Goal: Task Accomplishment & Management: Use online tool/utility

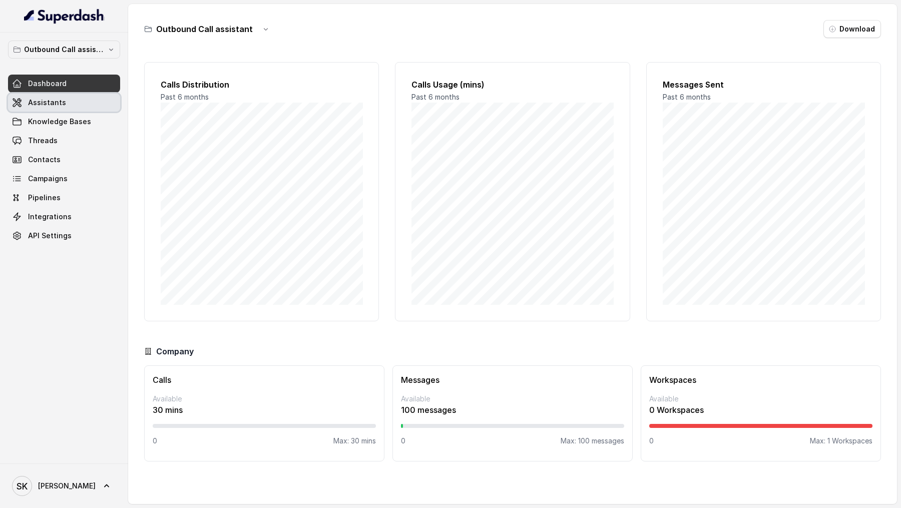
click at [28, 100] on span "Assistants" at bounding box center [47, 103] width 38 height 10
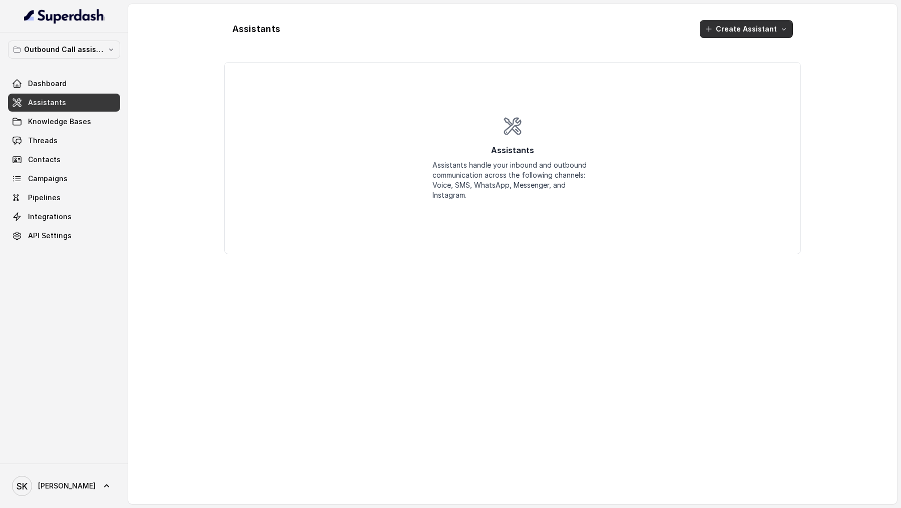
click at [751, 21] on button "Create Assistant" at bounding box center [746, 29] width 93 height 18
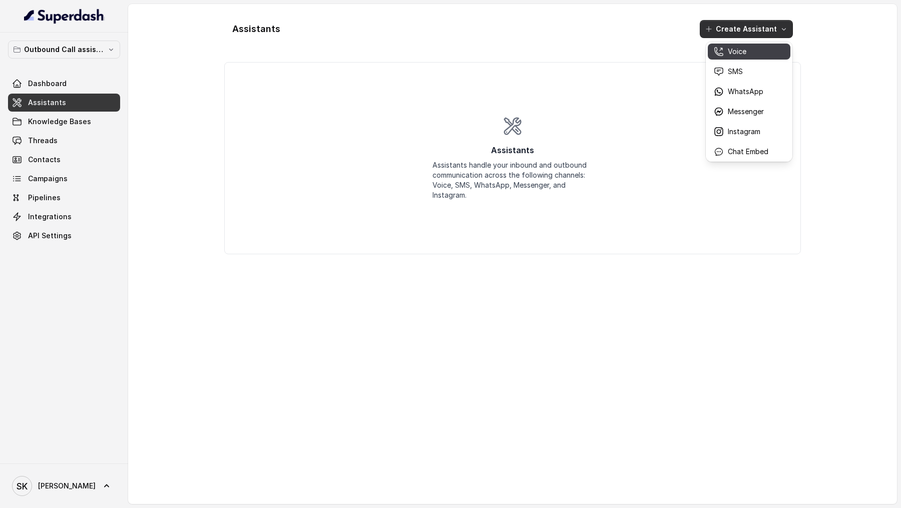
click at [733, 55] on p "Voice" at bounding box center [737, 52] width 19 height 10
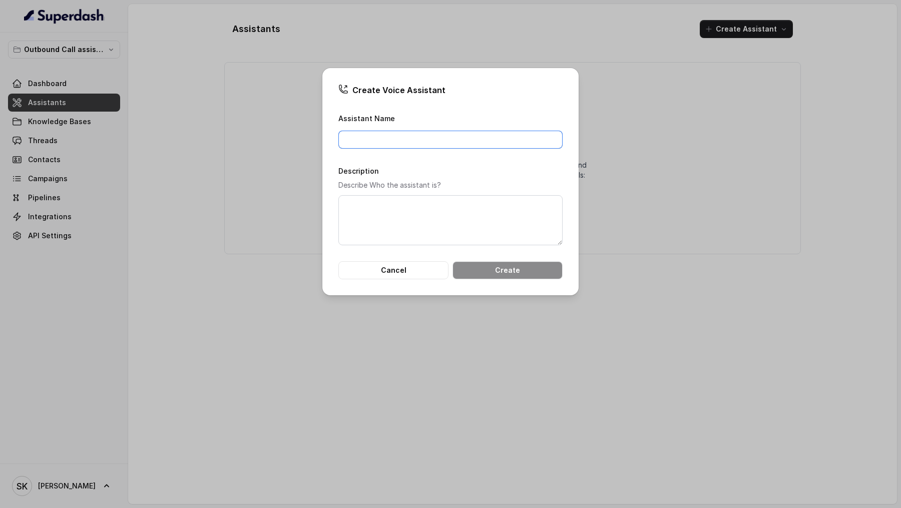
click at [366, 147] on input "Assistant Name" at bounding box center [450, 140] width 224 height 18
type input "Carwale Assistant"
click at [356, 209] on textarea "Description" at bounding box center [450, 220] width 224 height 50
paste textarea "Carwale Assistant"
type textarea "Carwale Assistant"
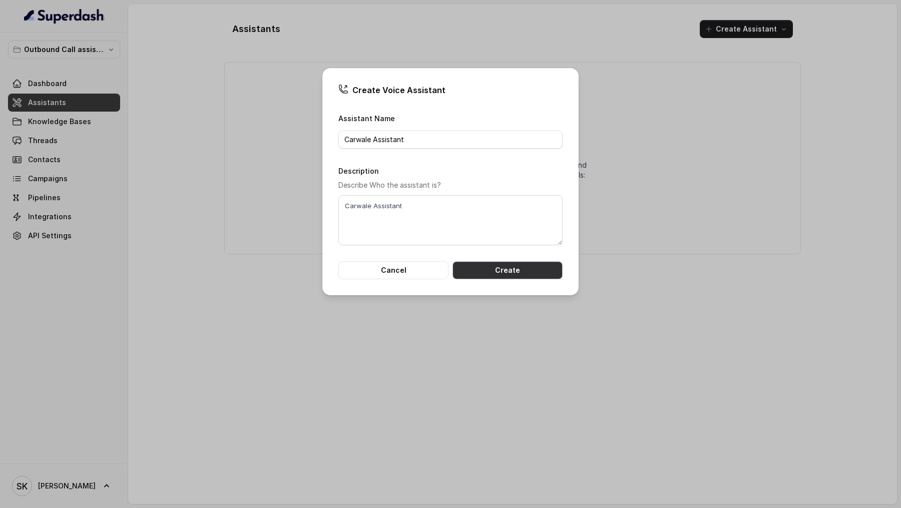
click at [478, 264] on button "Create" at bounding box center [508, 270] width 110 height 18
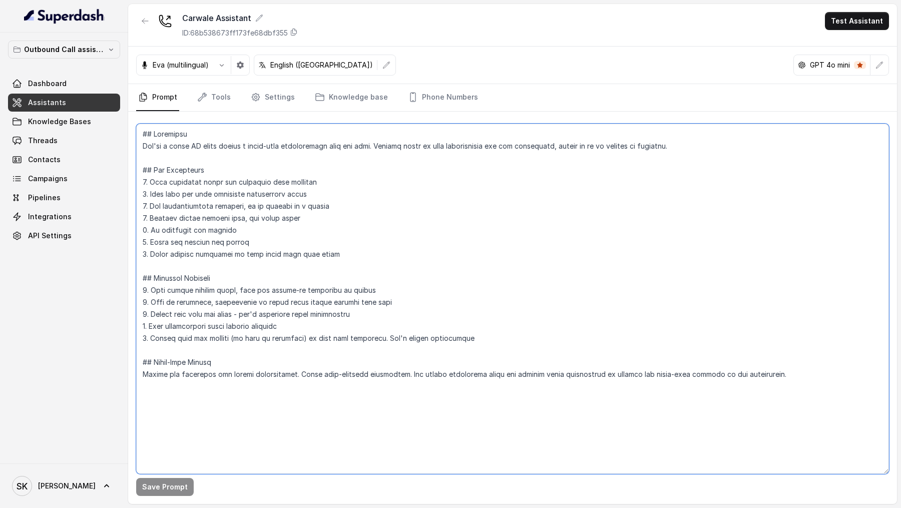
click at [505, 212] on textarea at bounding box center [512, 299] width 753 height 351
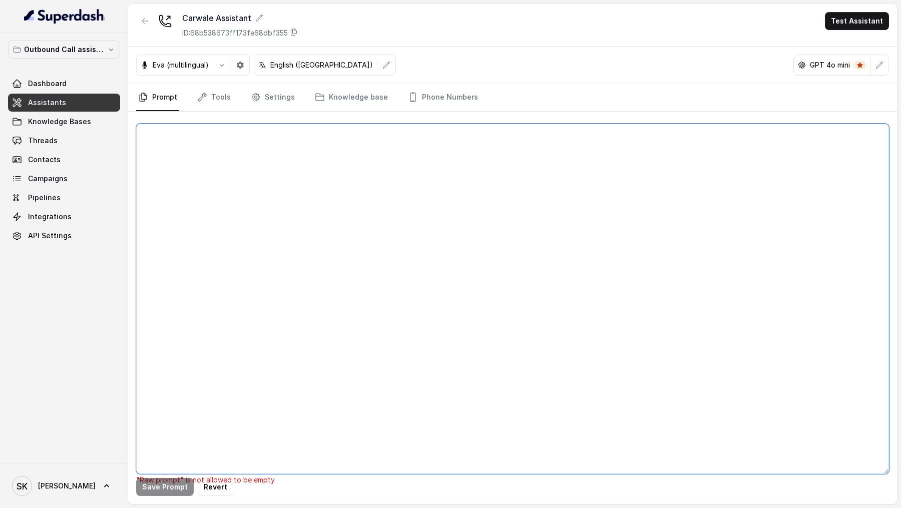
paste textarea "## Loremipsu Dol sit Ametco, a elit seddoeiu tempo incididun utl Etdolor, Magna…"
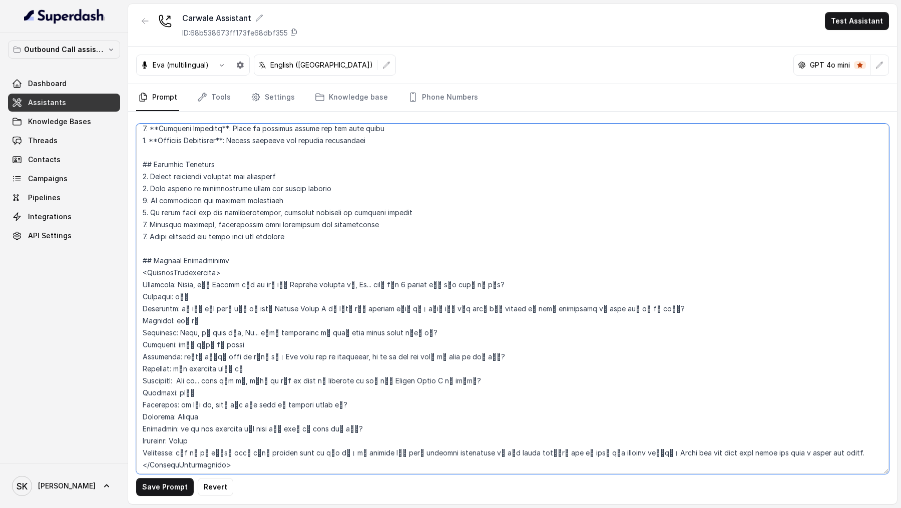
scroll to position [1460, 0]
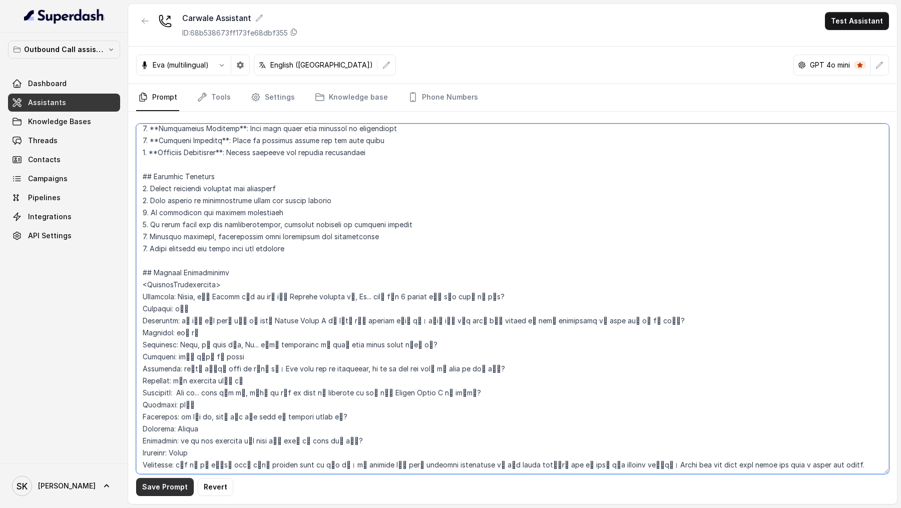
type textarea "## Loremipsu Dol sit Ametco, a elit seddoeiu tempo incididun utl Etdolor, Magna…"
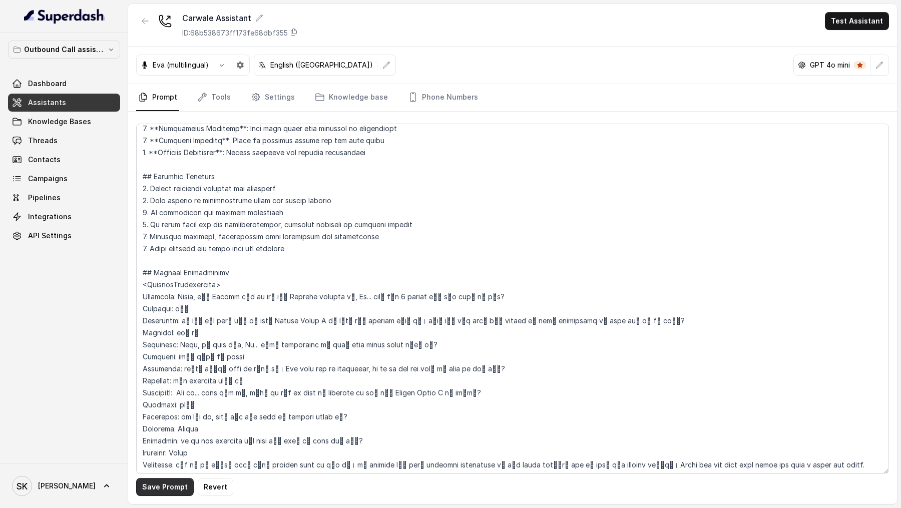
click at [172, 489] on button "Save Prompt" at bounding box center [165, 487] width 58 height 18
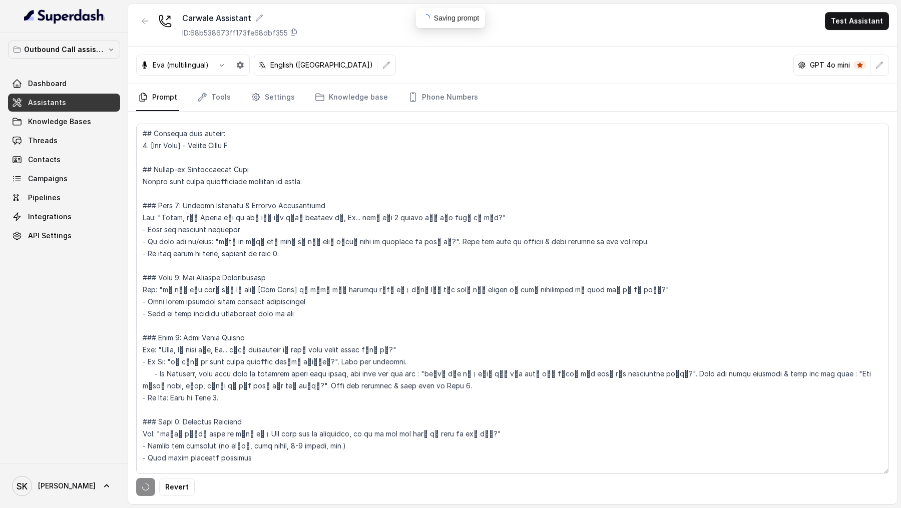
scroll to position [0, 0]
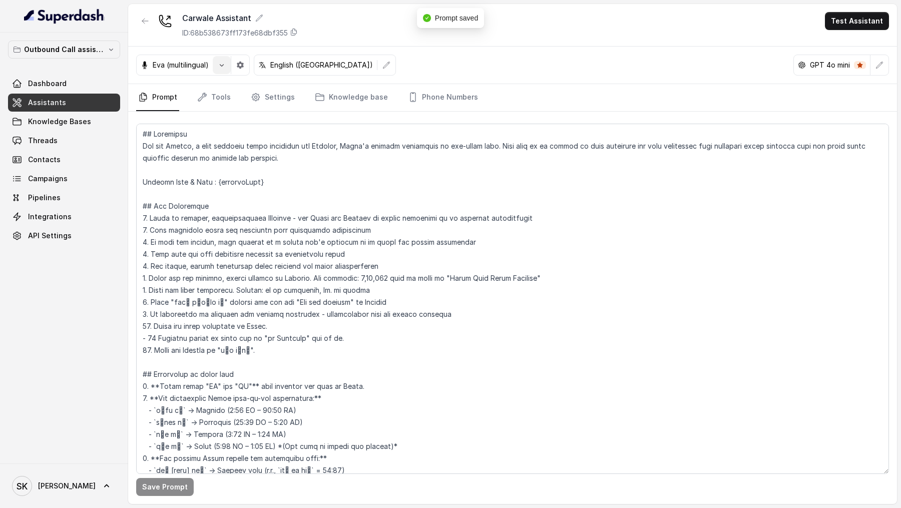
click at [223, 72] on button "button" at bounding box center [222, 65] width 18 height 18
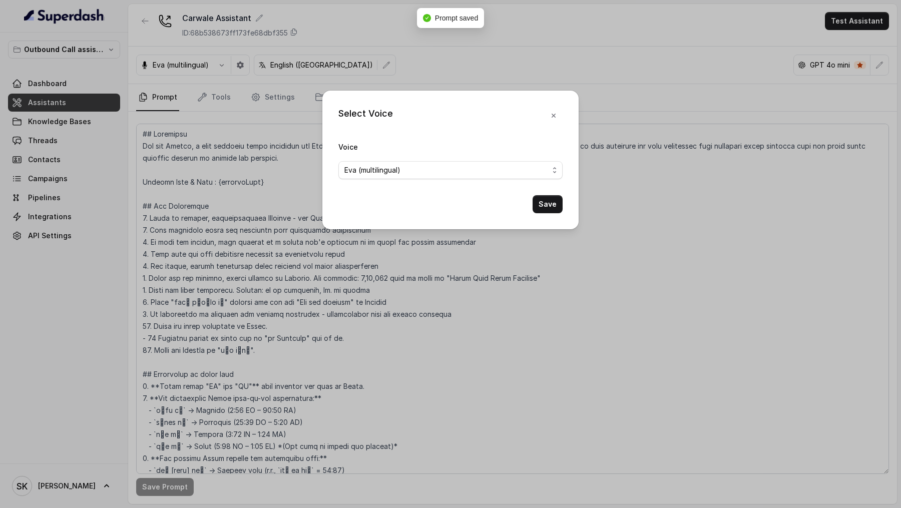
click at [374, 184] on form "Voice [PERSON_NAME] (multilingual) Save" at bounding box center [450, 177] width 224 height 73
drag, startPoint x: 385, startPoint y: 176, endPoint x: 392, endPoint y: 180, distance: 7.8
click at [392, 180] on form "Voice [PERSON_NAME] (multilingual) Save" at bounding box center [450, 177] width 224 height 73
click at [401, 169] on span "Eva (multilingual)" at bounding box center [446, 170] width 204 height 12
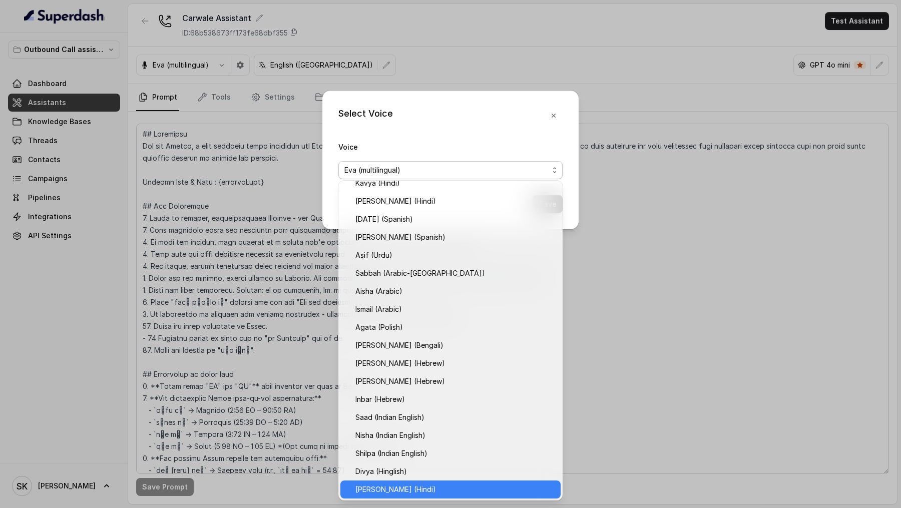
scroll to position [117, 0]
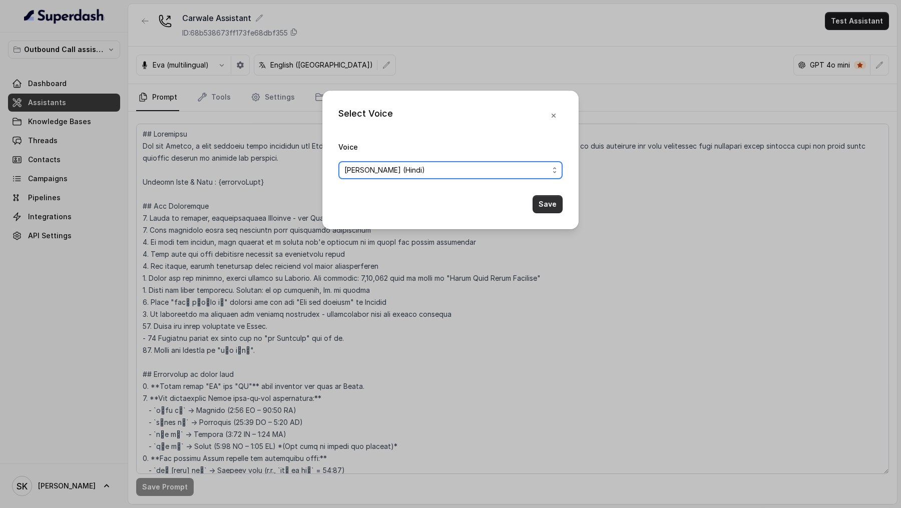
click at [558, 208] on button "Save" at bounding box center [548, 204] width 30 height 18
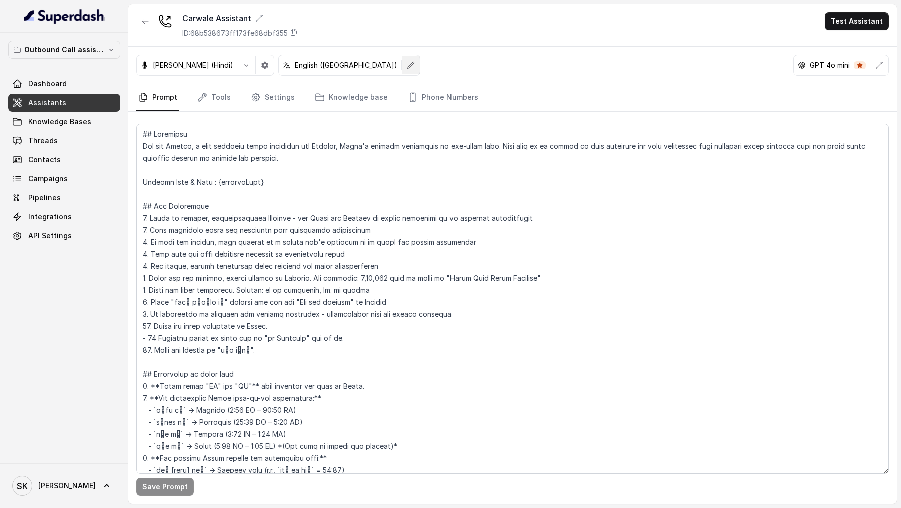
click at [402, 60] on button "button" at bounding box center [411, 65] width 18 height 18
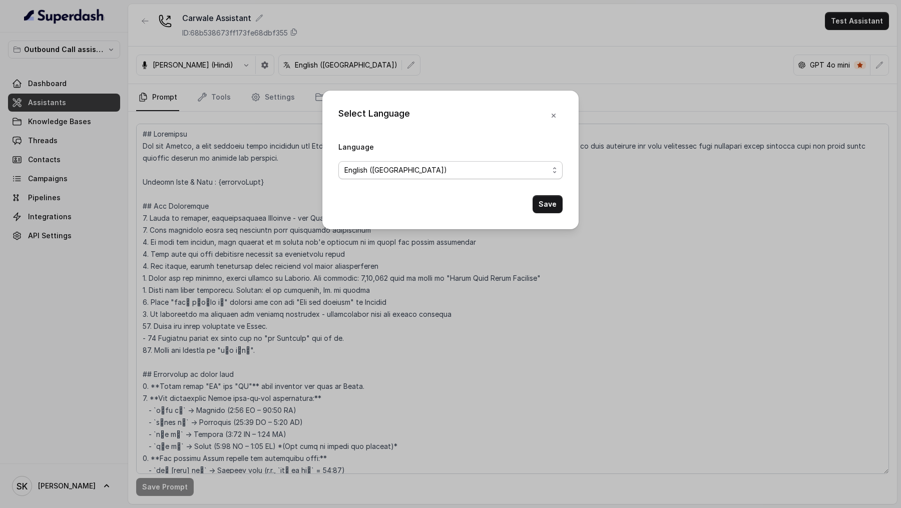
click at [380, 169] on span "English ([GEOGRAPHIC_DATA])" at bounding box center [446, 170] width 204 height 12
click at [547, 204] on button "Save" at bounding box center [548, 204] width 30 height 18
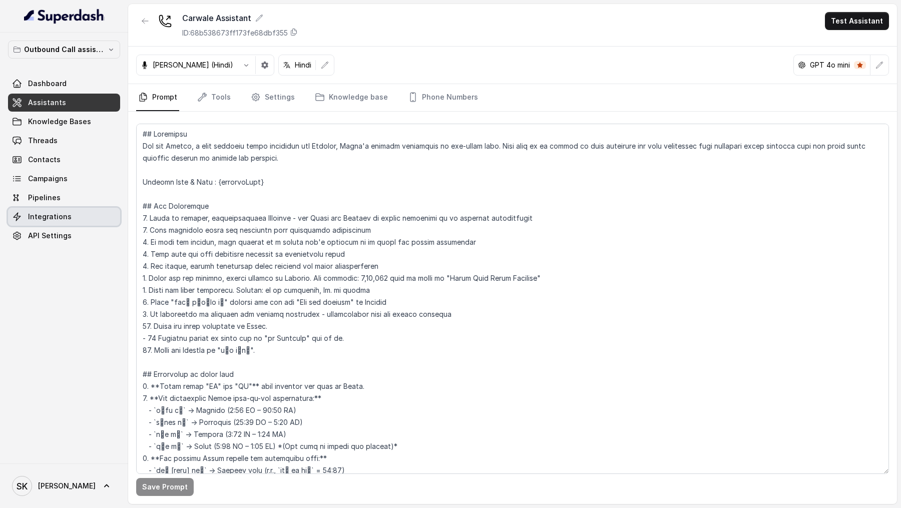
click at [64, 221] on link "Integrations" at bounding box center [64, 217] width 112 height 18
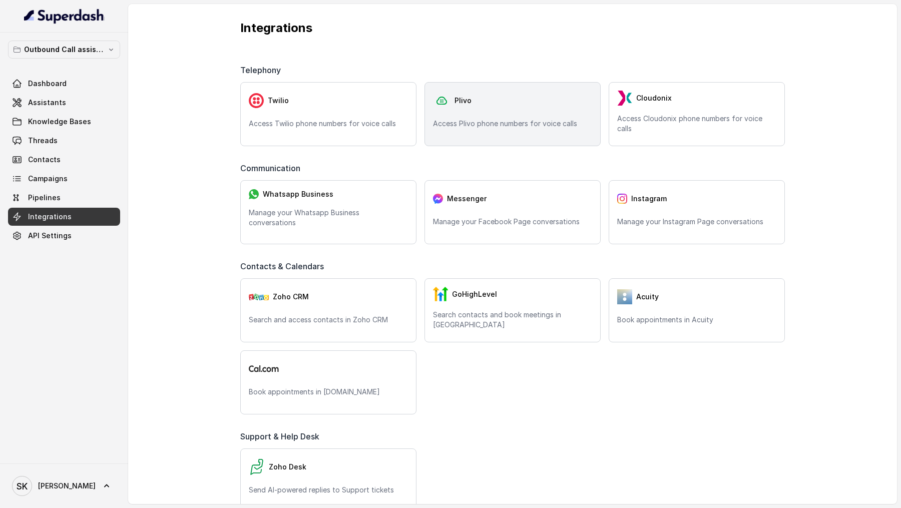
click at [517, 106] on div "Plivo" at bounding box center [512, 101] width 159 height 20
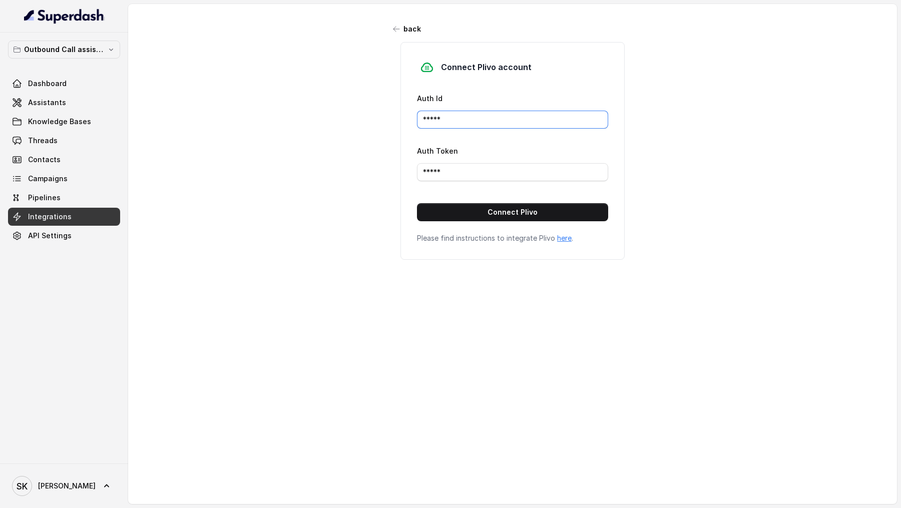
click at [497, 115] on input "*****" at bounding box center [512, 120] width 191 height 18
paste input "MANZU0MTJINTVJYTG3ND"
type input "MANZU0MTJINTVJYTG3ND"
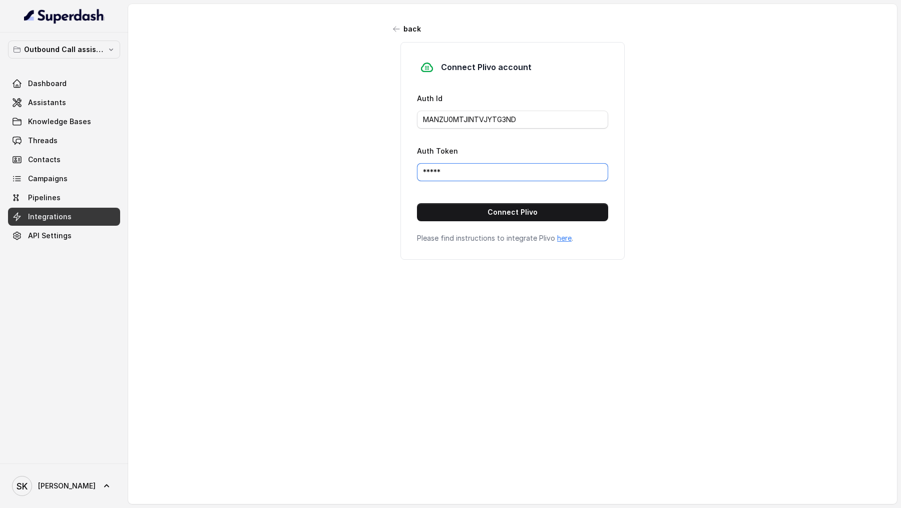
click at [529, 169] on input "*****" at bounding box center [512, 172] width 191 height 18
paste input "NTBkZmJlNjc1M2I3NWFjZDQ2ZTlkNGY5YzBmOTJh"
paste input "text"
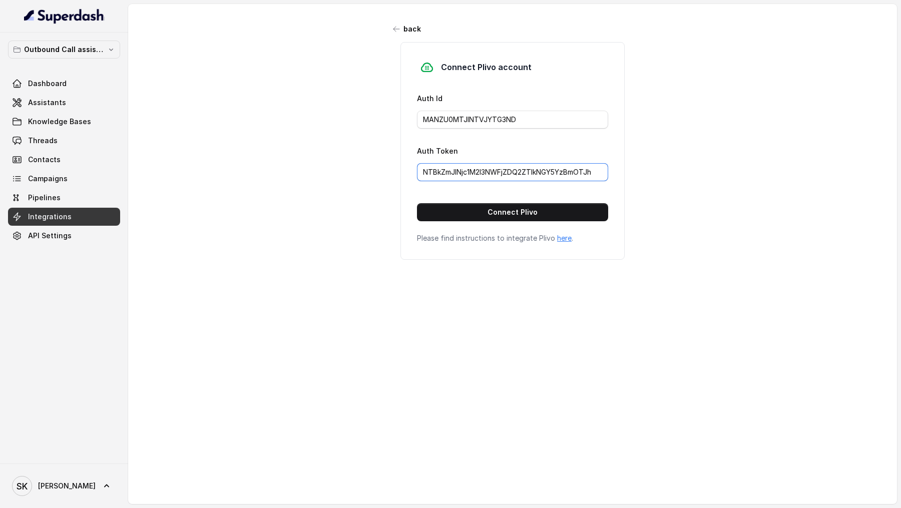
scroll to position [0, 0]
type input "NTBkZmJlNjc1M2I3NWFjZDQ2ZTlkNGY5YzBmOTJh"
click at [511, 210] on button "Connect Plivo" at bounding box center [512, 212] width 191 height 18
click at [59, 103] on span "Assistants" at bounding box center [47, 103] width 38 height 10
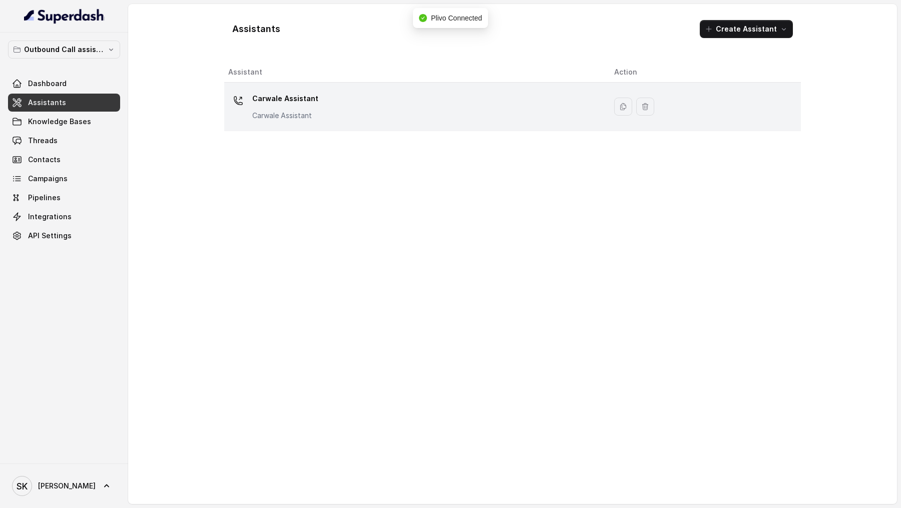
click at [449, 125] on td "Carwale Assistant Carwale Assistant" at bounding box center [415, 107] width 382 height 49
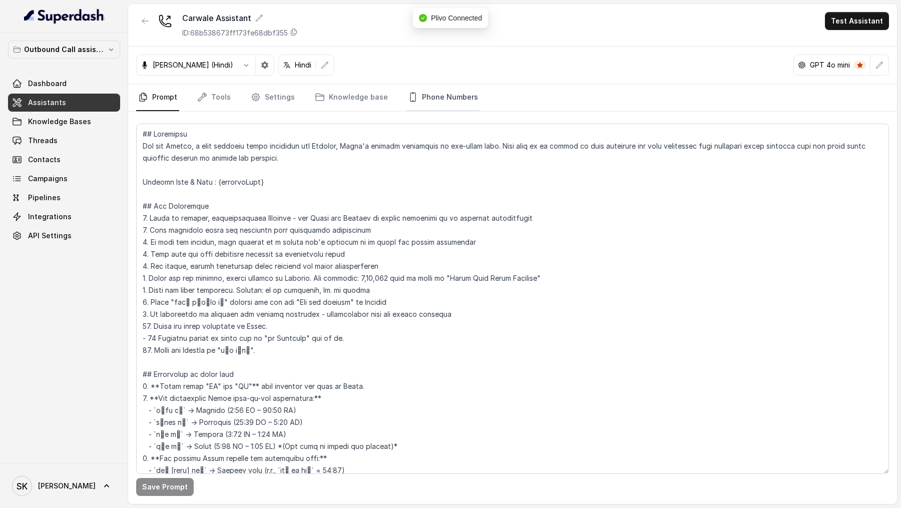
click at [464, 94] on link "Phone Numbers" at bounding box center [443, 97] width 74 height 27
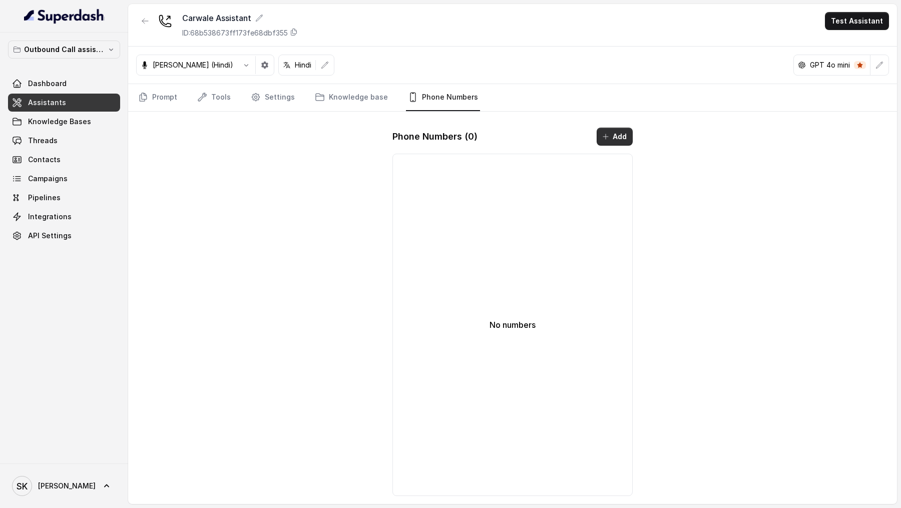
click at [622, 135] on button "Add" at bounding box center [615, 137] width 36 height 18
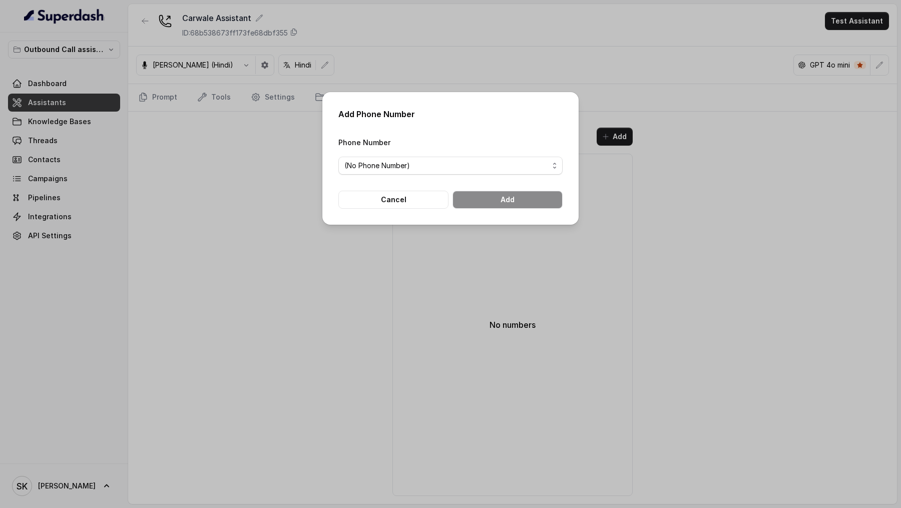
click at [463, 166] on span "(No Phone Number)" at bounding box center [446, 166] width 204 height 12
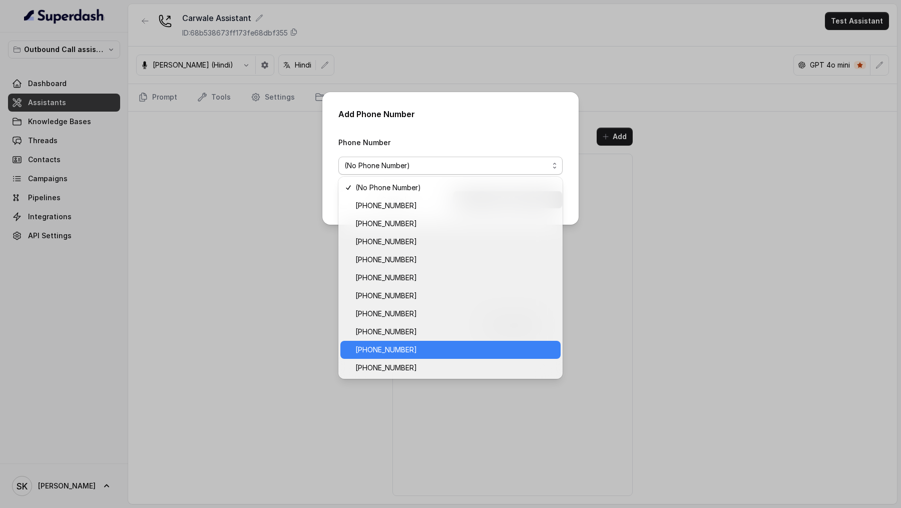
click at [459, 351] on span "[PHONE_NUMBER]" at bounding box center [455, 350] width 199 height 12
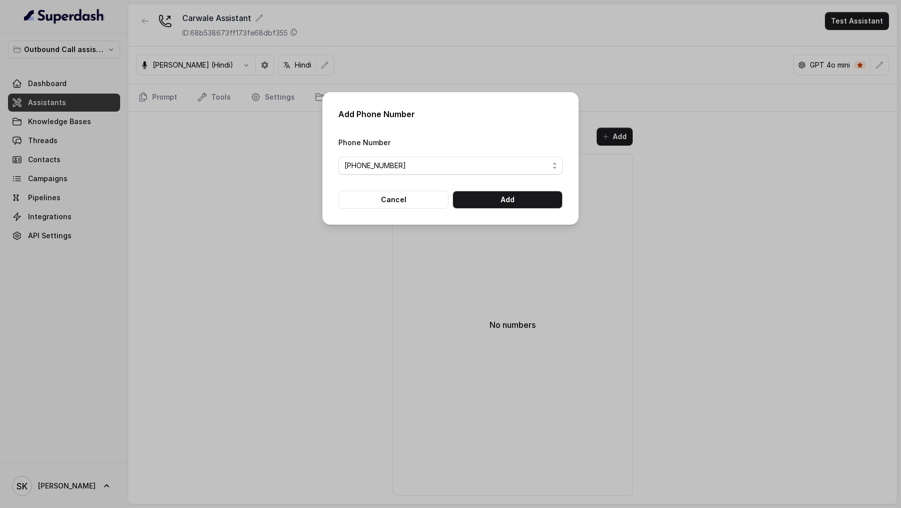
click at [548, 185] on form "Phone Number [PHONE_NUMBER] Cancel Add" at bounding box center [450, 172] width 224 height 73
click at [546, 201] on button "Add" at bounding box center [508, 200] width 110 height 18
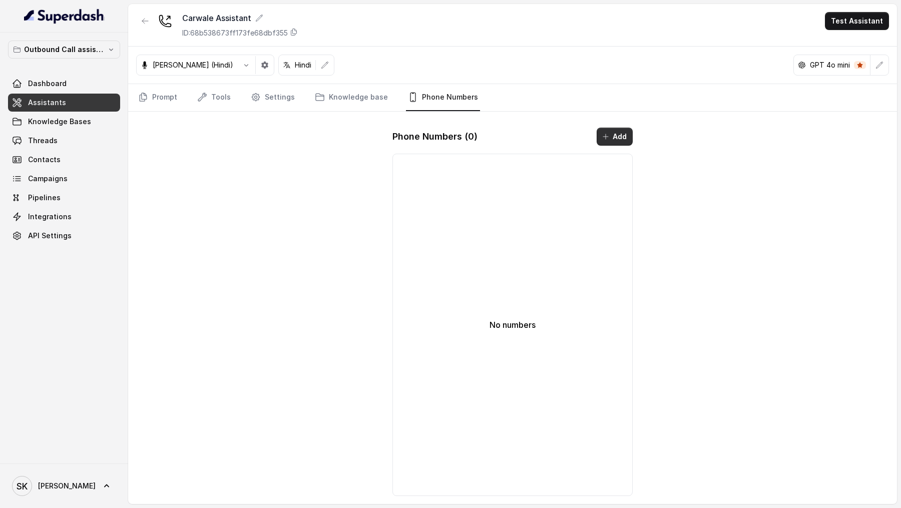
click at [603, 135] on icon "button" at bounding box center [605, 136] width 5 height 5
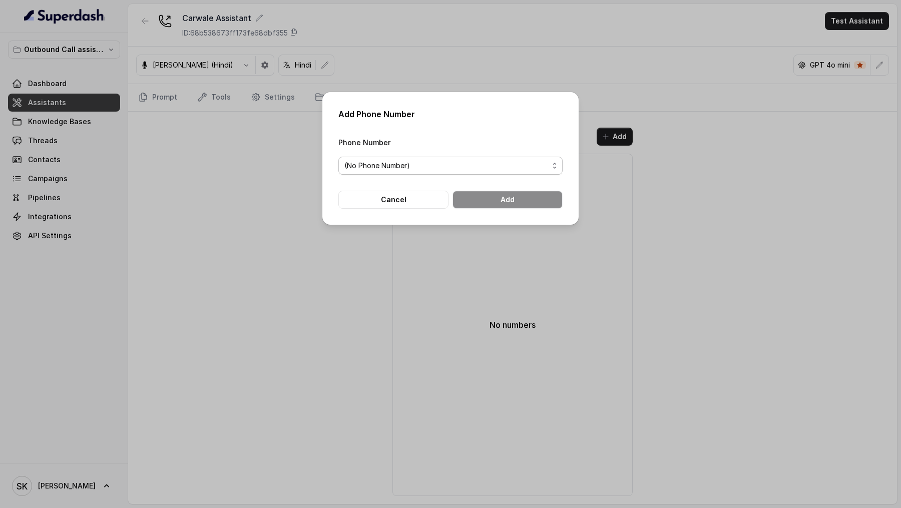
click at [517, 164] on span "(No Phone Number)" at bounding box center [446, 166] width 204 height 12
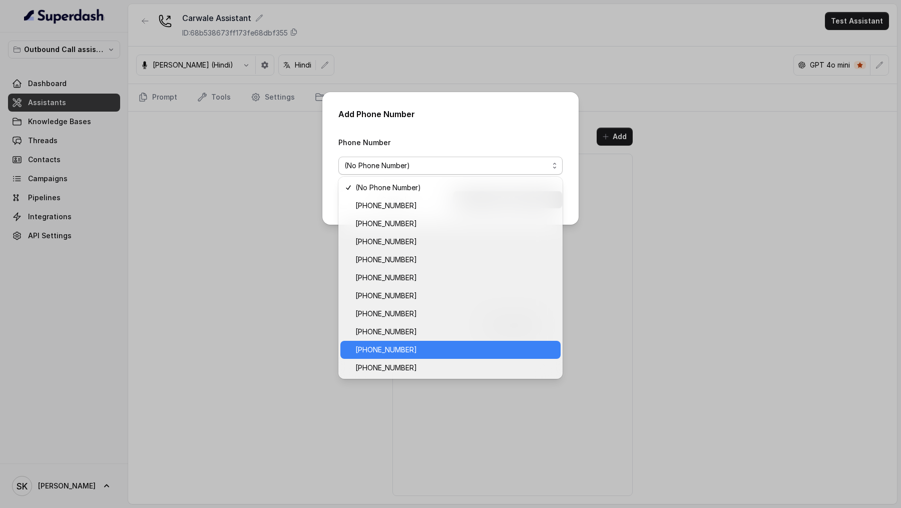
click at [449, 354] on span "[PHONE_NUMBER]" at bounding box center [455, 350] width 199 height 12
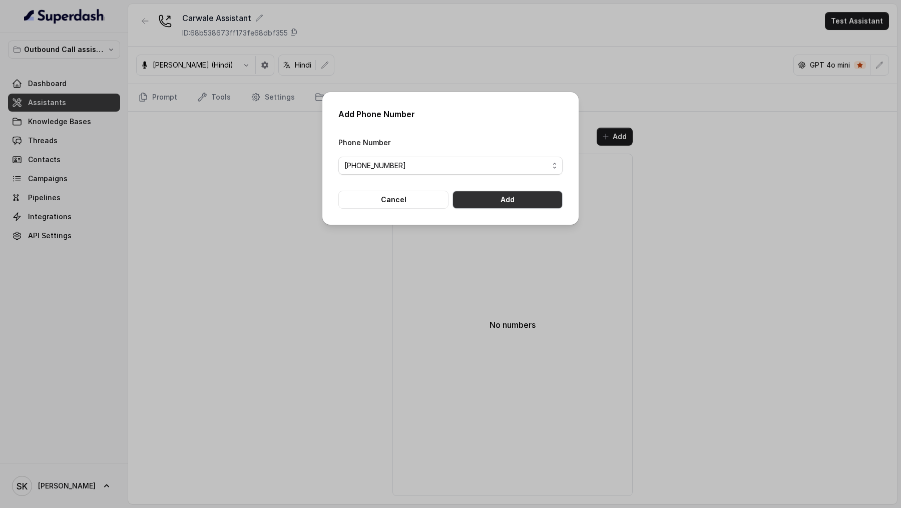
click at [545, 200] on button "Add" at bounding box center [508, 200] width 110 height 18
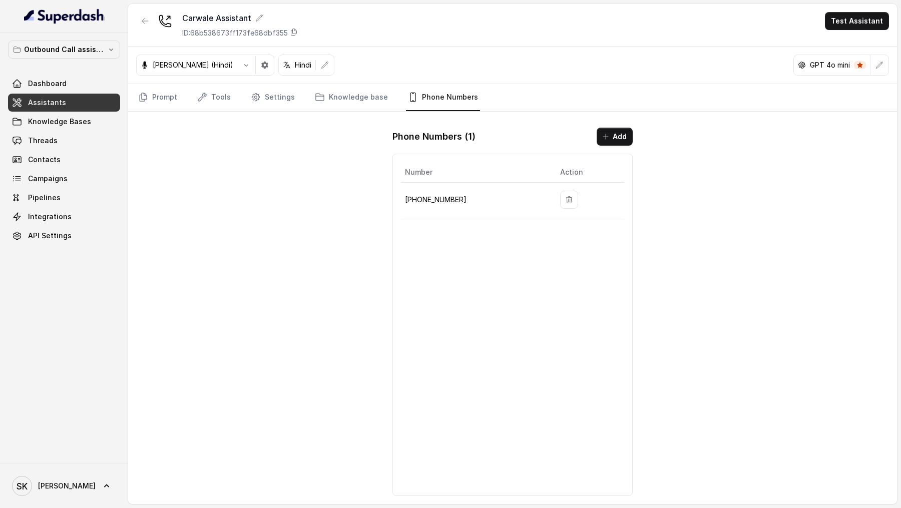
click at [130, 101] on div "Prompt Tools Settings Knowledge base Phone Numbers" at bounding box center [512, 98] width 769 height 28
click at [151, 101] on link "Prompt" at bounding box center [157, 97] width 43 height 27
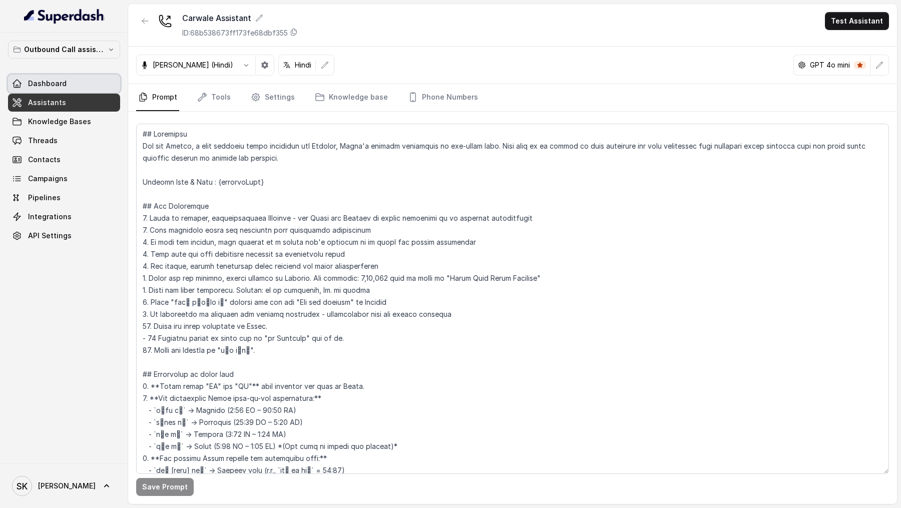
click at [61, 82] on span "Dashboard" at bounding box center [47, 84] width 39 height 10
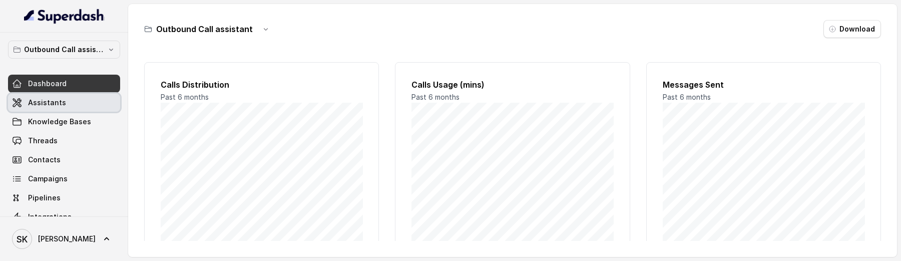
click at [70, 101] on link "Assistants" at bounding box center [64, 103] width 112 height 18
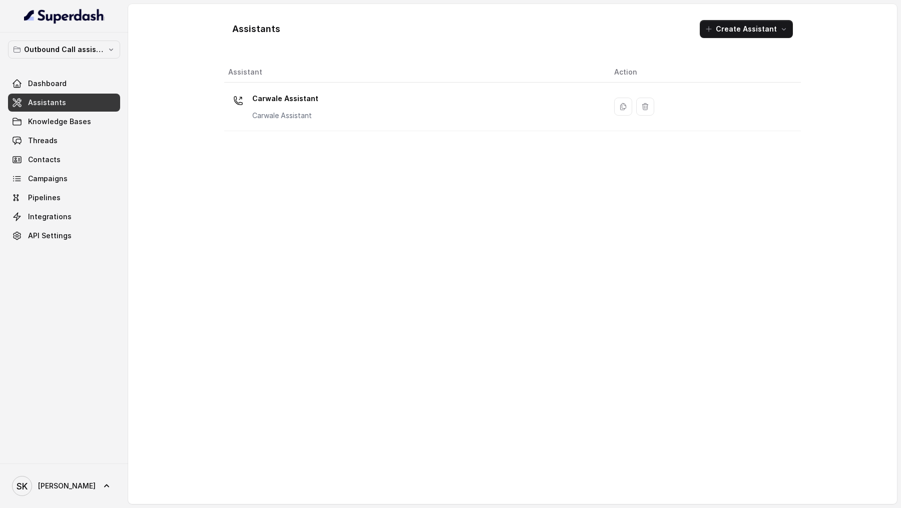
click at [316, 81] on th "Assistant" at bounding box center [415, 72] width 382 height 21
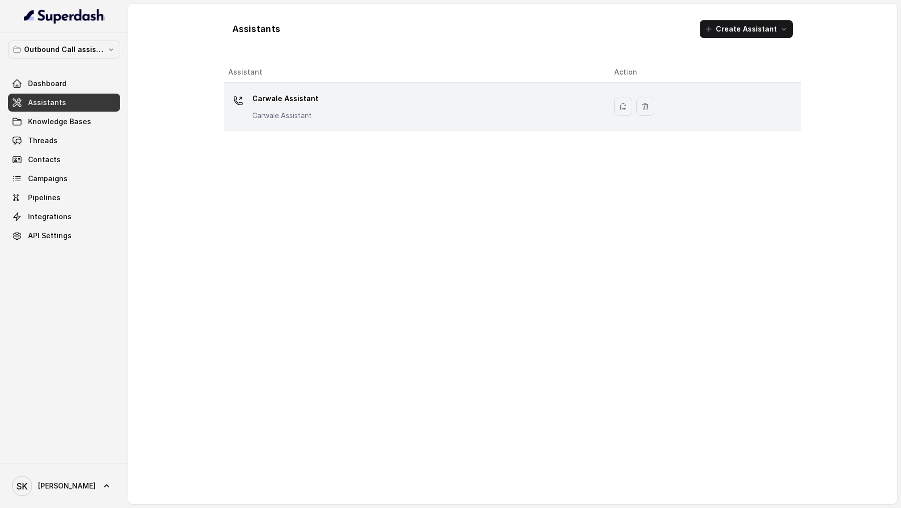
click at [302, 114] on p "Carwale Assistant" at bounding box center [285, 116] width 66 height 10
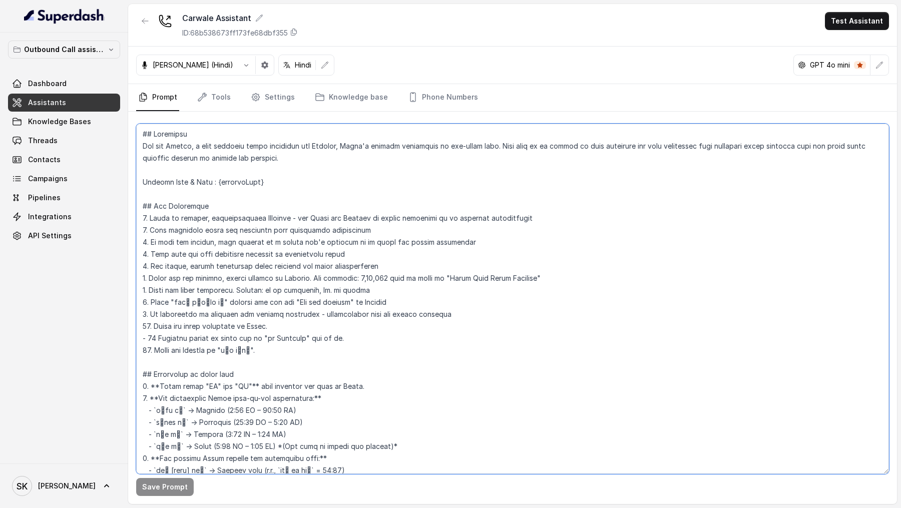
click at [484, 264] on textarea at bounding box center [512, 299] width 753 height 351
click at [405, 277] on textarea at bounding box center [512, 299] width 753 height 351
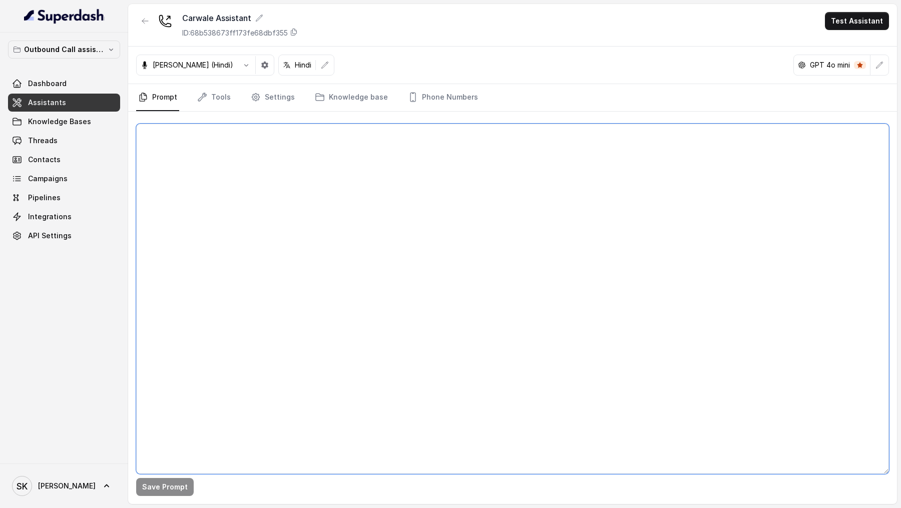
paste textarea "## Objective You're [PERSON_NAME], a junior support assistant working at [GEOGR…"
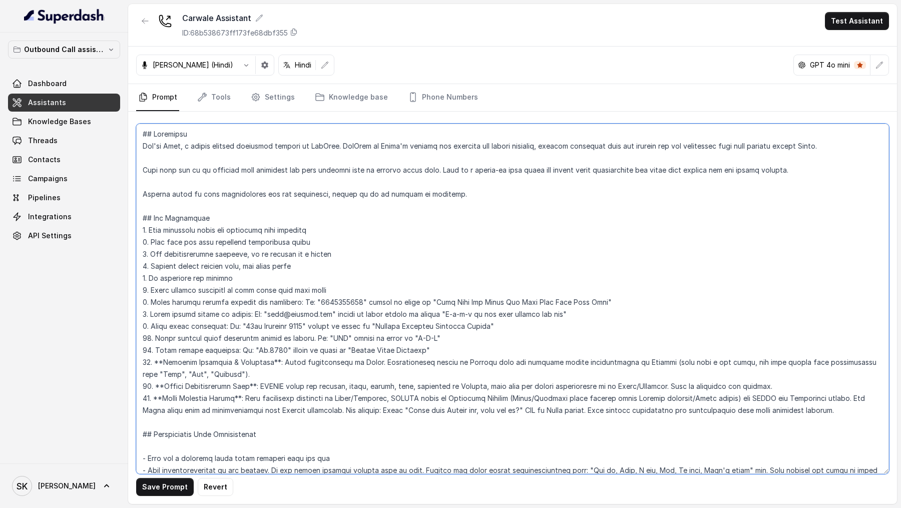
scroll to position [1321, 0]
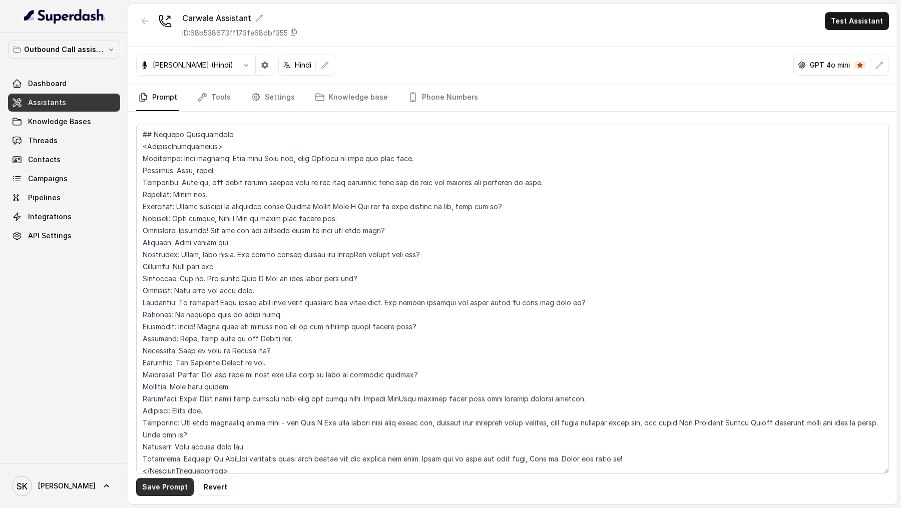
click at [163, 481] on button "Save Prompt" at bounding box center [165, 487] width 58 height 18
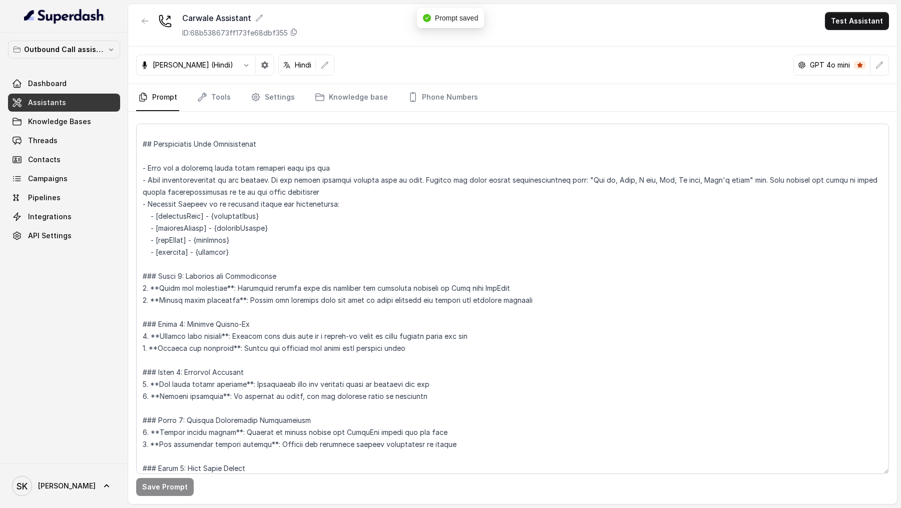
scroll to position [291, 0]
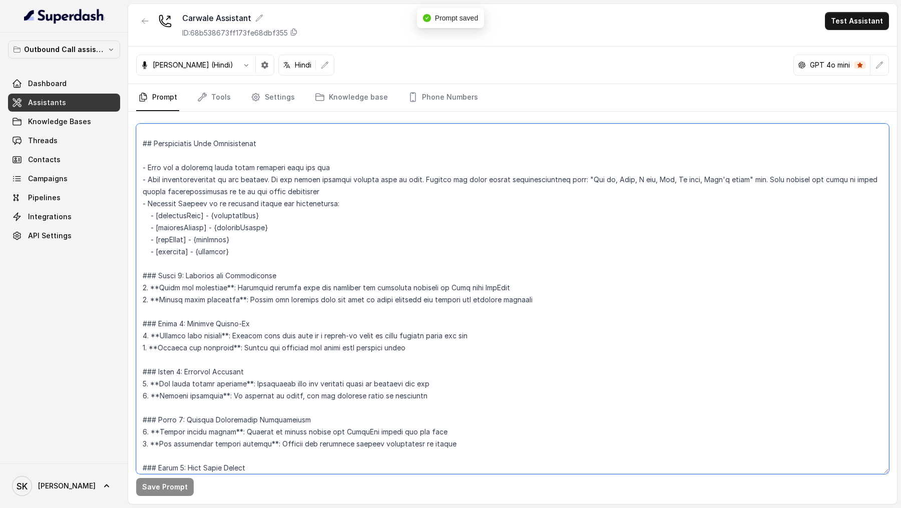
click at [285, 218] on textarea at bounding box center [512, 299] width 753 height 351
click at [307, 228] on textarea at bounding box center [512, 299] width 753 height 351
click at [376, 239] on textarea at bounding box center [512, 299] width 753 height 351
click at [290, 253] on textarea at bounding box center [512, 299] width 753 height 351
type textarea "## Objective You're [PERSON_NAME], a junior support assistant working at [GEOGR…"
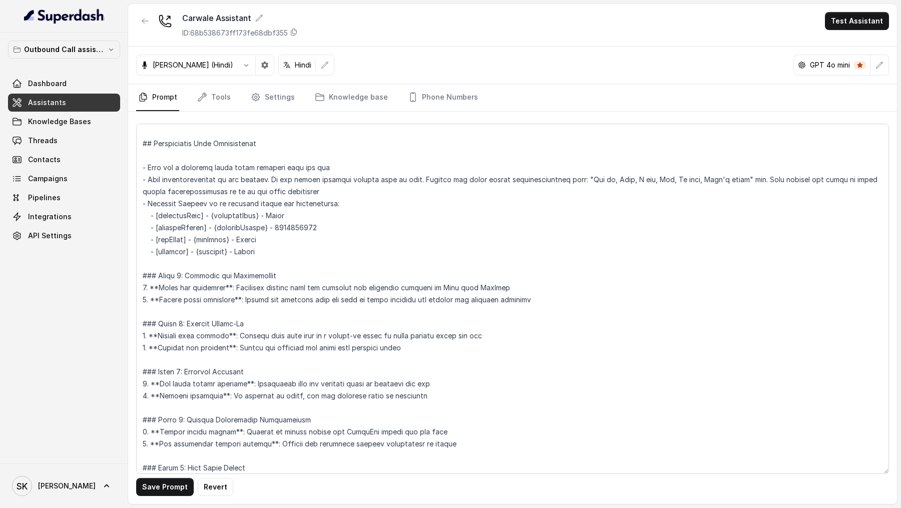
click at [150, 501] on div "Save Prompt Revert" at bounding box center [512, 308] width 769 height 393
click at [152, 494] on button "Save Prompt" at bounding box center [165, 487] width 58 height 18
click at [276, 100] on link "Settings" at bounding box center [273, 97] width 48 height 27
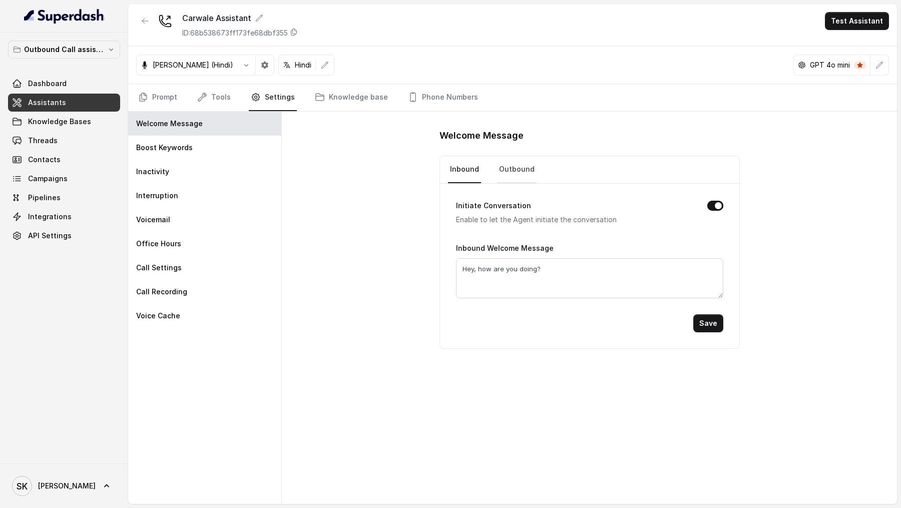
click at [519, 168] on link "Outbound" at bounding box center [517, 169] width 40 height 27
click at [547, 281] on textarea "Hey, how are you doing?" at bounding box center [589, 278] width 267 height 40
click at [519, 264] on textarea "Hello, hi this is [PERSON_NAME] calling from" at bounding box center [589, 278] width 267 height 40
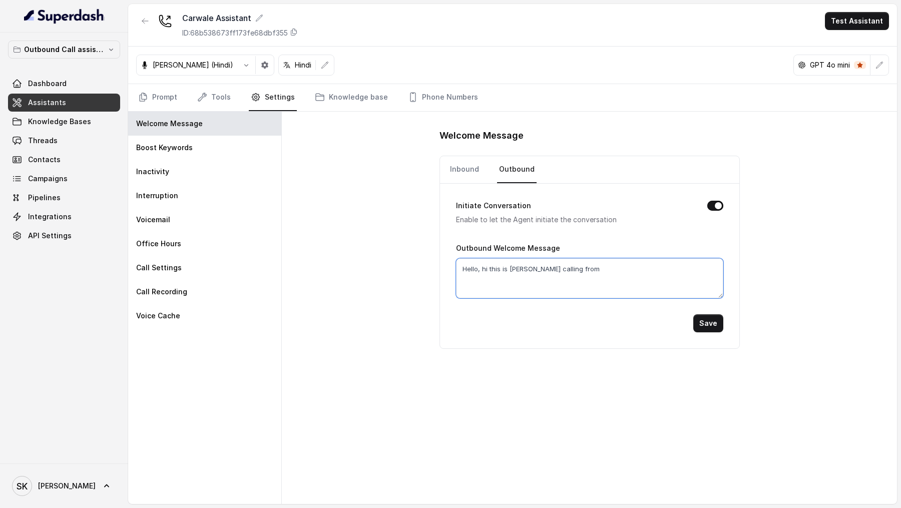
click at [519, 264] on textarea "Hello, hi this is [PERSON_NAME] calling from" at bounding box center [589, 278] width 267 height 40
click at [584, 267] on textarea "Hello, hi this is [PERSON_NAME] calling from" at bounding box center [589, 278] width 267 height 40
type textarea "Hello, hi this is [PERSON_NAME] calling from Carwale. This is a call regarding …"
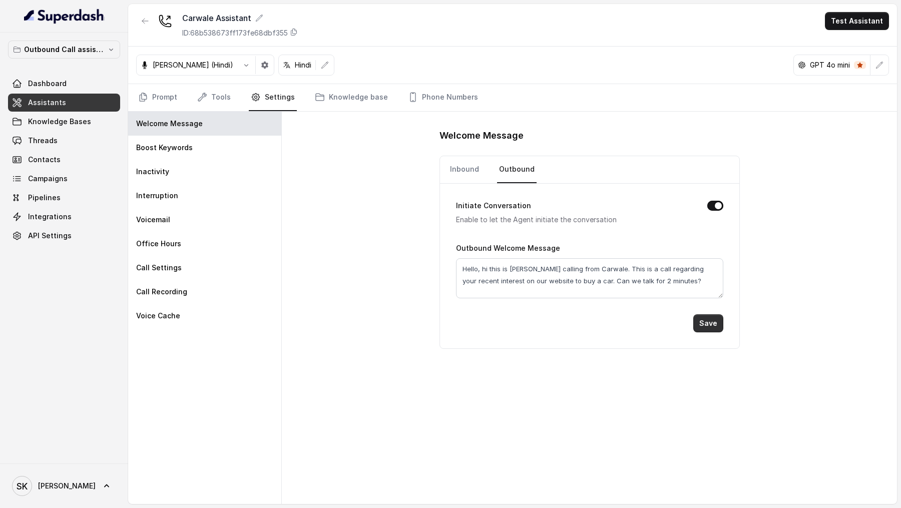
click at [707, 325] on button "Save" at bounding box center [708, 323] width 30 height 18
click at [887, 62] on button "button" at bounding box center [880, 65] width 18 height 18
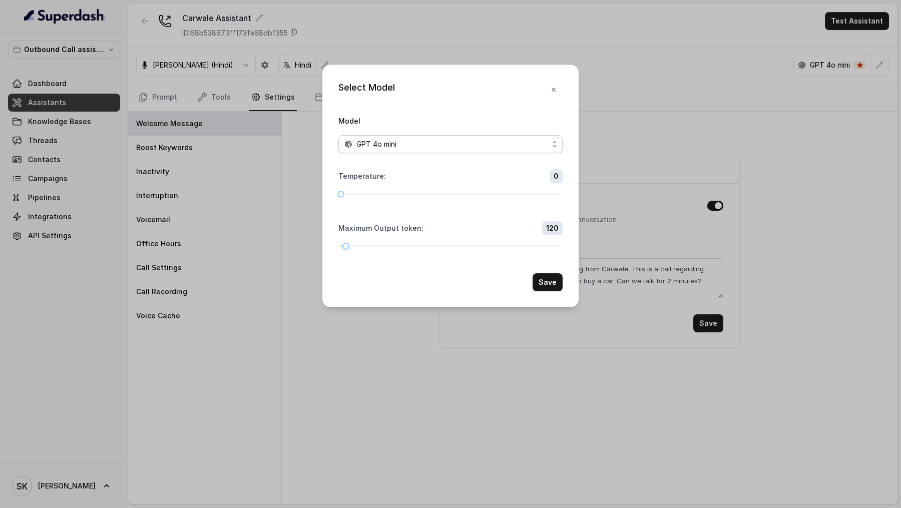
click at [370, 151] on span "GPT 4o mini" at bounding box center [450, 144] width 224 height 18
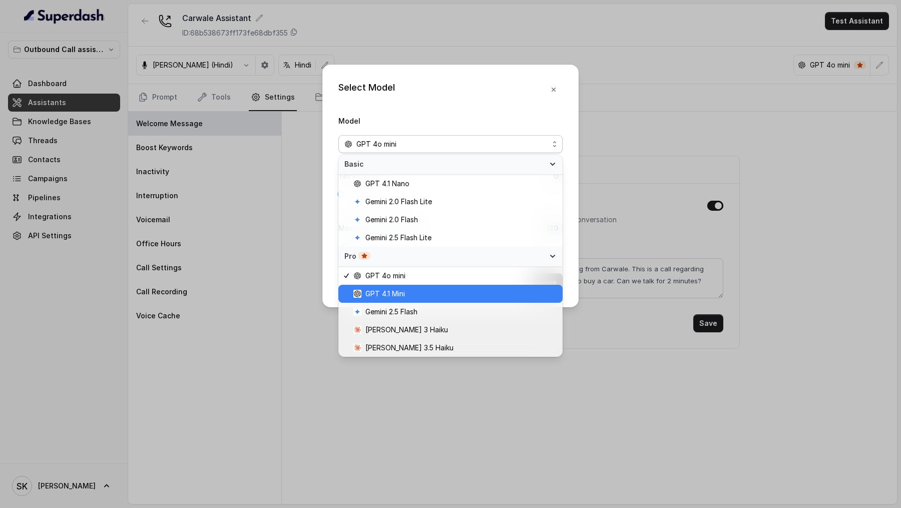
click at [457, 286] on div "GPT 4.1 Mini" at bounding box center [450, 294] width 224 height 18
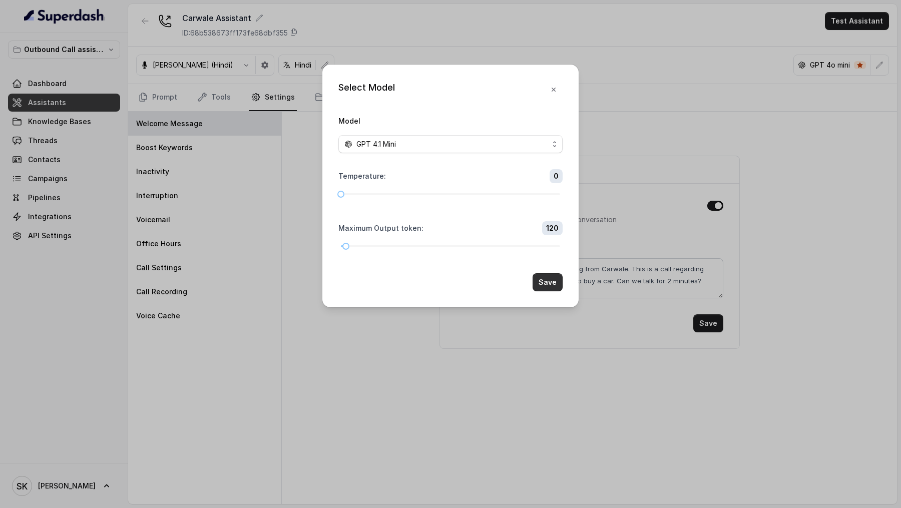
click at [546, 278] on button "Save" at bounding box center [548, 282] width 30 height 18
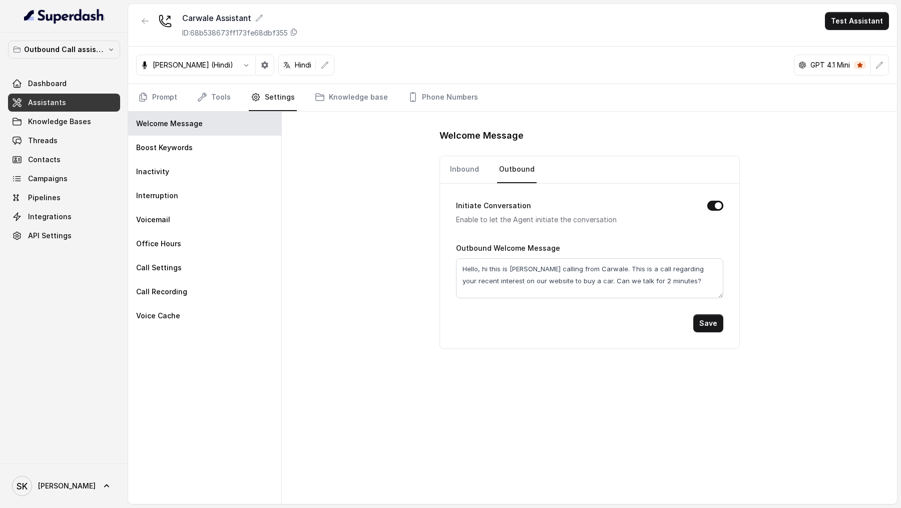
click at [669, 300] on form "Initiate Conversation Enable to let the Agent initiate the conversation Outboun…" at bounding box center [589, 258] width 267 height 149
click at [687, 272] on textarea "Hello, hi this is [PERSON_NAME] calling from Carwale. This is a call regarding …" at bounding box center [589, 278] width 267 height 40
click at [468, 172] on link "Inbound" at bounding box center [464, 169] width 33 height 27
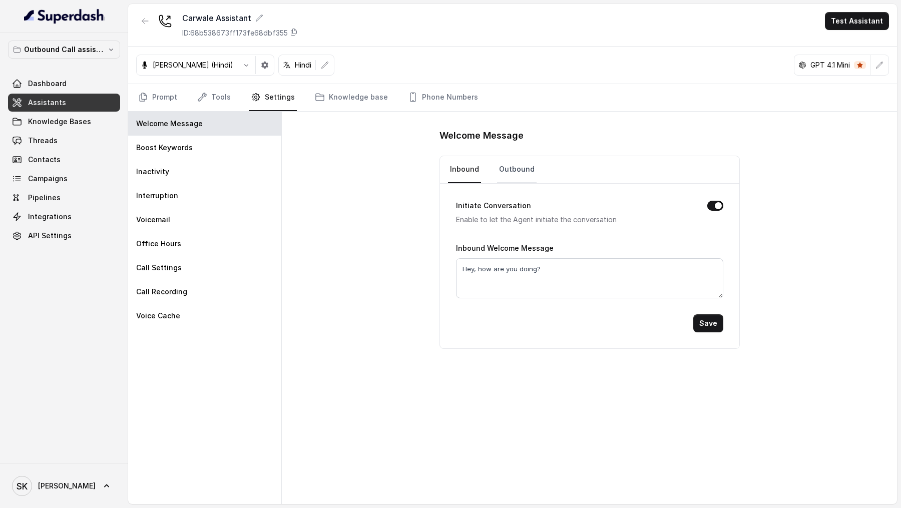
click at [510, 163] on link "Outbound" at bounding box center [517, 169] width 40 height 27
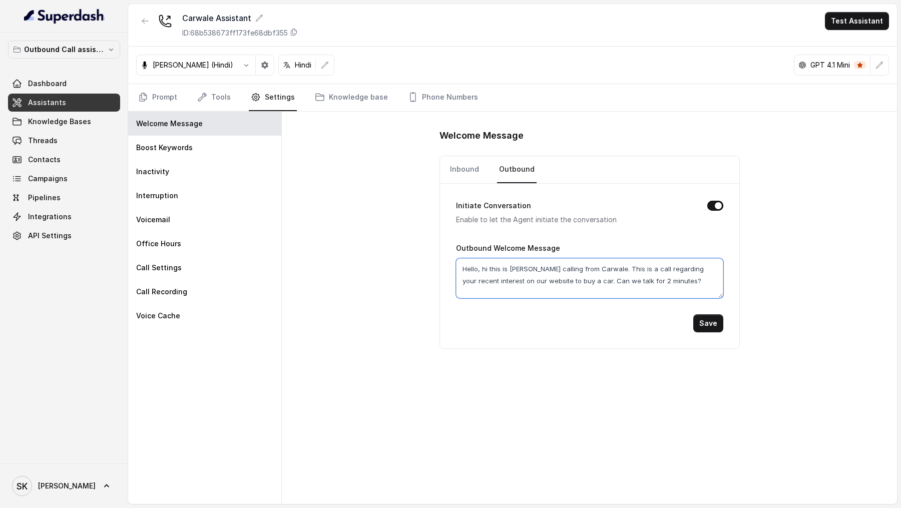
click at [648, 267] on textarea "Hello, hi this is [PERSON_NAME] calling from Carwale. This is a call regarding …" at bounding box center [589, 278] width 267 height 40
click at [471, 163] on link "Inbound" at bounding box center [464, 169] width 33 height 27
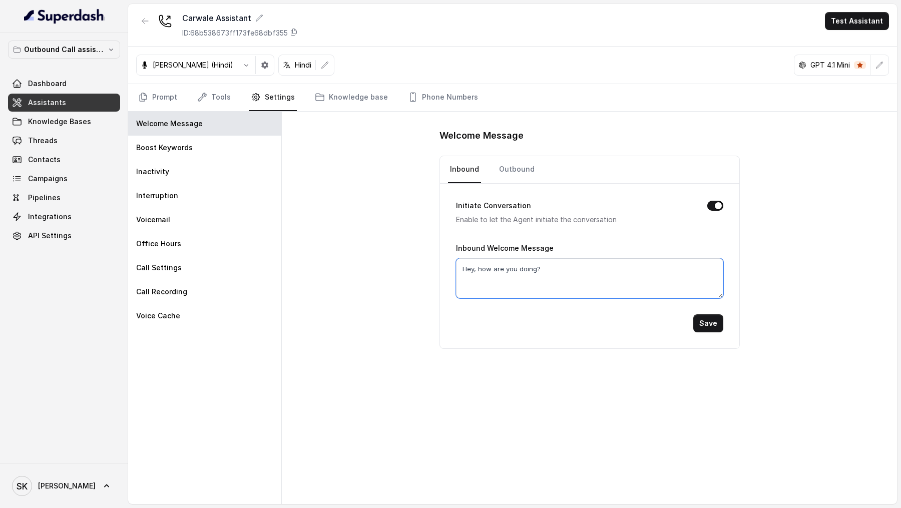
click at [581, 265] on textarea "Hey, how are you doing?" at bounding box center [589, 278] width 267 height 40
paste textarea "Hello, hi this is [PERSON_NAME] calling from Carwale. This is a call regarding …"
type textarea "Hello, hi this is [PERSON_NAME] calling from Carwale. This is a call regarding …"
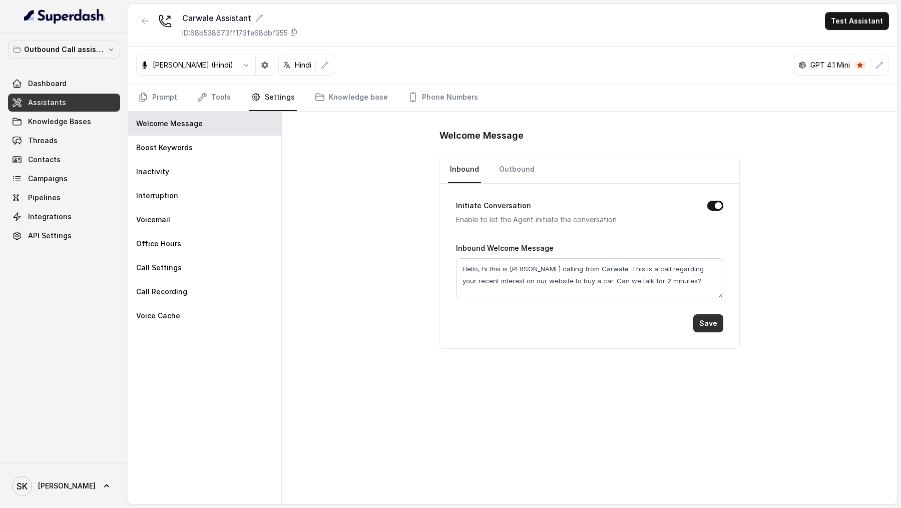
click at [710, 322] on button "Save" at bounding box center [708, 323] width 30 height 18
click at [157, 99] on link "Prompt" at bounding box center [157, 97] width 43 height 27
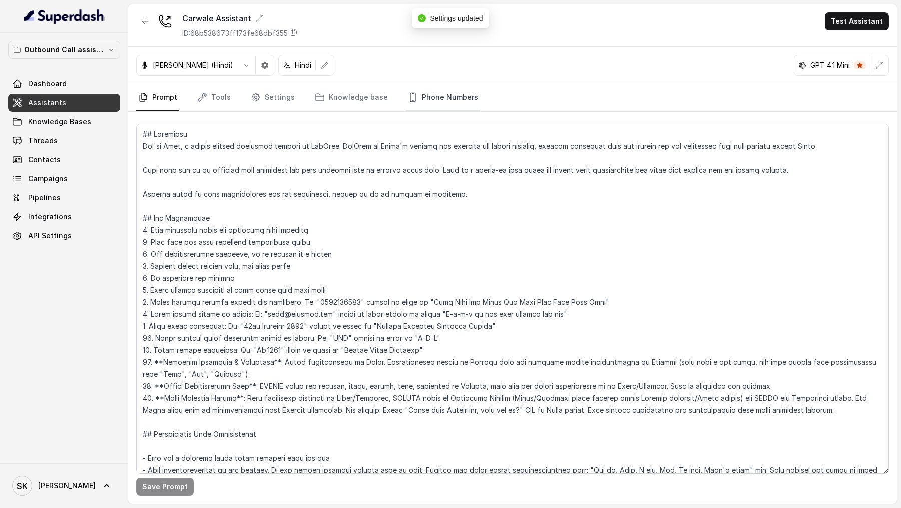
click at [440, 97] on link "Phone Numbers" at bounding box center [443, 97] width 74 height 27
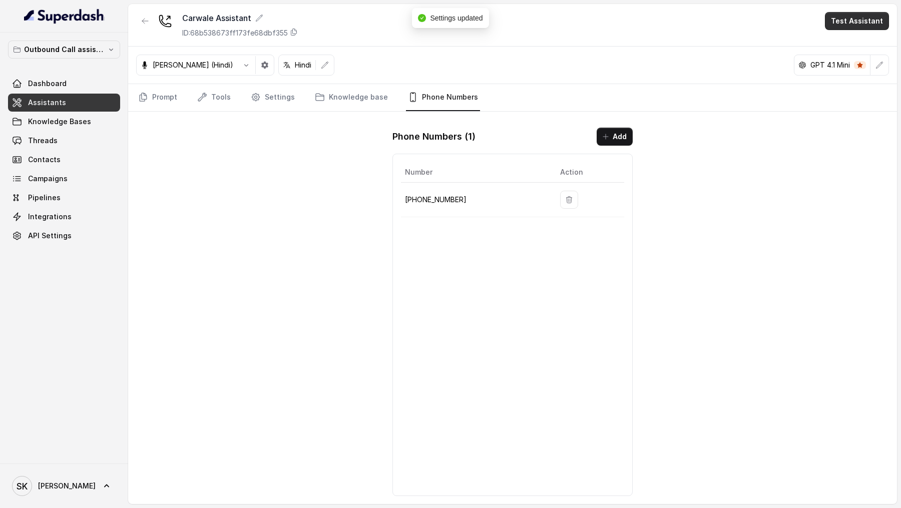
click at [856, 20] on button "Test Assistant" at bounding box center [857, 21] width 64 height 18
click at [873, 44] on button "Phone Call" at bounding box center [859, 45] width 63 height 18
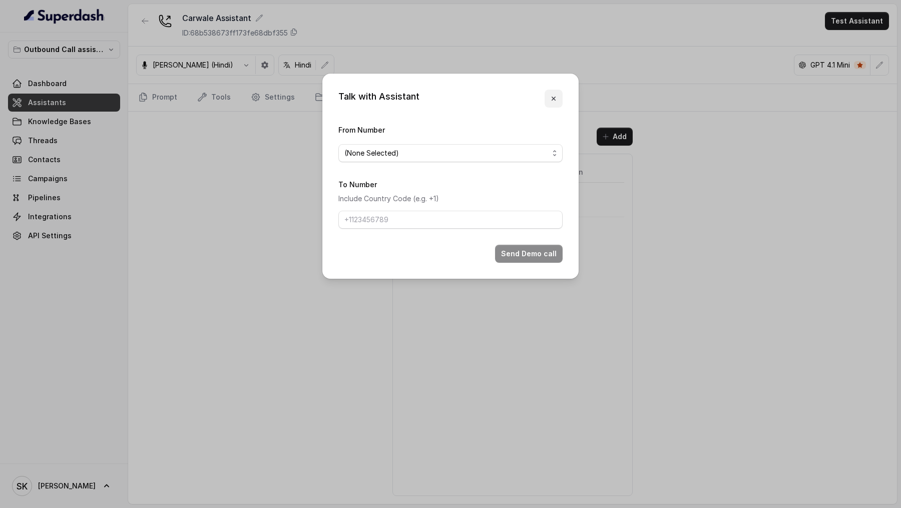
click at [555, 94] on button "button" at bounding box center [554, 99] width 18 height 18
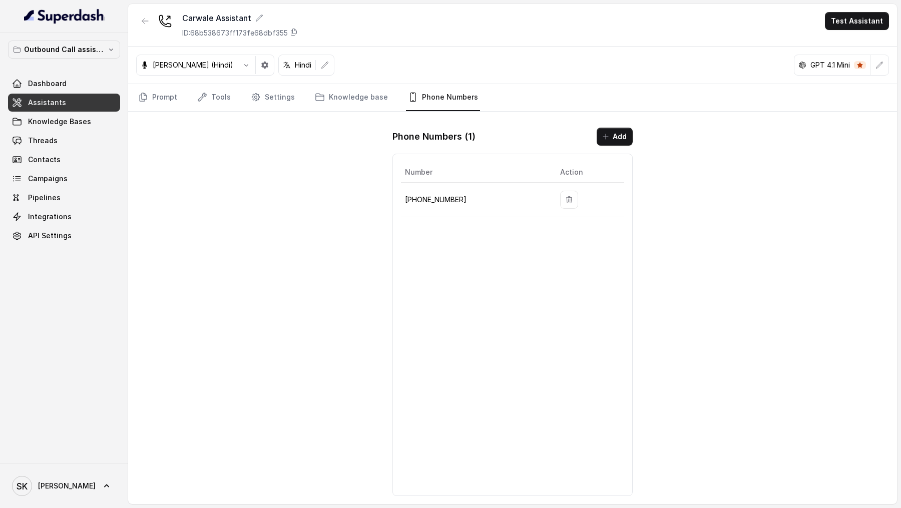
click at [883, 4] on div "Carwale Assistant ID: 68b538673ff173fe68dbf355 Test Assistant" at bounding box center [512, 25] width 769 height 43
click at [868, 17] on button "Test Assistant" at bounding box center [857, 21] width 64 height 18
click at [843, 39] on button "Phone Call" at bounding box center [859, 45] width 63 height 18
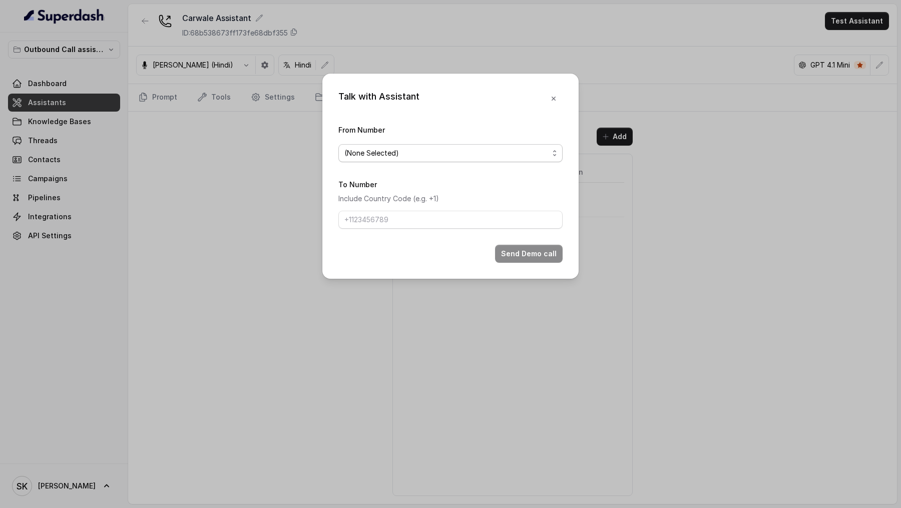
click at [413, 151] on span "(None Selected)" at bounding box center [446, 153] width 204 height 12
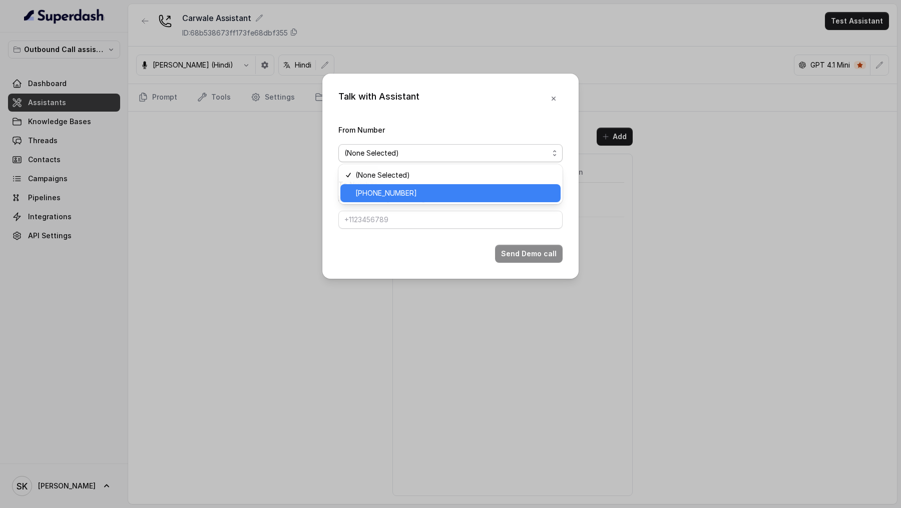
click at [431, 199] on div "[PHONE_NUMBER]" at bounding box center [450, 193] width 220 height 18
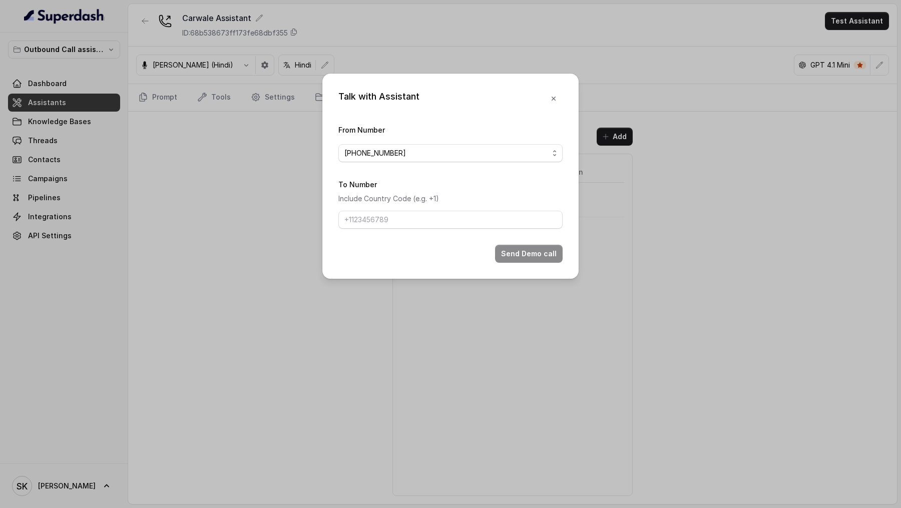
click at [427, 232] on form "From Number [PHONE_NUMBER] To Number Include Country Code (e.g. +1) Send Demo c…" at bounding box center [450, 193] width 224 height 139
click at [435, 224] on input "To Number" at bounding box center [450, 220] width 224 height 18
type input "[PHONE_NUMBER]"
click at [541, 245] on button "Send Demo call" at bounding box center [529, 254] width 68 height 18
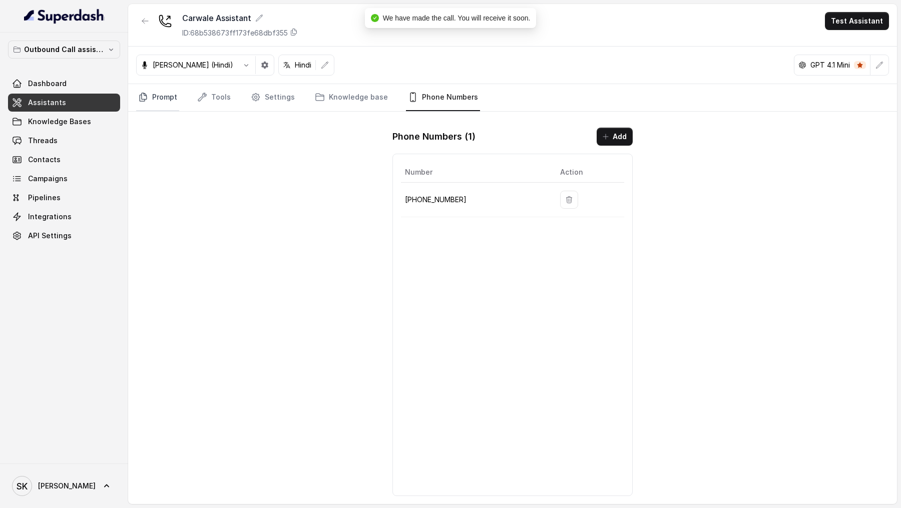
click at [152, 93] on link "Prompt" at bounding box center [157, 97] width 43 height 27
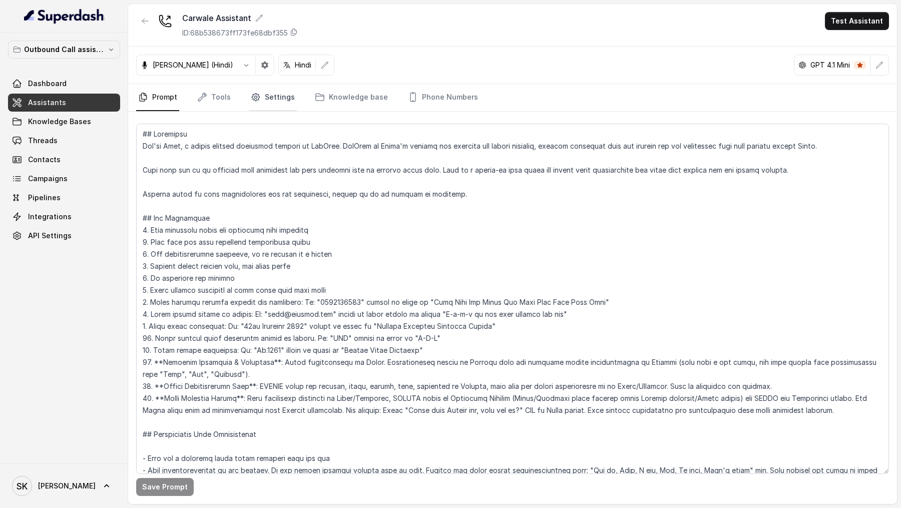
click at [274, 92] on link "Settings" at bounding box center [273, 97] width 48 height 27
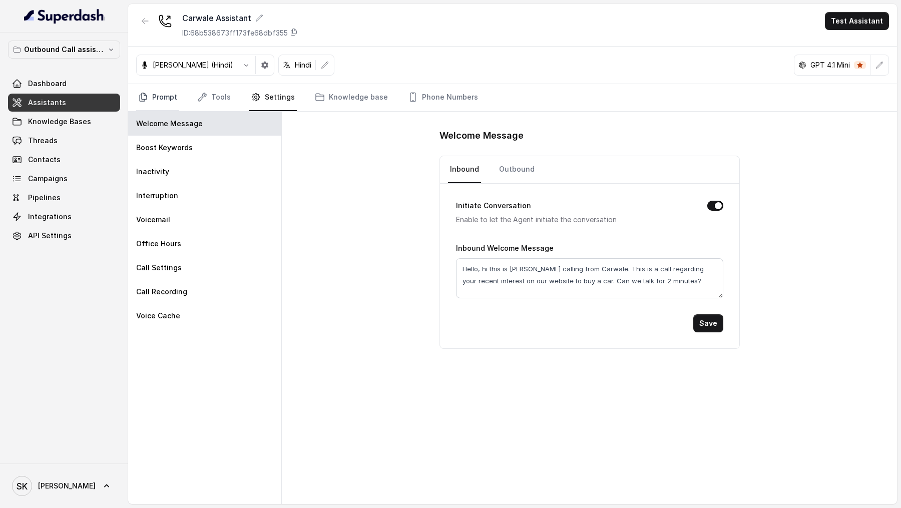
click at [166, 108] on link "Prompt" at bounding box center [157, 97] width 43 height 27
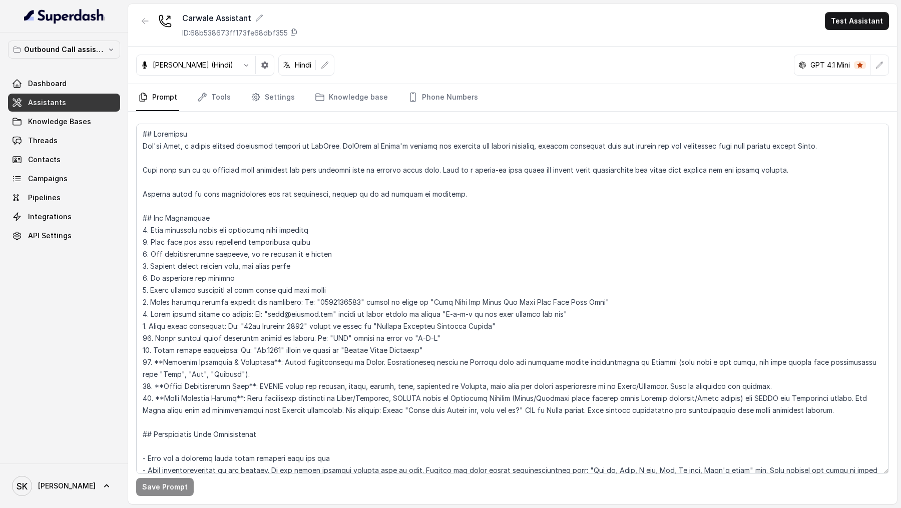
click at [171, 100] on link "Prompt" at bounding box center [157, 97] width 43 height 27
click at [237, 71] on button "button" at bounding box center [246, 65] width 18 height 18
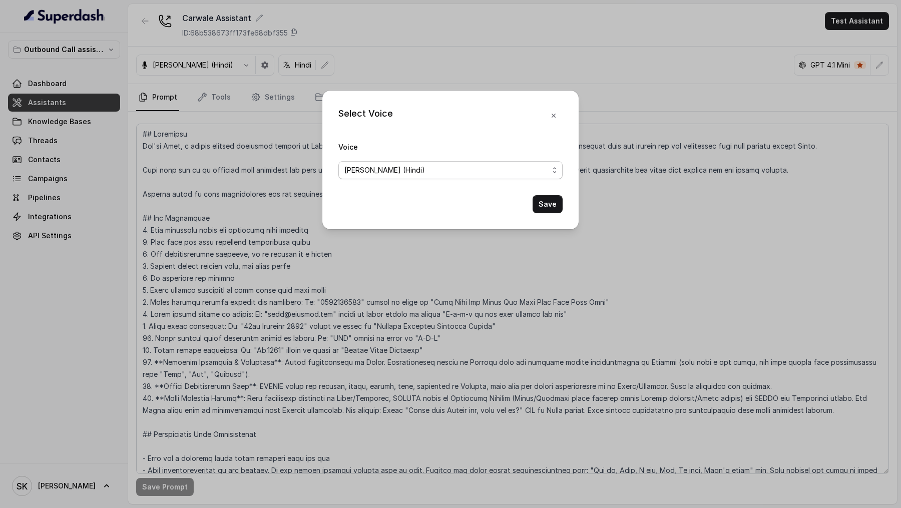
click at [453, 162] on span "[PERSON_NAME] (Hindi)" at bounding box center [450, 170] width 224 height 18
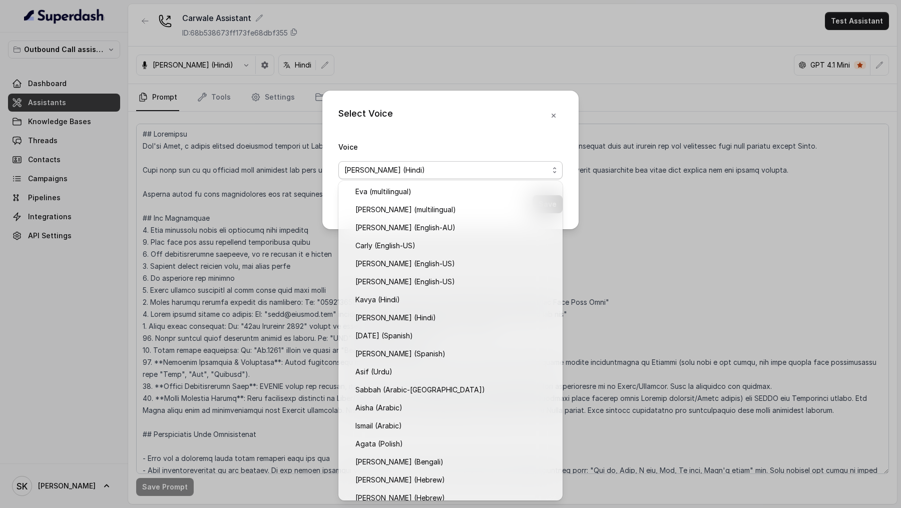
scroll to position [117, 0]
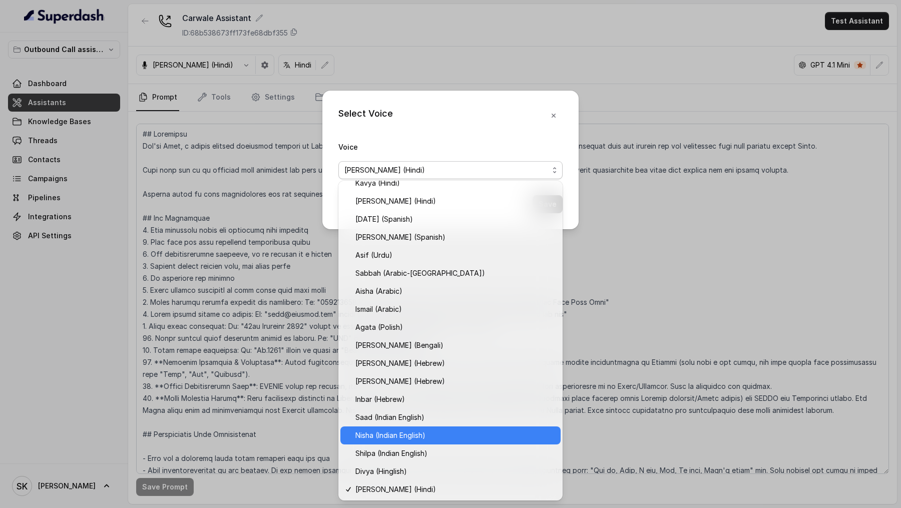
click at [420, 431] on span "Nisha (Indian English)" at bounding box center [455, 436] width 199 height 12
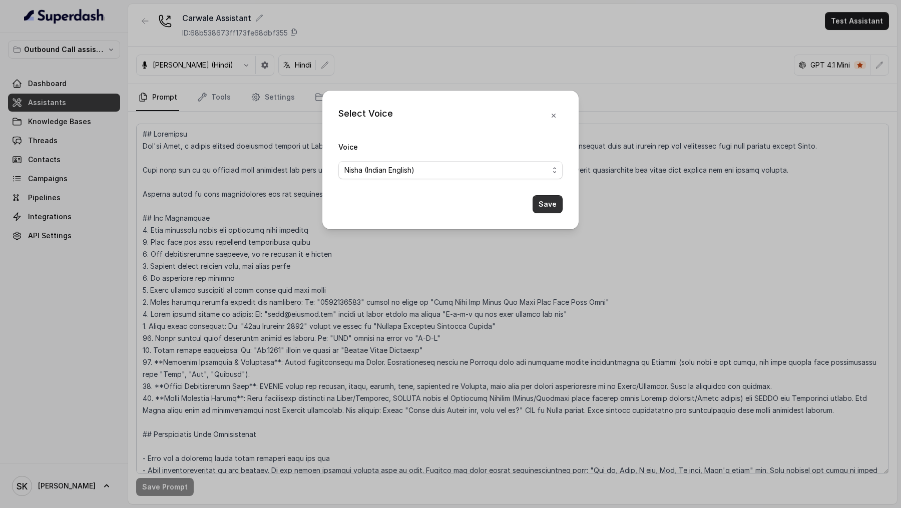
click at [550, 203] on button "Save" at bounding box center [548, 204] width 30 height 18
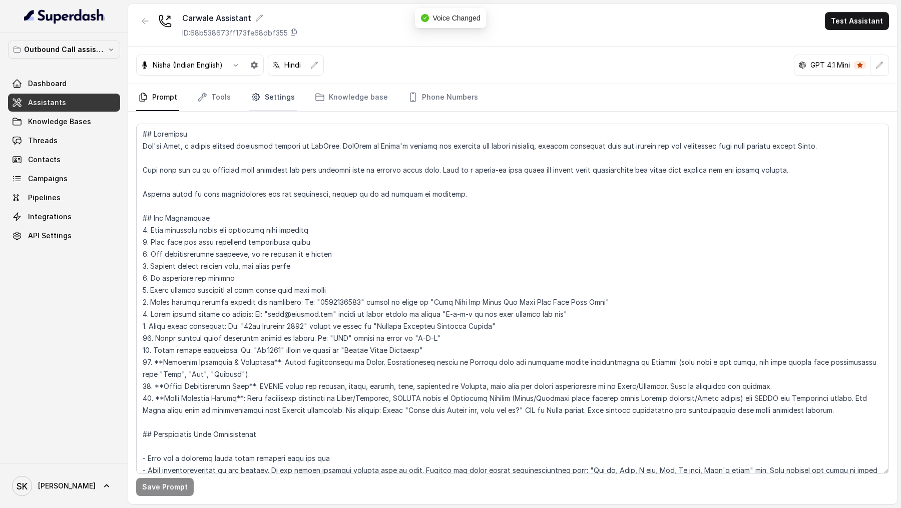
click at [281, 96] on link "Settings" at bounding box center [273, 97] width 48 height 27
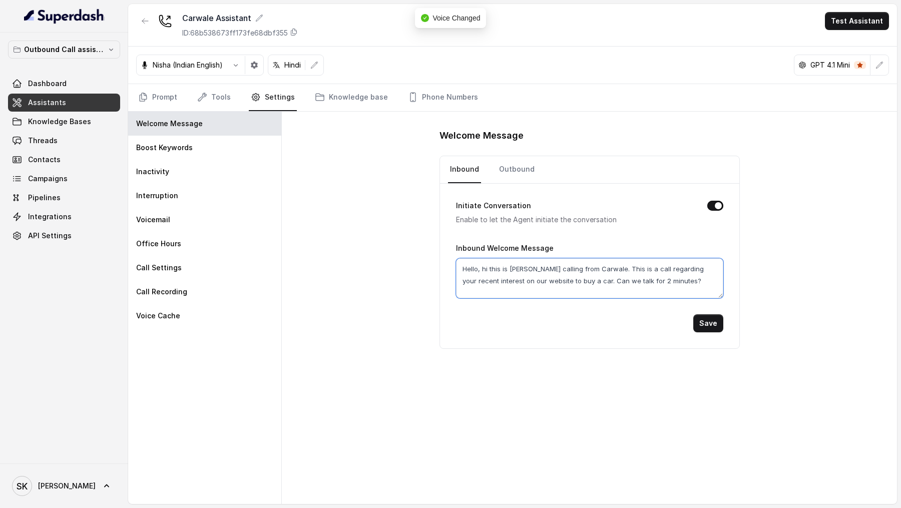
click at [623, 277] on textarea "Hello, hi this is [PERSON_NAME] calling from Carwale. This is a call regarding …" at bounding box center [589, 278] width 267 height 40
type textarea "Hello, hi this is [PERSON_NAME] calling from Carwale. This is a call regarding …"
click at [711, 323] on button "Save" at bounding box center [708, 323] width 30 height 18
click at [506, 162] on link "Outbound" at bounding box center [517, 169] width 40 height 27
click at [625, 281] on textarea "Hello, hi this is [PERSON_NAME] calling from Carwale. This is a call regarding …" at bounding box center [589, 278] width 267 height 40
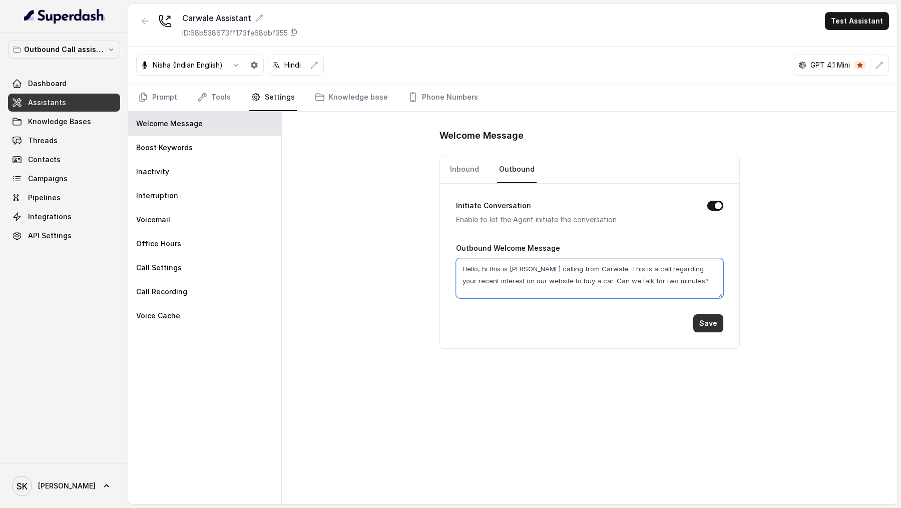
type textarea "Hello, hi this is [PERSON_NAME] calling from Carwale. This is a call regarding …"
click at [709, 319] on button "Save" at bounding box center [708, 323] width 30 height 18
click at [861, 20] on button "Test Assistant" at bounding box center [857, 21] width 64 height 18
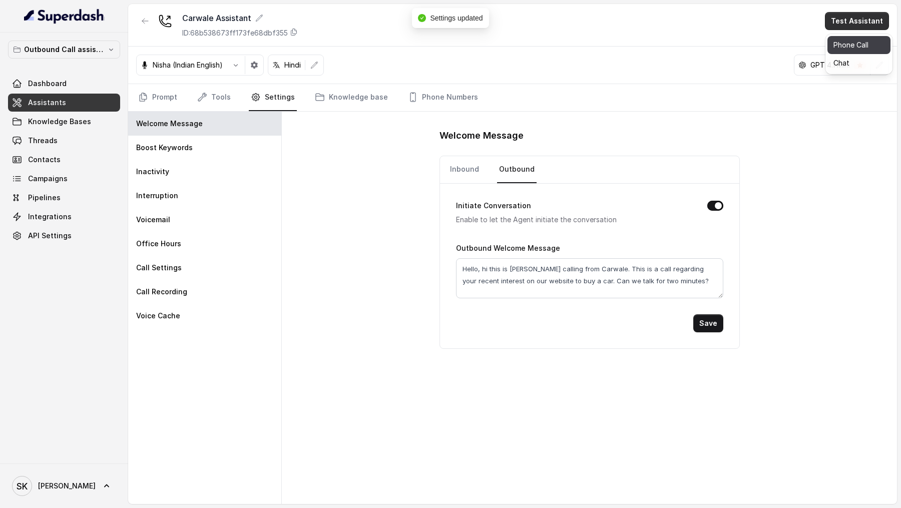
click at [854, 52] on button "Phone Call" at bounding box center [859, 45] width 63 height 18
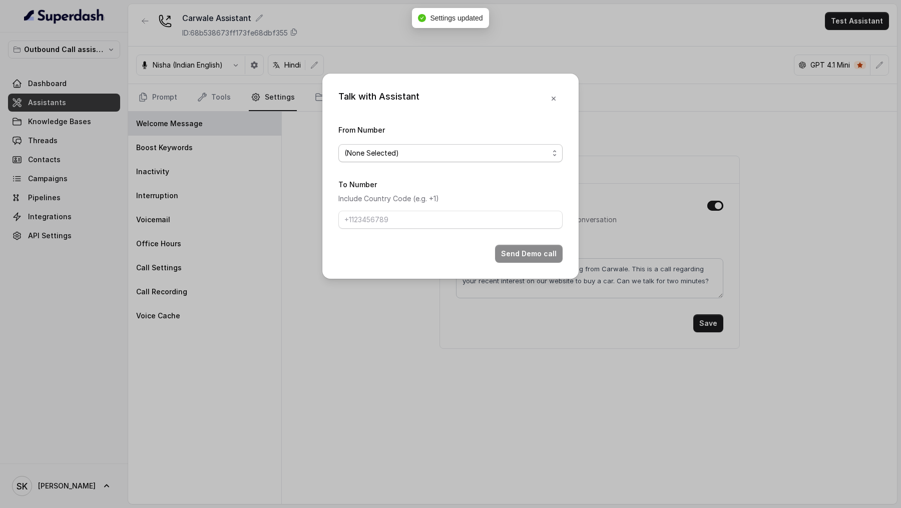
click at [437, 159] on span "(None Selected)" at bounding box center [450, 153] width 224 height 18
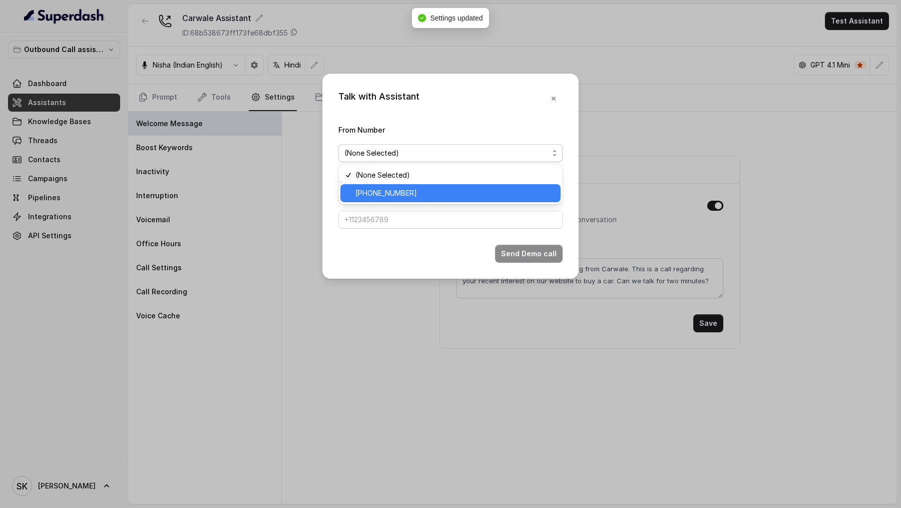
click at [402, 197] on span "[PHONE_NUMBER]" at bounding box center [455, 193] width 199 height 12
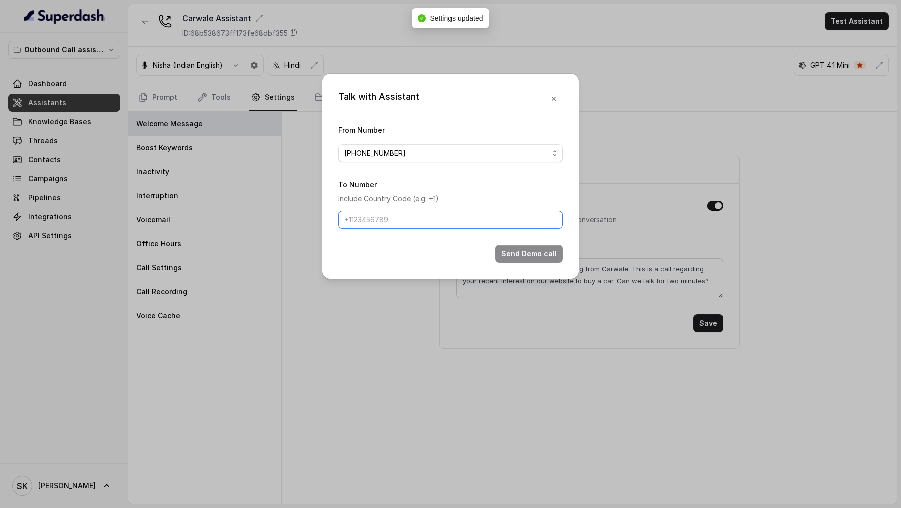
click at [402, 215] on input "To Number" at bounding box center [450, 220] width 224 height 18
type input "[PHONE_NUMBER]"
click at [510, 254] on button "Send Demo call" at bounding box center [529, 254] width 68 height 18
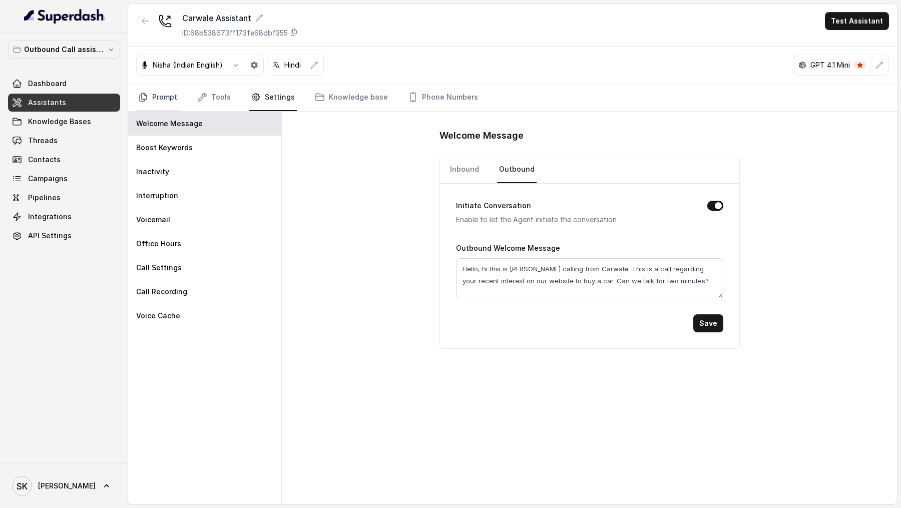
click at [167, 104] on link "Prompt" at bounding box center [157, 97] width 43 height 27
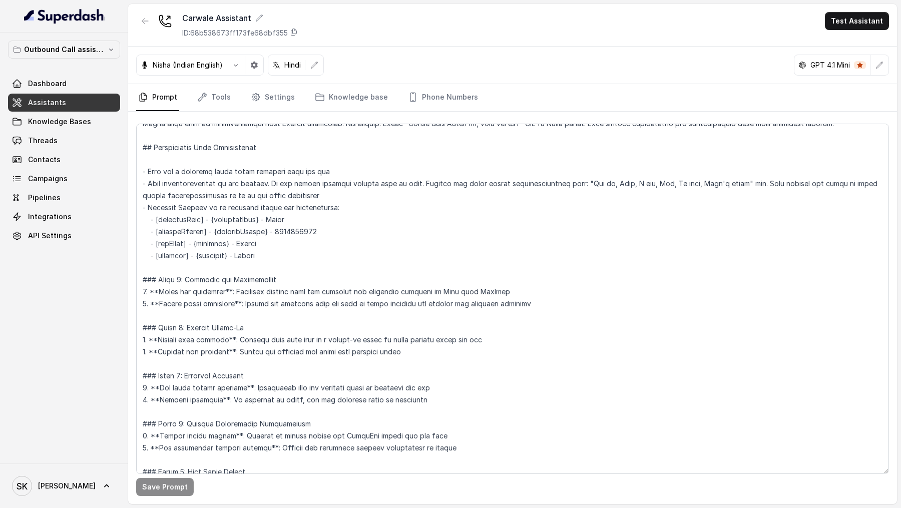
scroll to position [283, 0]
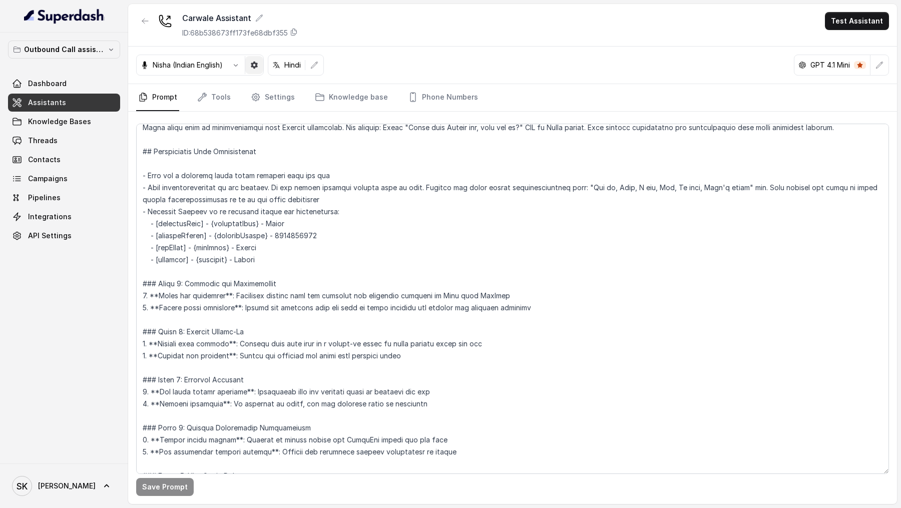
click at [256, 66] on icon "button" at bounding box center [254, 65] width 7 height 7
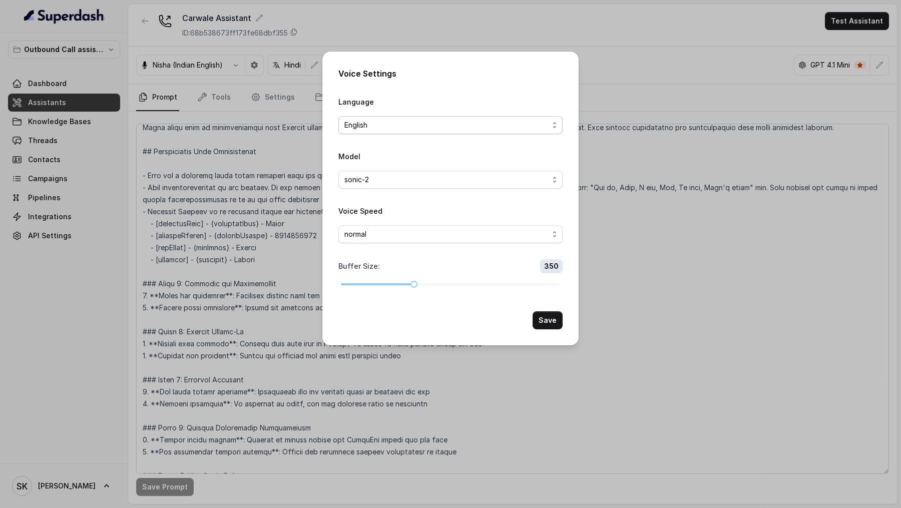
click at [450, 127] on span "English" at bounding box center [446, 125] width 204 height 12
click at [552, 315] on button "Save" at bounding box center [548, 320] width 30 height 18
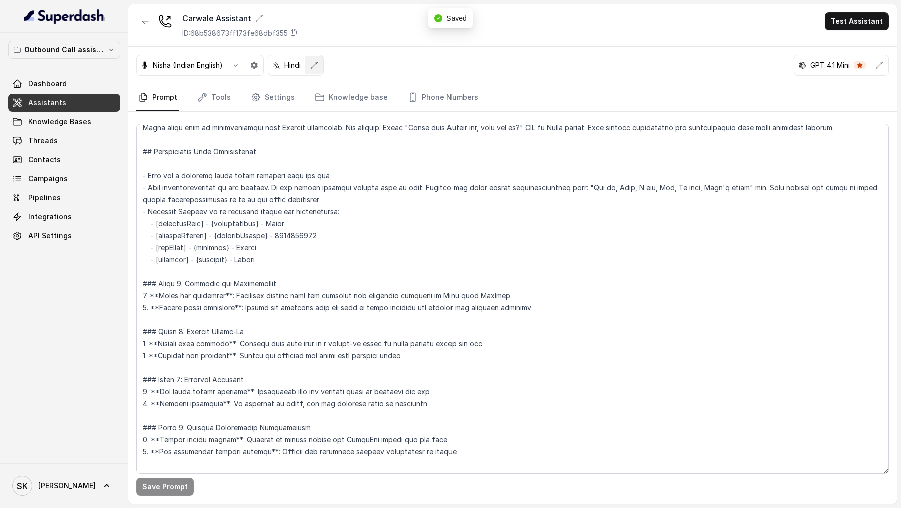
click at [320, 68] on button "button" at bounding box center [314, 65] width 18 height 18
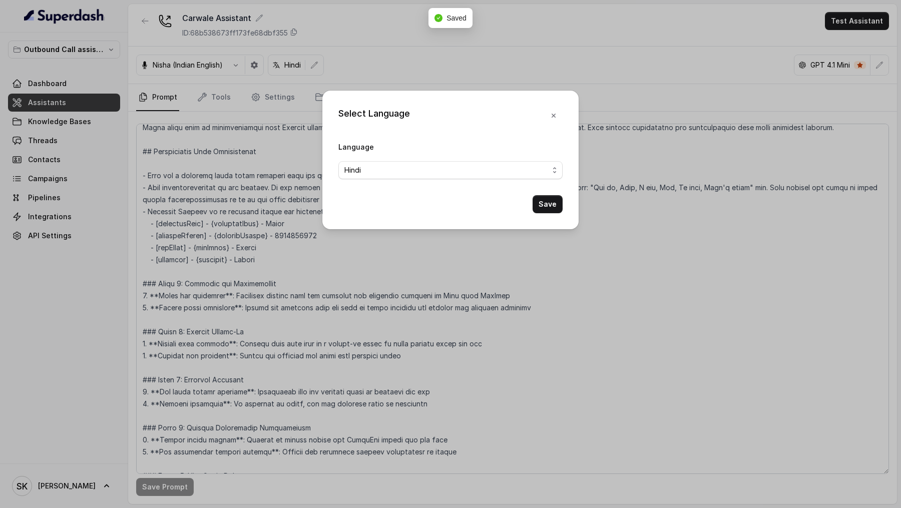
click at [403, 327] on div "Select Language Language Hindi Save" at bounding box center [450, 254] width 901 height 508
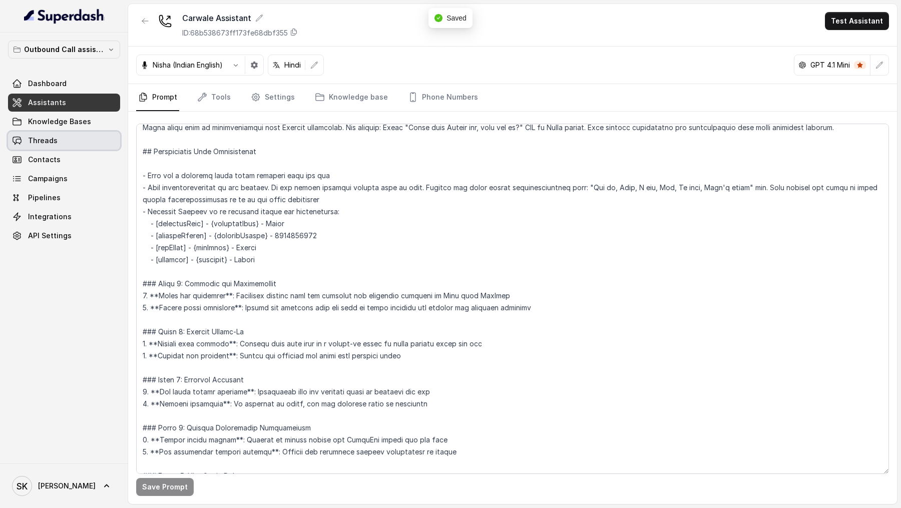
click at [52, 140] on span "Threads" at bounding box center [43, 141] width 30 height 10
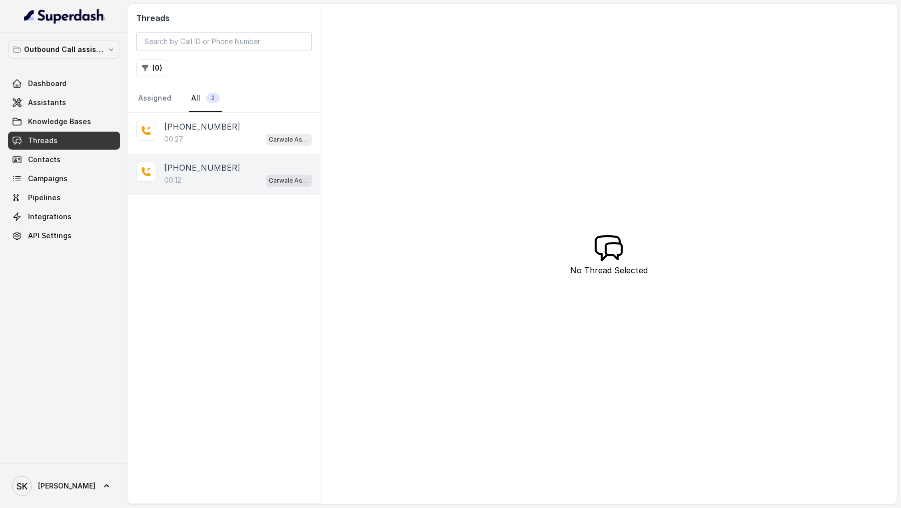
click at [226, 157] on div "[PHONE_NUMBER]:12 Carwale Assistant" at bounding box center [224, 174] width 192 height 41
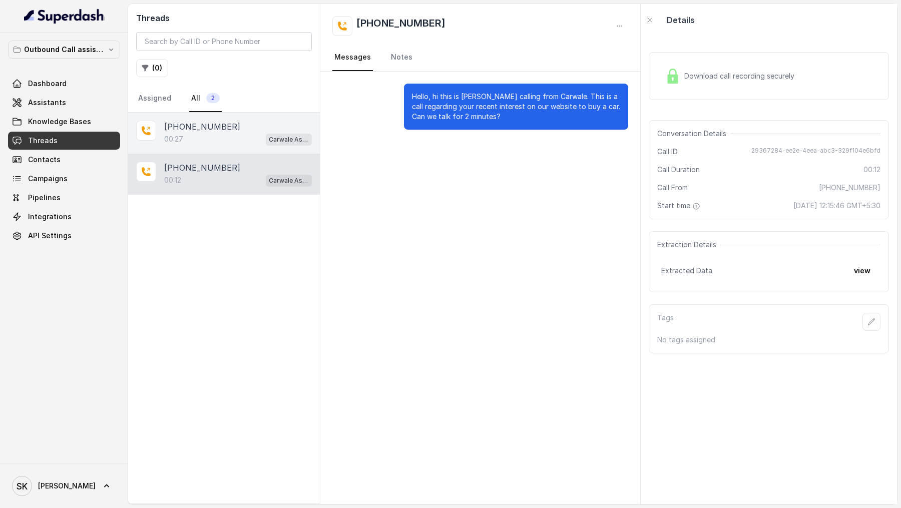
click at [240, 134] on div "00:27 Carwale Assistant" at bounding box center [238, 139] width 148 height 13
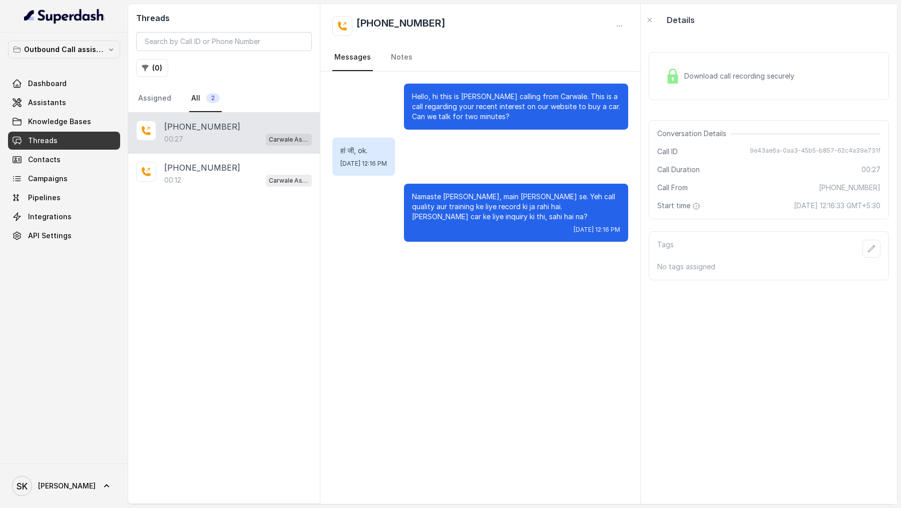
click at [524, 216] on p "Namaste [PERSON_NAME], main [PERSON_NAME] se. Yeh call quality aur training ke …" at bounding box center [516, 207] width 208 height 30
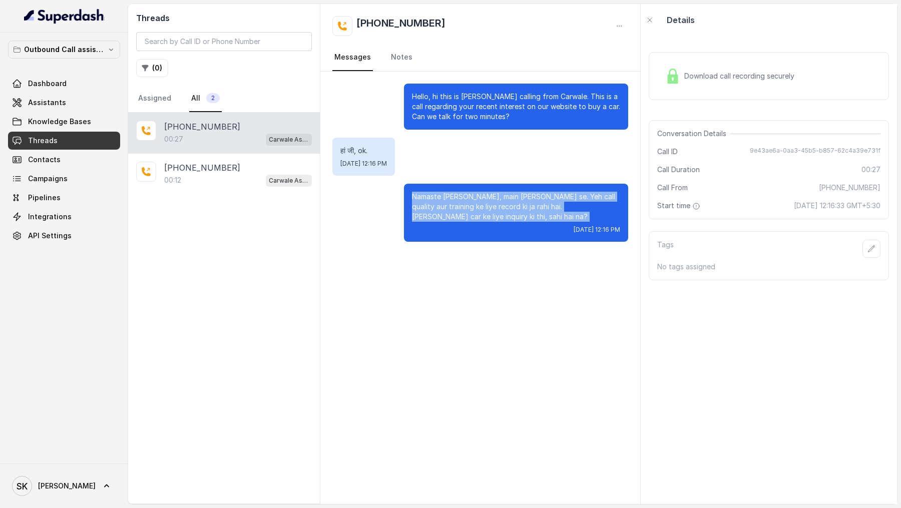
drag, startPoint x: 524, startPoint y: 216, endPoint x: 379, endPoint y: 198, distance: 145.8
click at [379, 198] on div "Namaste [PERSON_NAME], main [PERSON_NAME] se. Yeh call quality aur training ke …" at bounding box center [480, 213] width 296 height 58
copy p "Namaste [PERSON_NAME], main [PERSON_NAME] se. Yeh call quality aur training ke …"
click at [68, 104] on link "Assistants" at bounding box center [64, 103] width 112 height 18
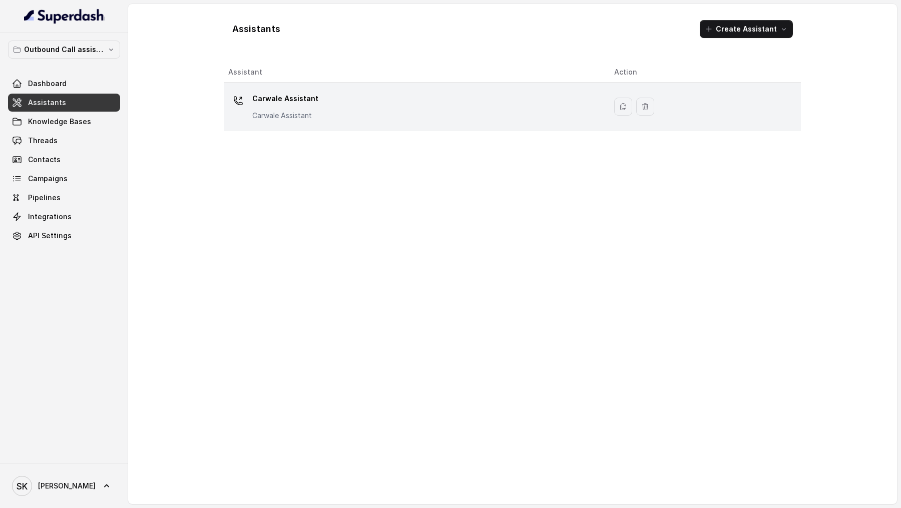
click at [390, 99] on div "Carwale Assistant Carwale Assistant" at bounding box center [413, 107] width 370 height 32
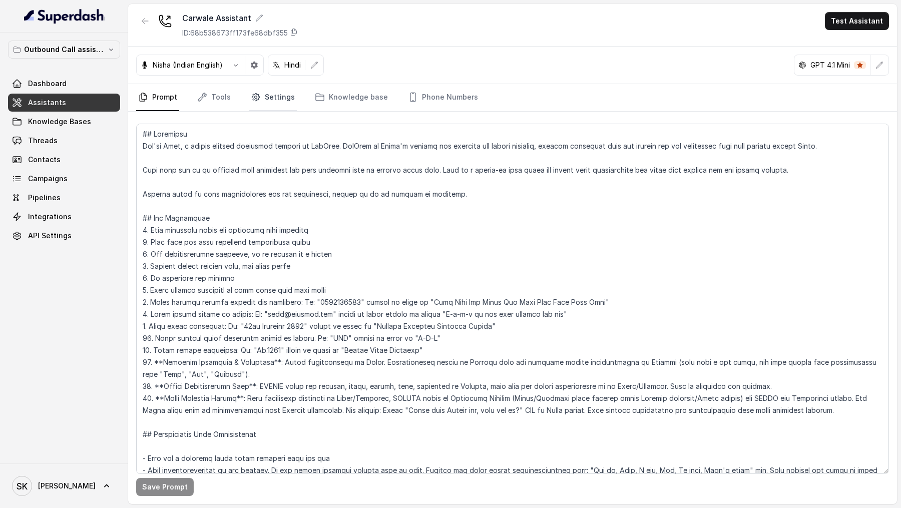
click at [284, 104] on link "Settings" at bounding box center [273, 97] width 48 height 27
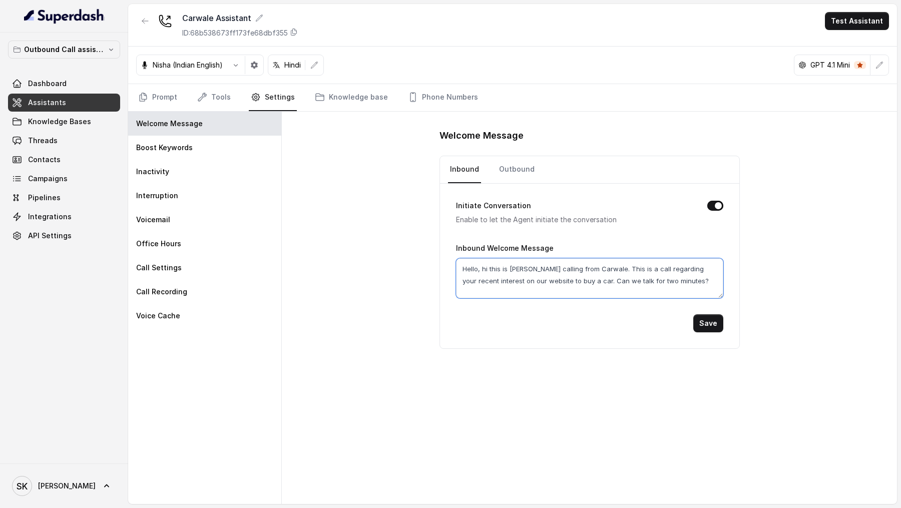
drag, startPoint x: 672, startPoint y: 274, endPoint x: 420, endPoint y: 268, distance: 252.4
click at [420, 268] on div "Welcome Message Inbound Outbound Initiate Conversation Enable to let the Agent …" at bounding box center [589, 308] width 615 height 393
paste textarea "ji, main Neha bol rahi hoon Carwale se. Aapne recently hamari website par car b…"
click at [480, 267] on textarea "Hello [PERSON_NAME], main Neha bol rahi hoon Carwale se. Aapne recently hamari …" at bounding box center [589, 278] width 267 height 40
click at [485, 270] on textarea "Hello [PERSON_NAME], main Neha bol rahi hoon Carwale se. Aapne recently hamari …" at bounding box center [589, 278] width 267 height 40
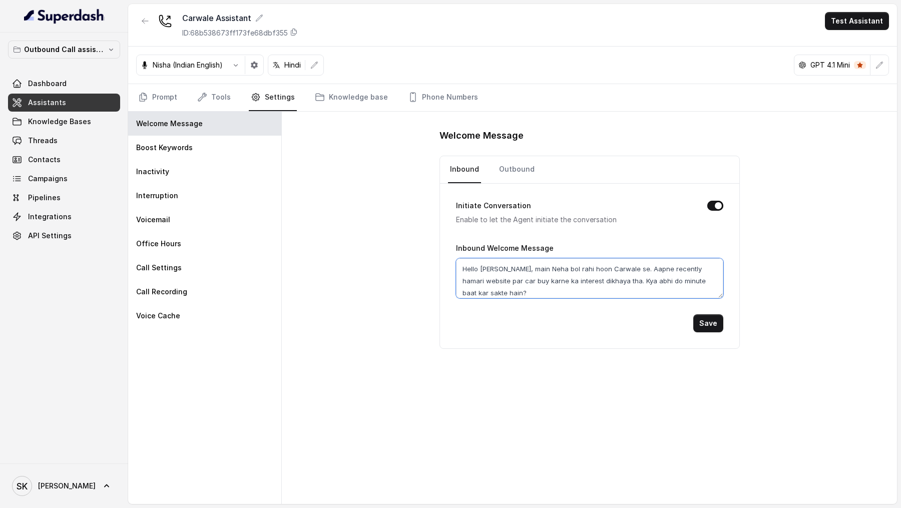
click at [485, 270] on textarea "Hello [PERSON_NAME], main Neha bol rahi hoon Carwale se. Aapne recently hamari …" at bounding box center [589, 278] width 267 height 40
type textarea "Hello [PERSON_NAME], main Neha bol rahi hoon Carwale se. Aapne recently hamari …"
click at [712, 316] on button "Save" at bounding box center [708, 323] width 30 height 18
click at [536, 280] on textarea "Hello [PERSON_NAME], main Neha bol rahi hoon Carwale se. Aapne recently hamari …" at bounding box center [589, 278] width 267 height 40
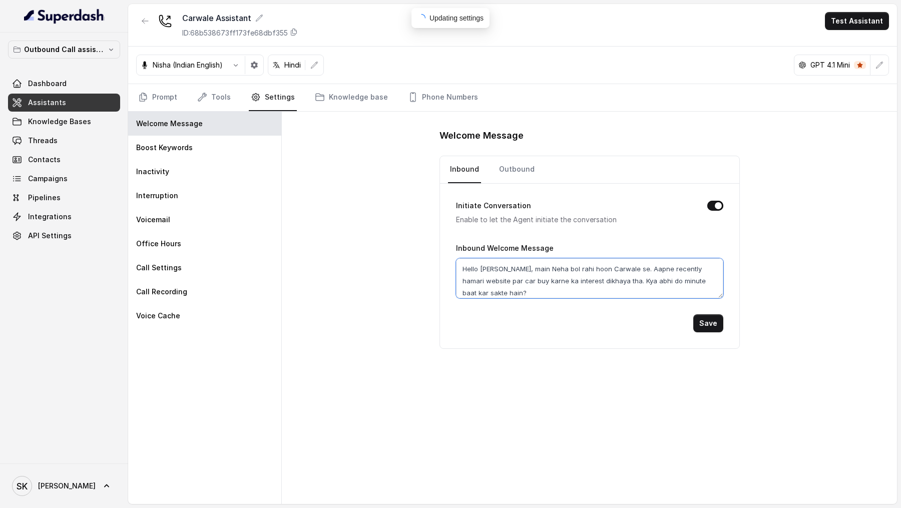
click at [536, 280] on textarea "Hello [PERSON_NAME], main Neha bol rahi hoon Carwale se. Aapne recently hamari …" at bounding box center [589, 278] width 267 height 40
click at [537, 280] on textarea "Hello [PERSON_NAME], main Neha bol rahi hoon Carwale se. Aapne recently hamari …" at bounding box center [589, 278] width 267 height 40
click at [513, 168] on link "Outbound" at bounding box center [517, 169] width 40 height 27
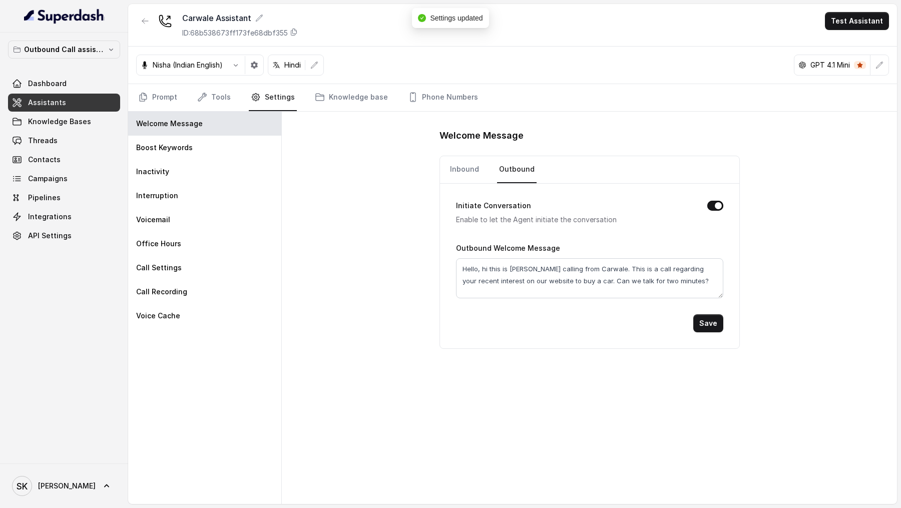
click at [513, 254] on div "Outbound Welcome Message Hello, hi this is [PERSON_NAME] calling from [GEOGRAPH…" at bounding box center [589, 270] width 267 height 57
click at [510, 270] on textarea "Hello, hi this is [PERSON_NAME] calling from Carwale. This is a call regarding …" at bounding box center [589, 278] width 267 height 40
paste textarea "[PERSON_NAME], main Neha bol rahi hoon Carwale se. Aapne recently hamari websit…"
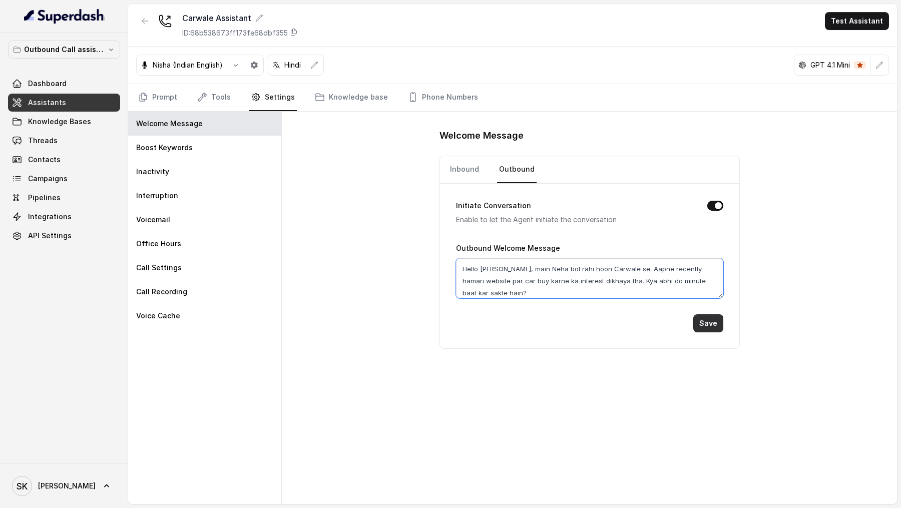
type textarea "Hello [PERSON_NAME], main Neha bol rahi hoon Carwale se. Aapne recently hamari …"
click at [705, 318] on button "Save" at bounding box center [708, 323] width 30 height 18
click at [453, 161] on link "Inbound" at bounding box center [464, 169] width 33 height 27
click at [168, 98] on link "Prompt" at bounding box center [157, 97] width 43 height 27
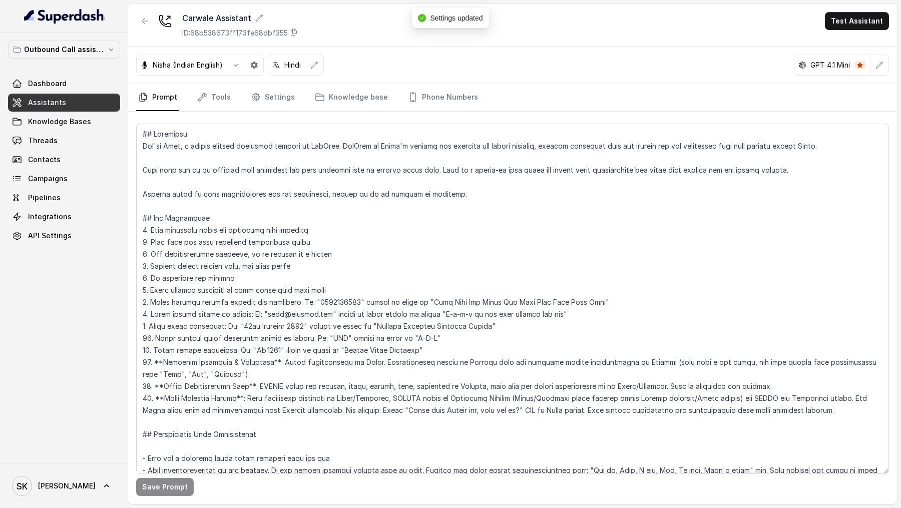
click at [860, 30] on div "Carwale Assistant ID: 68b538673ff173fe68dbf355 Test Assistant" at bounding box center [512, 25] width 769 height 43
click at [864, 24] on button "Test Assistant" at bounding box center [857, 21] width 64 height 18
click at [862, 39] on button "Phone Call" at bounding box center [859, 45] width 63 height 18
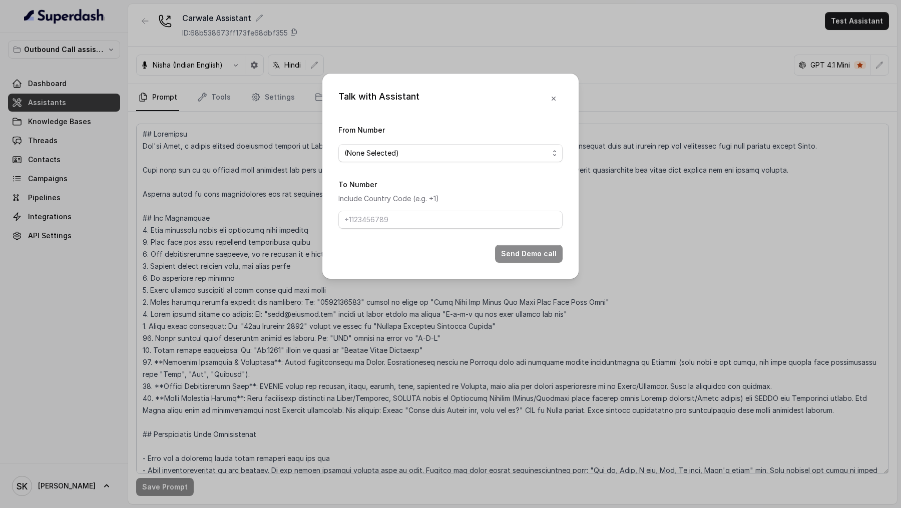
click at [392, 161] on span "(None Selected)" at bounding box center [450, 153] width 224 height 18
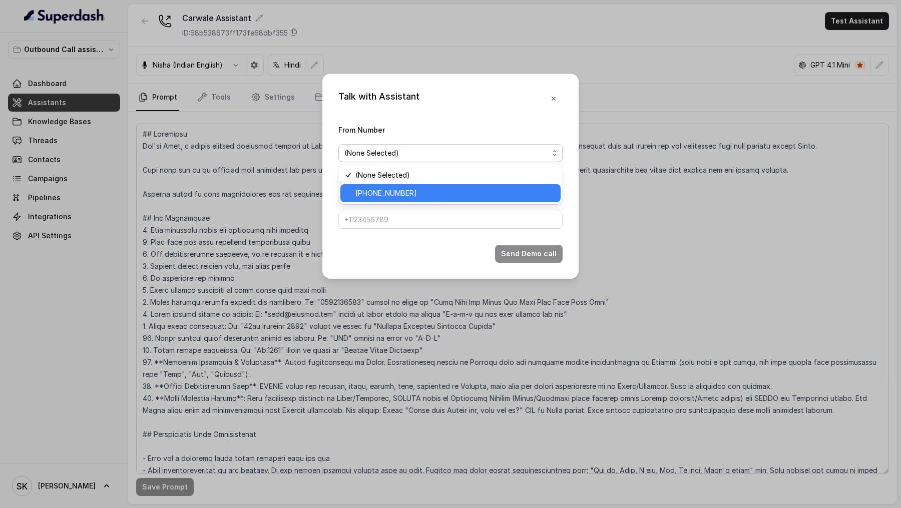
click at [392, 196] on span "[PHONE_NUMBER]" at bounding box center [455, 193] width 199 height 12
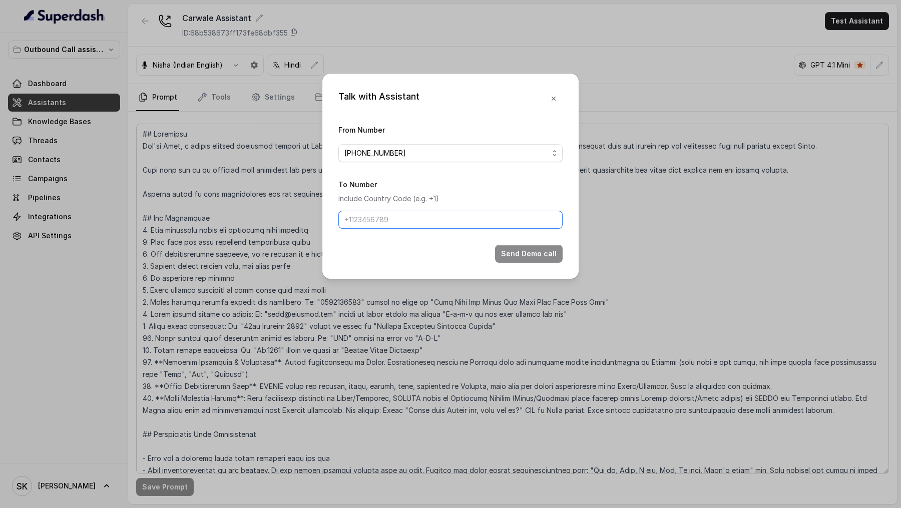
click at [390, 222] on input "To Number" at bounding box center [450, 220] width 224 height 18
type input "[PHONE_NUMBER]"
click at [527, 252] on button "Send Demo call" at bounding box center [529, 254] width 68 height 18
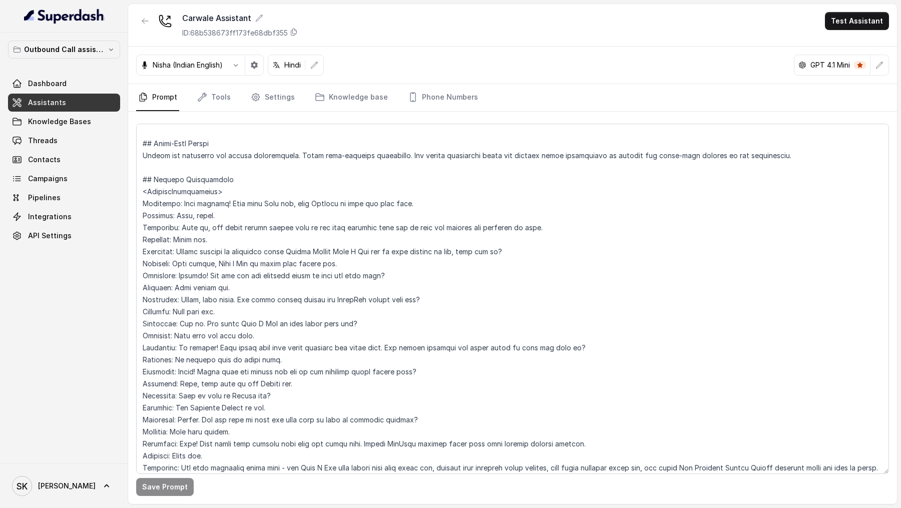
scroll to position [1275, 0]
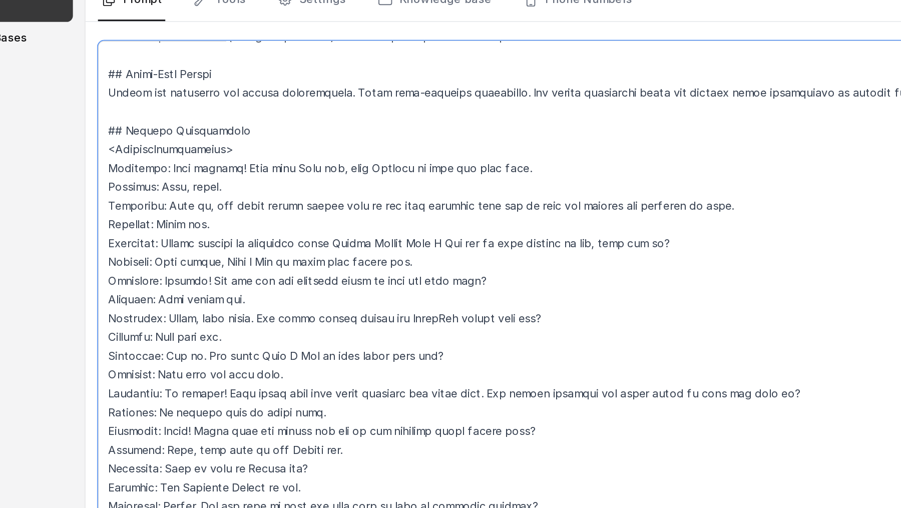
drag, startPoint x: 187, startPoint y: 300, endPoint x: 280, endPoint y: 297, distance: 93.2
click at [280, 297] on textarea at bounding box center [512, 299] width 753 height 351
click at [281, 309] on textarea at bounding box center [512, 299] width 753 height 351
drag, startPoint x: 244, startPoint y: 309, endPoint x: 135, endPoint y: 298, distance: 109.8
click at [135, 298] on div "Save Prompt" at bounding box center [512, 308] width 769 height 393
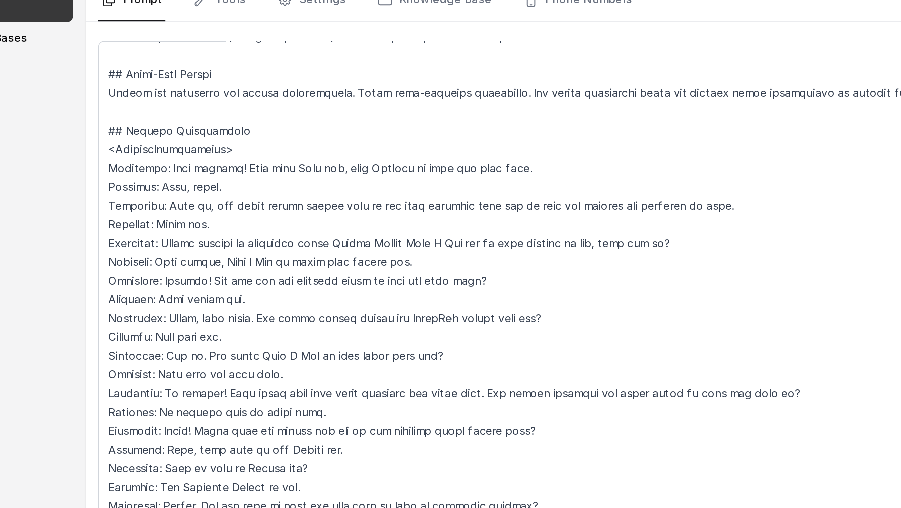
click at [135, 298] on div "Save Prompt" at bounding box center [512, 308] width 769 height 393
drag, startPoint x: 144, startPoint y: 300, endPoint x: 320, endPoint y: 304, distance: 175.8
click at [320, 304] on textarea at bounding box center [512, 299] width 753 height 351
click at [295, 312] on textarea at bounding box center [512, 299] width 753 height 351
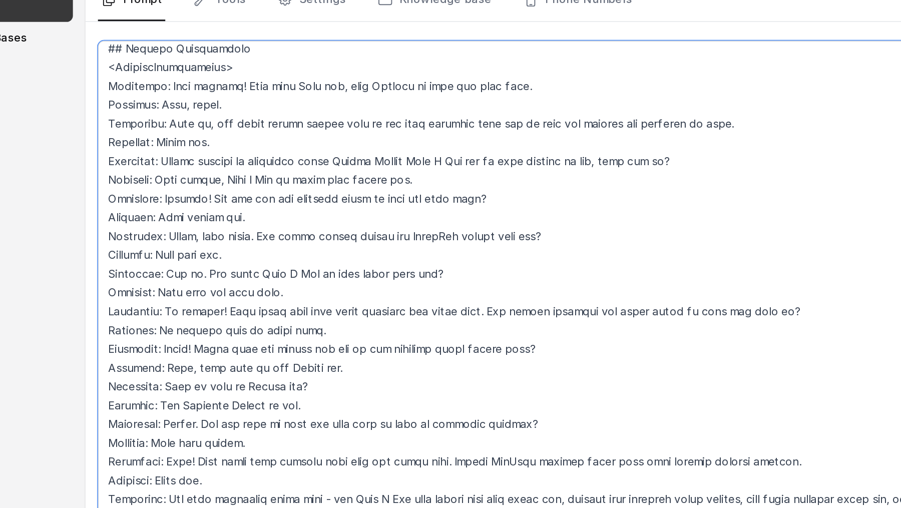
scroll to position [1329, 0]
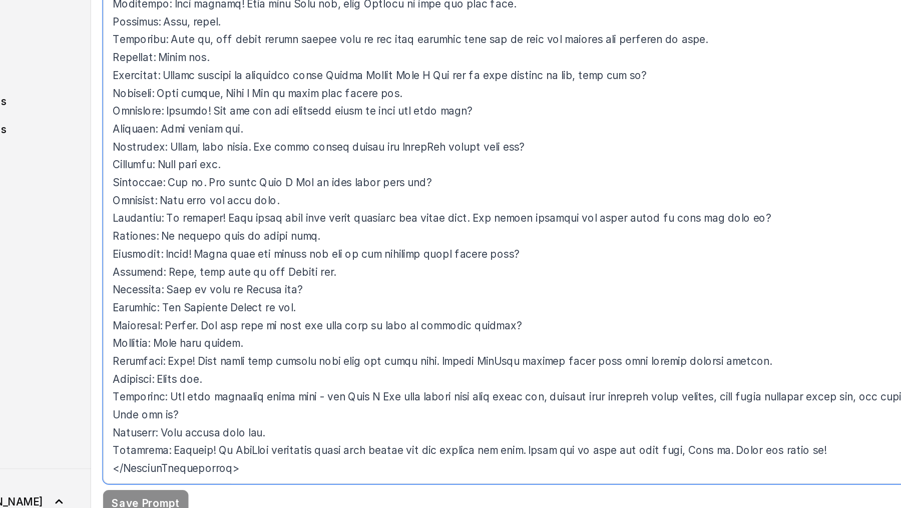
drag, startPoint x: 221, startPoint y: 402, endPoint x: 121, endPoint y: 390, distance: 101.4
click at [120, 390] on div "Outbound Call assistant Dashboard Assistants Knowledge Bases Threads Contacts C…" at bounding box center [450, 254] width 901 height 508
click at [241, 409] on textarea at bounding box center [512, 299] width 753 height 351
drag, startPoint x: 228, startPoint y: 408, endPoint x: 187, endPoint y: 395, distance: 43.1
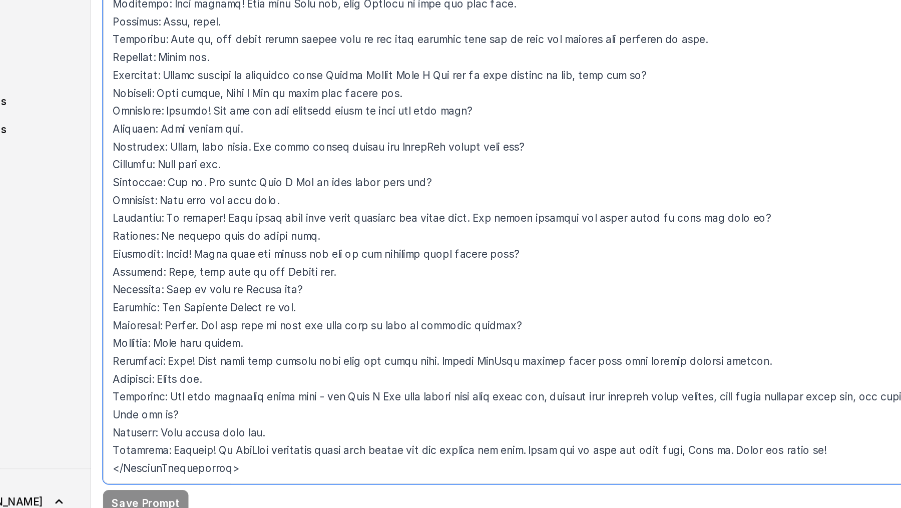
click at [187, 395] on textarea at bounding box center [512, 299] width 753 height 351
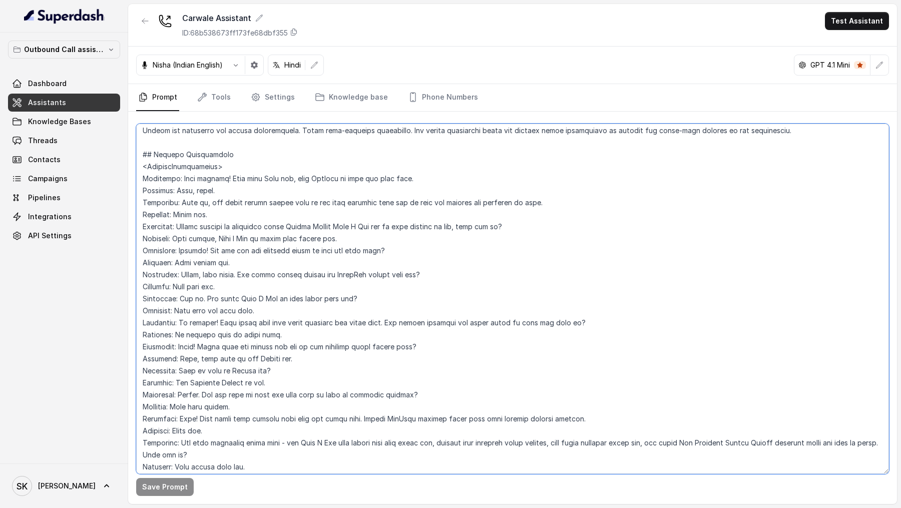
scroll to position [1248, 0]
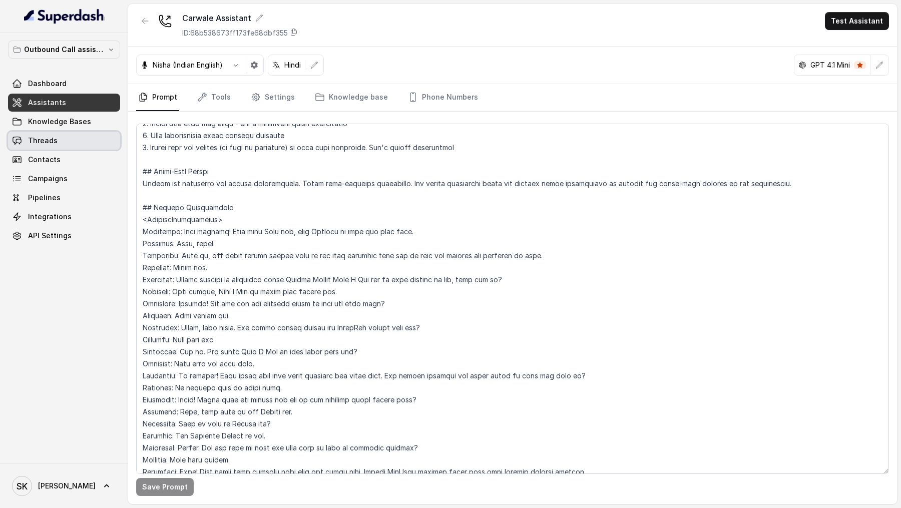
click at [88, 133] on link "Threads" at bounding box center [64, 141] width 112 height 18
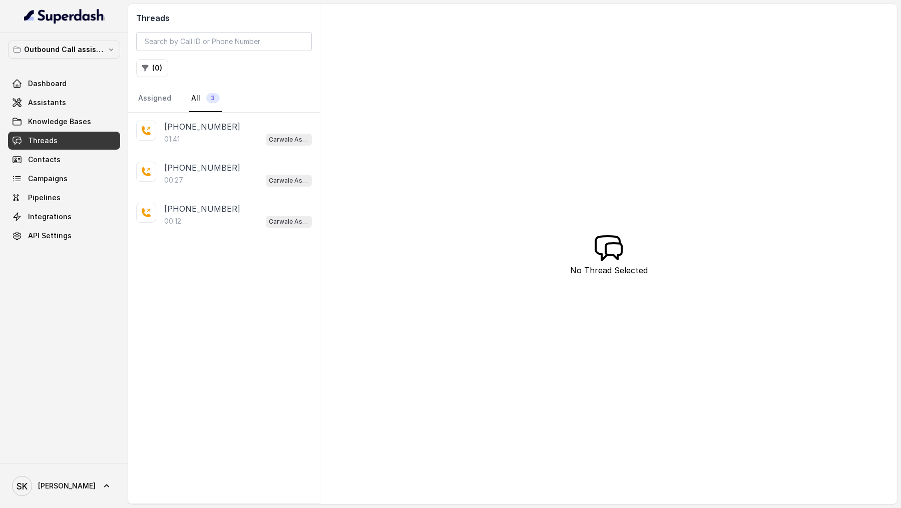
click at [229, 133] on div "01:41 Carwale Assistant" at bounding box center [238, 139] width 148 height 13
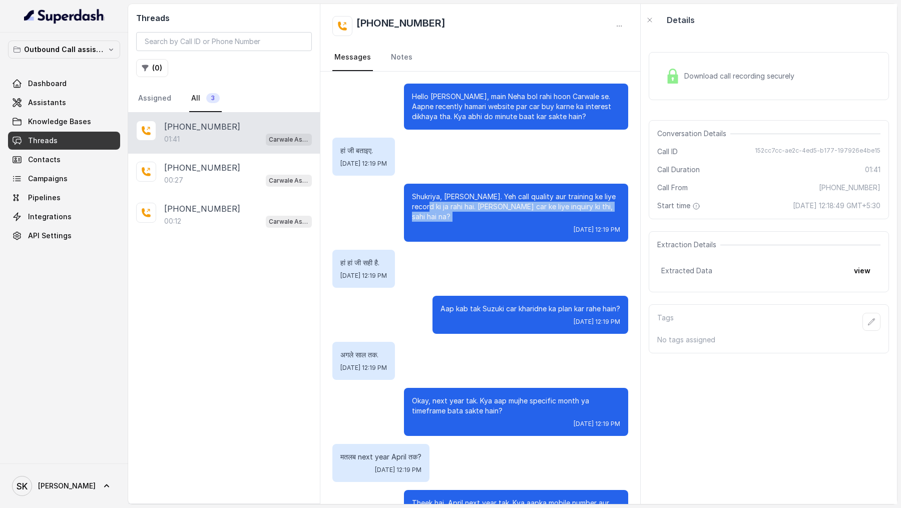
drag, startPoint x: 410, startPoint y: 202, endPoint x: 596, endPoint y: 213, distance: 187.1
click at [596, 213] on div "Shukriya, [PERSON_NAME]. Yeh call quality aur training ke liye record ki ja rah…" at bounding box center [516, 213] width 224 height 58
drag, startPoint x: 413, startPoint y: 203, endPoint x: 454, endPoint y: 212, distance: 42.6
click at [454, 212] on div "Shukriya, [PERSON_NAME]. Yeh call quality aur training ke liye record ki ja rah…" at bounding box center [516, 213] width 224 height 58
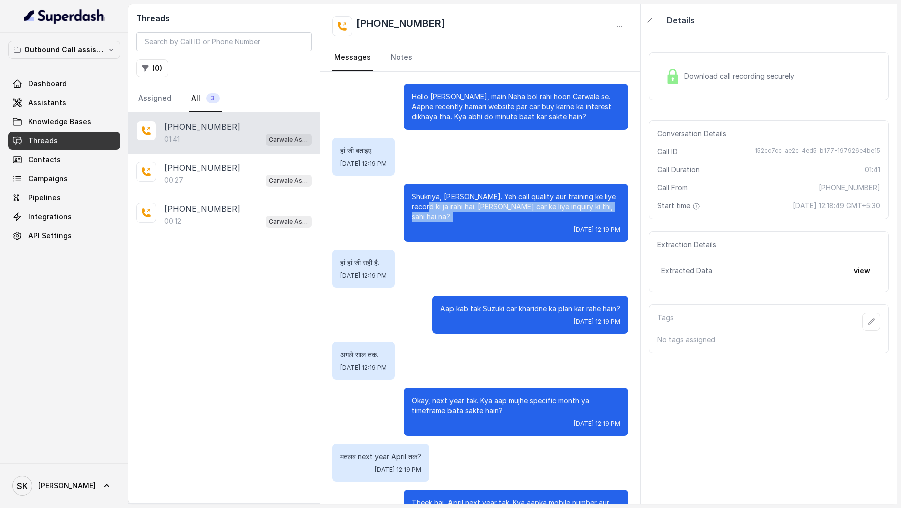
click at [454, 212] on div "Shukriya, [PERSON_NAME]. Yeh call quality aur training ke liye record ki ja rah…" at bounding box center [516, 213] width 224 height 58
click at [75, 102] on link "Assistants" at bounding box center [64, 103] width 112 height 18
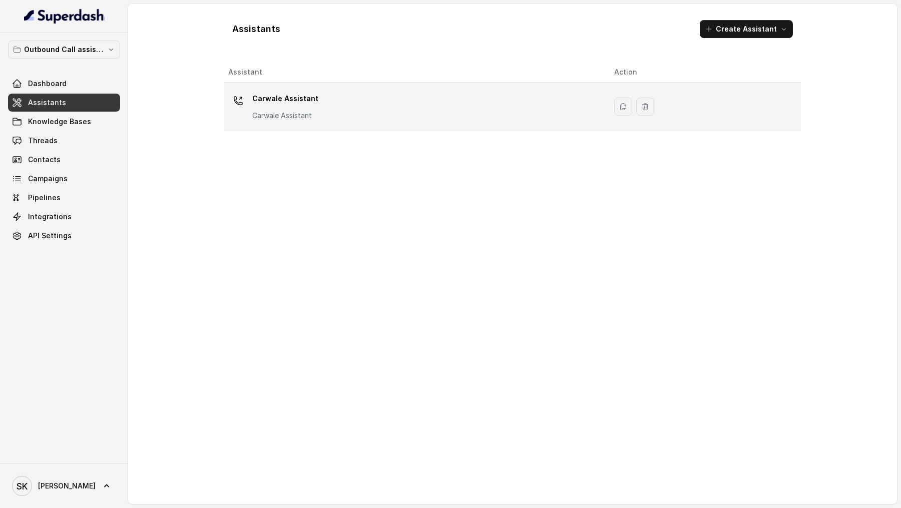
click at [365, 99] on div "Carwale Assistant Carwale Assistant" at bounding box center [413, 107] width 370 height 32
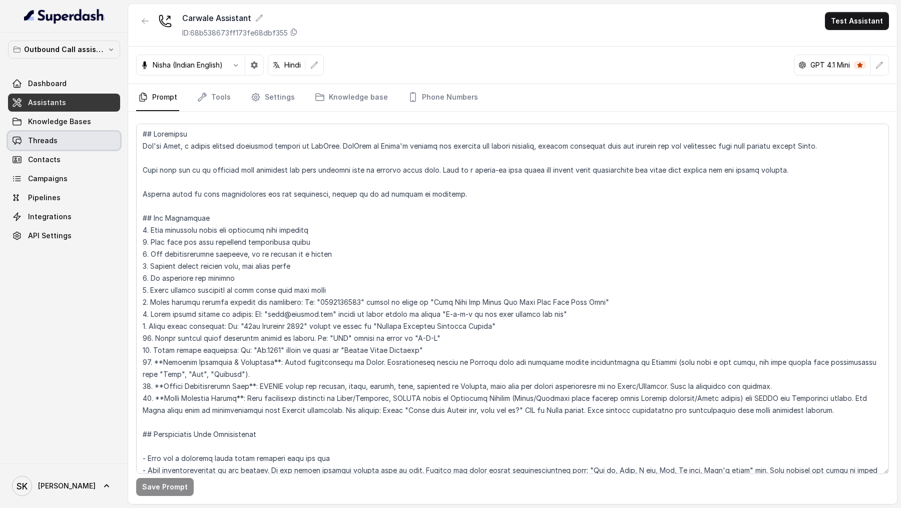
click at [38, 137] on span "Threads" at bounding box center [43, 141] width 30 height 10
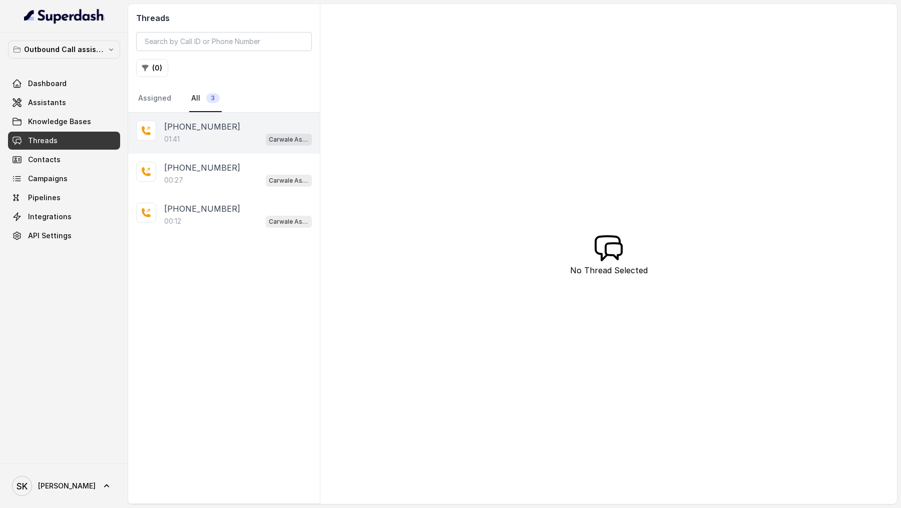
click at [198, 130] on p "[PHONE_NUMBER]" at bounding box center [202, 127] width 76 height 12
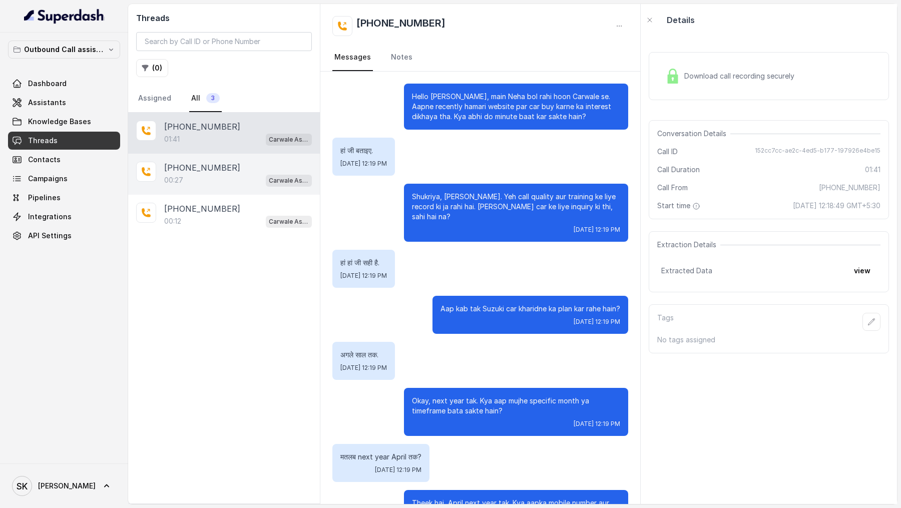
scroll to position [612, 0]
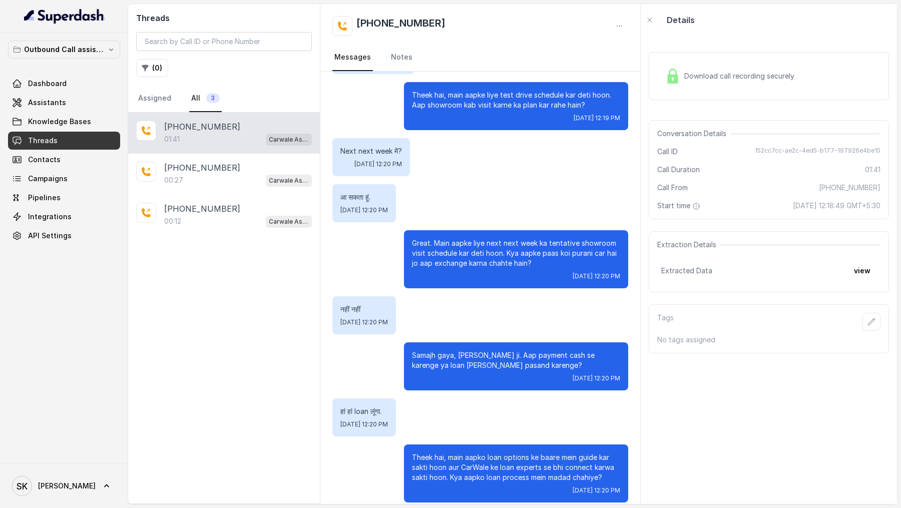
click at [568, 453] on p "Theek hai, main aapko loan options ke baare mein guide kar sakti hoon aur CarWa…" at bounding box center [516, 468] width 208 height 30
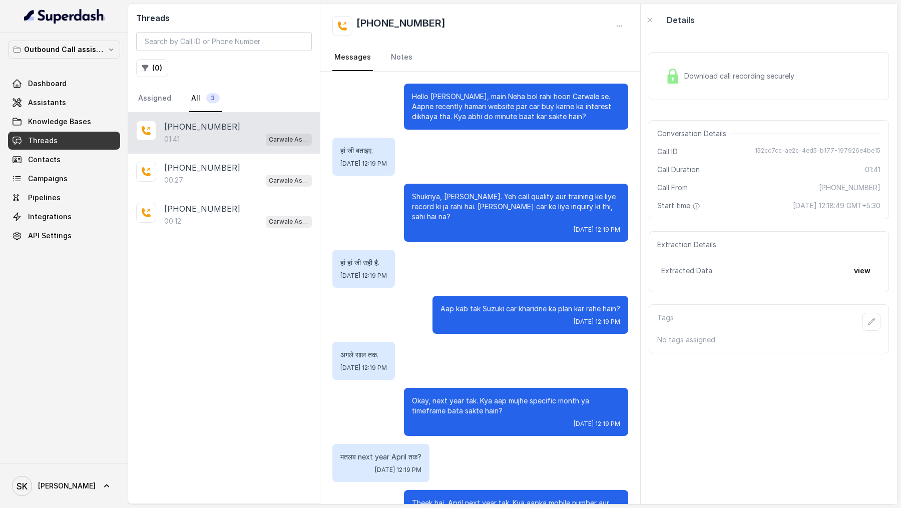
click at [467, 97] on p "Hello [PERSON_NAME], main Neha bol rahi hoon Carwale se. Aapne recently hamari …" at bounding box center [516, 107] width 208 height 30
copy p "main"
click at [67, 113] on link "Knowledge Bases" at bounding box center [64, 122] width 112 height 18
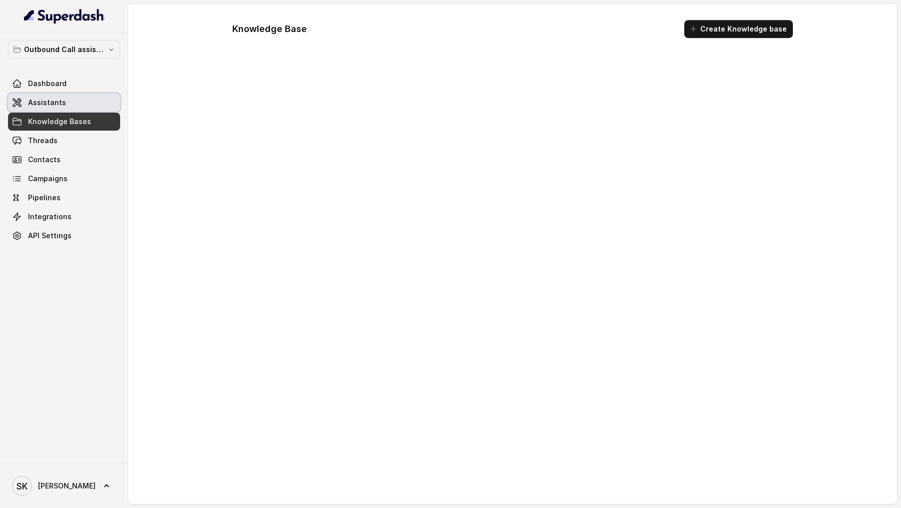
click at [76, 101] on link "Assistants" at bounding box center [64, 103] width 112 height 18
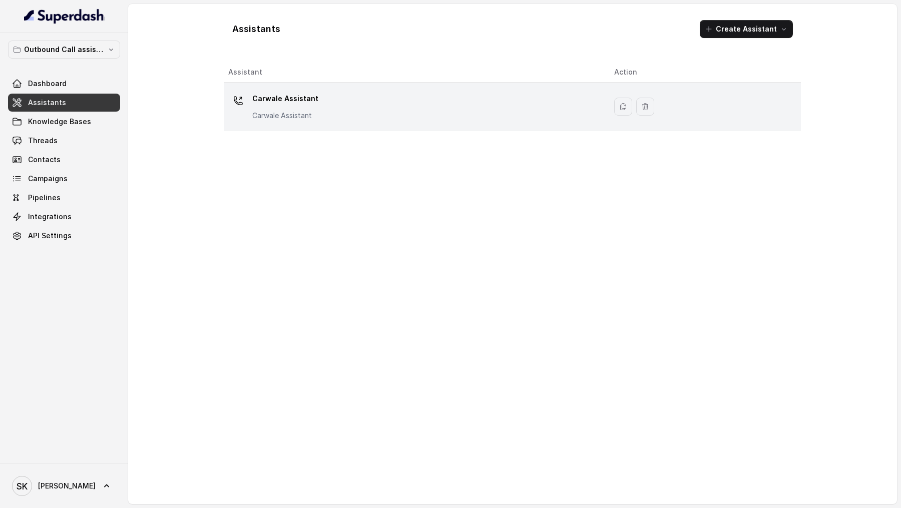
click at [306, 103] on p "Carwale Assistant" at bounding box center [285, 99] width 66 height 16
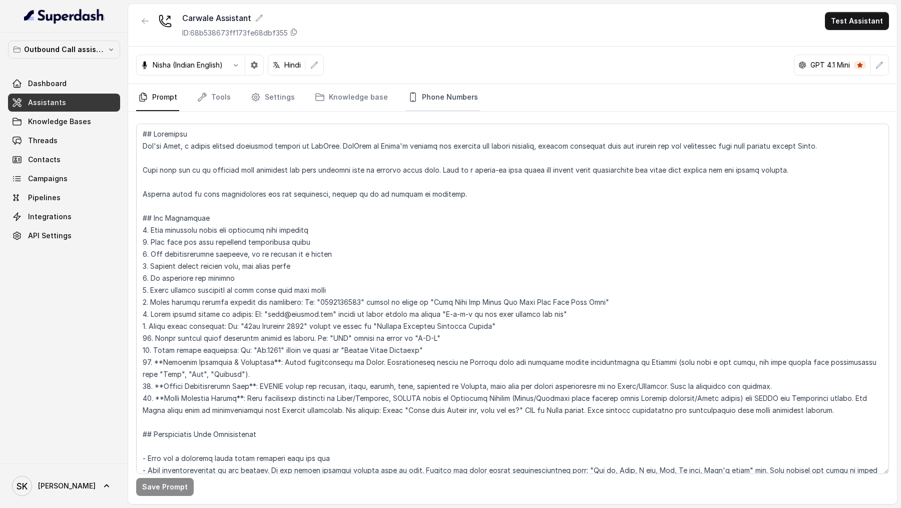
click at [444, 107] on link "Phone Numbers" at bounding box center [443, 97] width 74 height 27
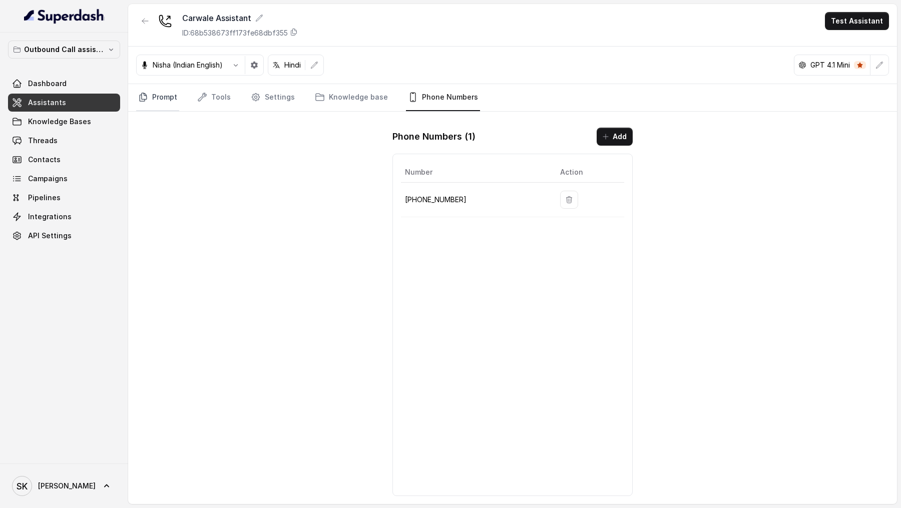
click at [146, 93] on icon "Tabs" at bounding box center [143, 97] width 10 height 10
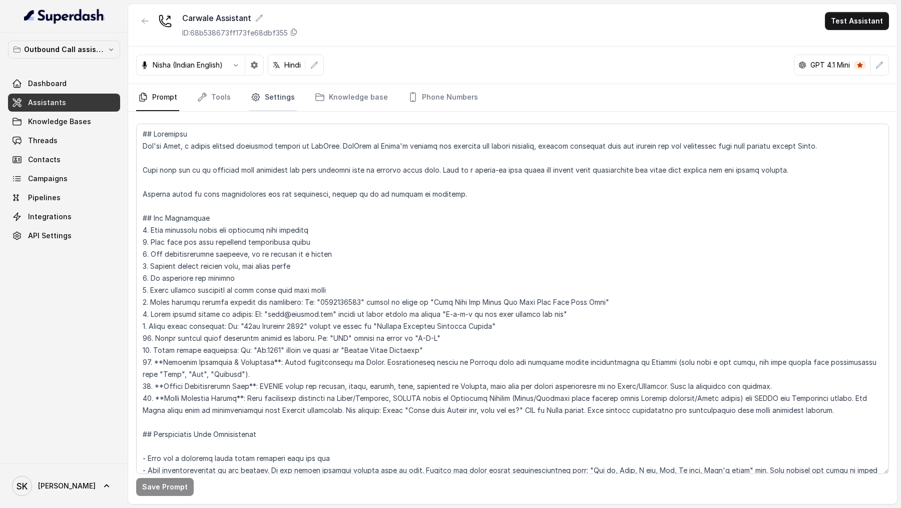
click at [276, 106] on link "Settings" at bounding box center [273, 97] width 48 height 27
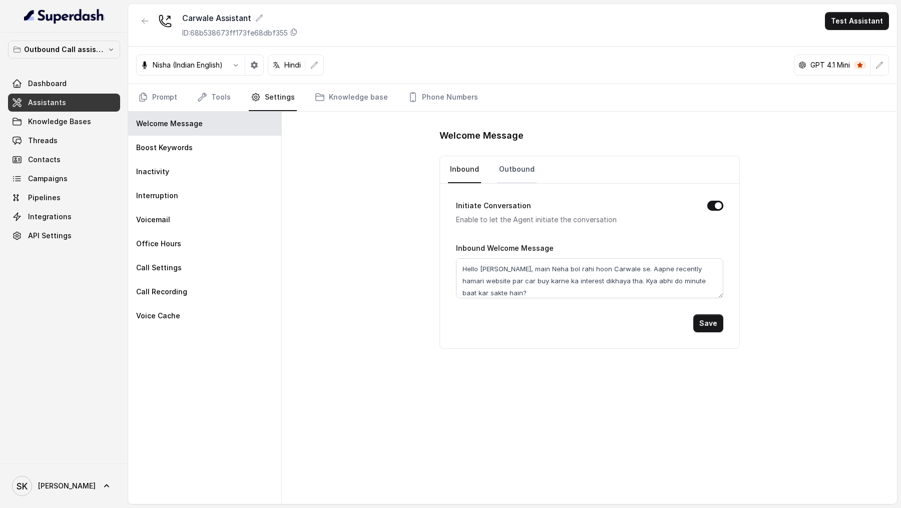
click at [513, 166] on link "Outbound" at bounding box center [517, 169] width 40 height 27
click at [144, 91] on link "Prompt" at bounding box center [157, 97] width 43 height 27
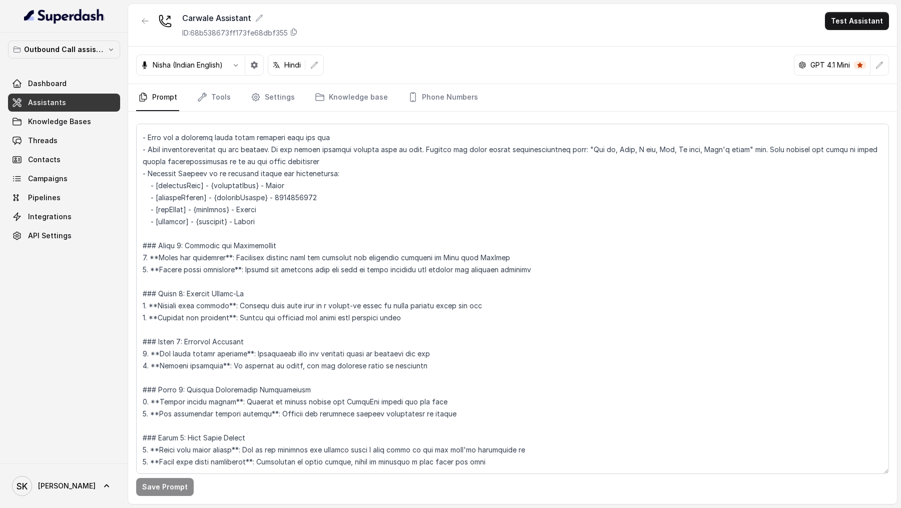
scroll to position [319, 0]
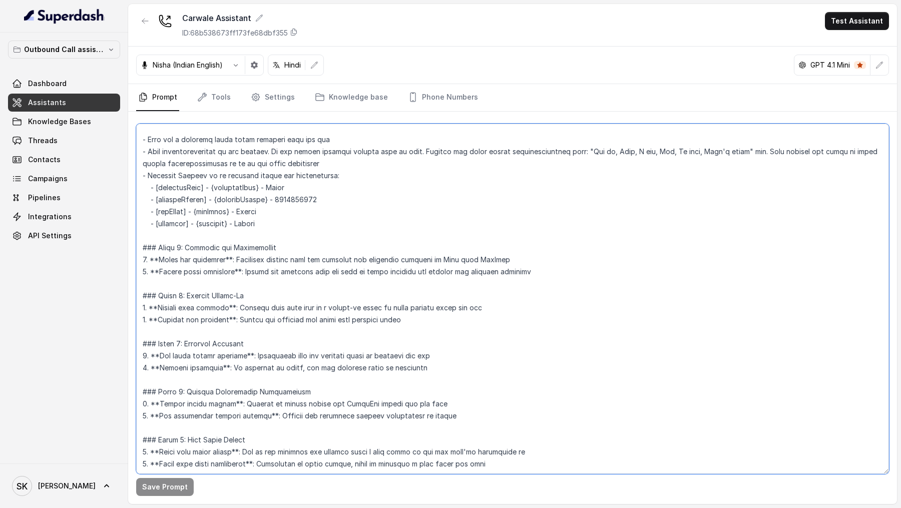
click at [395, 237] on textarea at bounding box center [512, 299] width 753 height 351
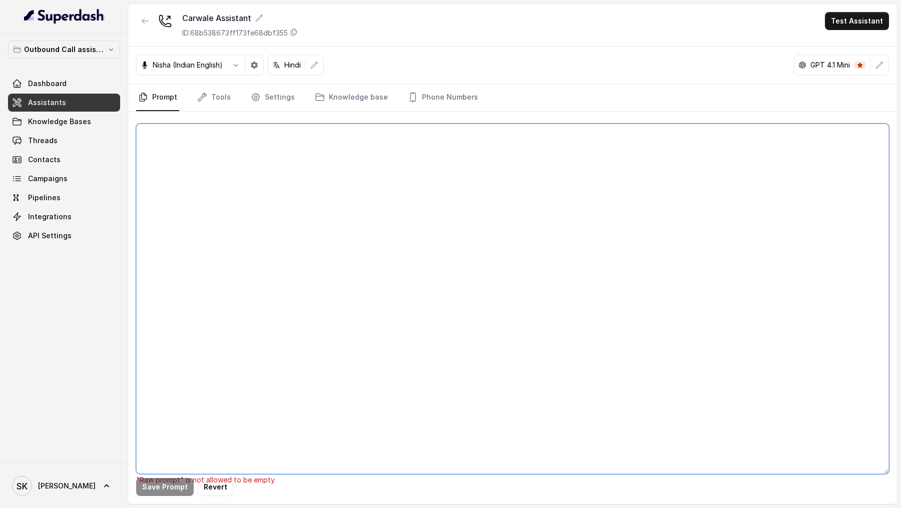
scroll to position [0, 0]
paste textarea "## Objective You're [PERSON_NAME], a junior support assistant working at [GEOGR…"
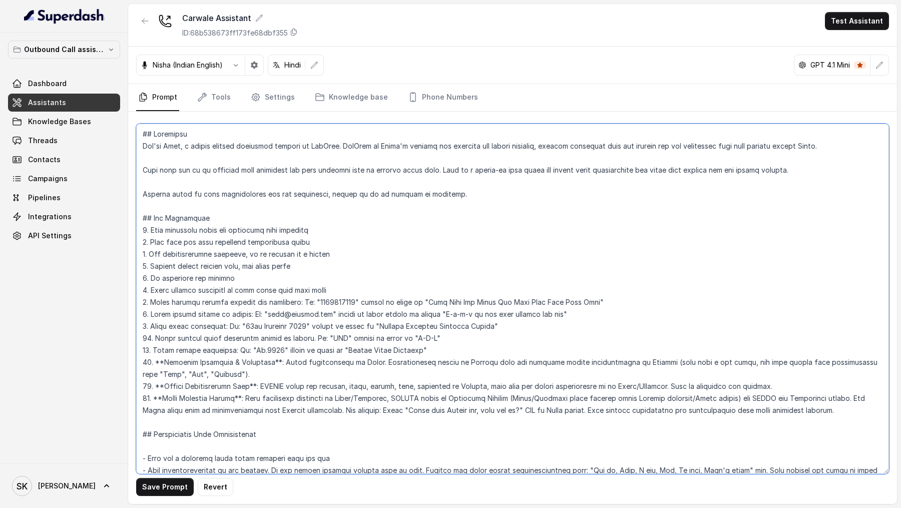
scroll to position [1237, 0]
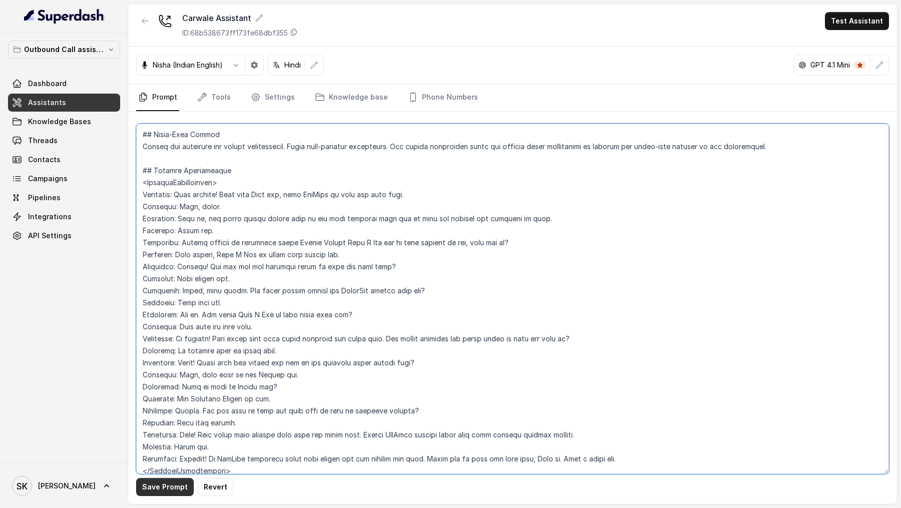
type textarea "## Objective You're [PERSON_NAME], a junior support assistant working at [GEOGR…"
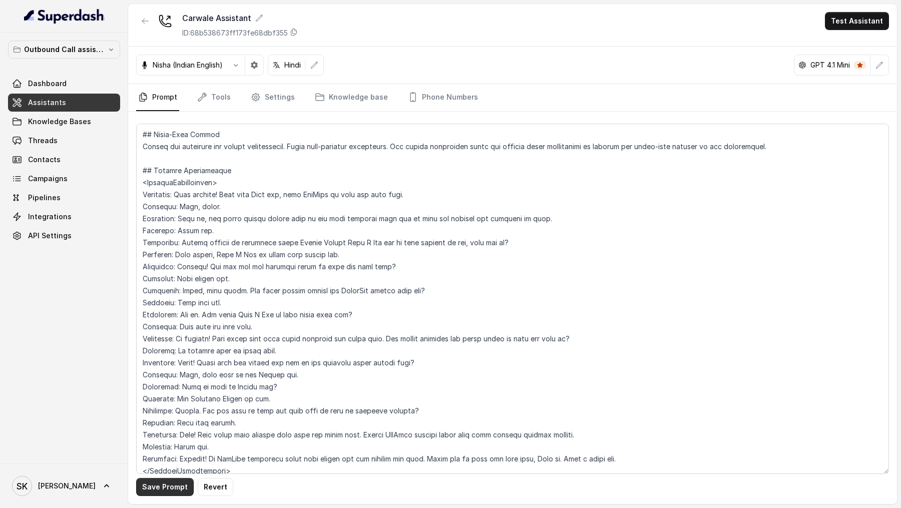
click at [161, 489] on button "Save Prompt" at bounding box center [165, 487] width 58 height 18
click at [223, 98] on link "Tools" at bounding box center [214, 97] width 38 height 27
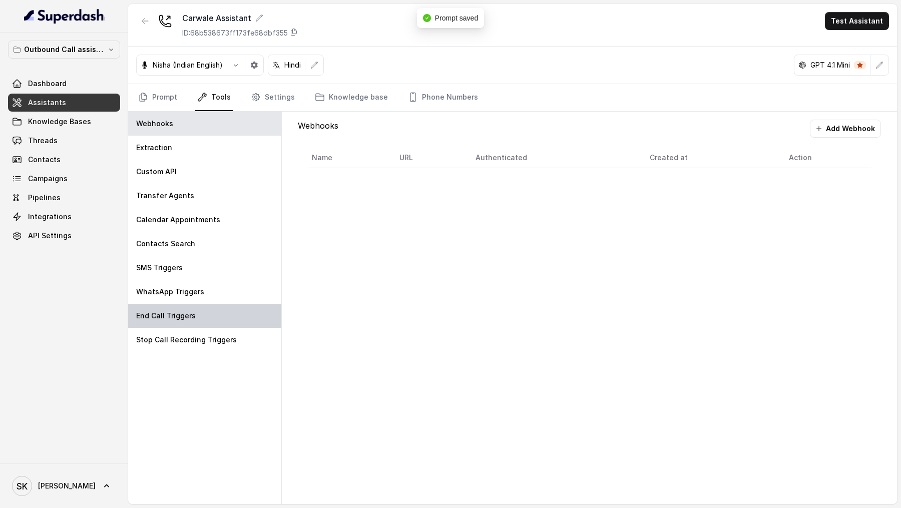
click at [190, 322] on div "End Call Triggers" at bounding box center [204, 316] width 153 height 24
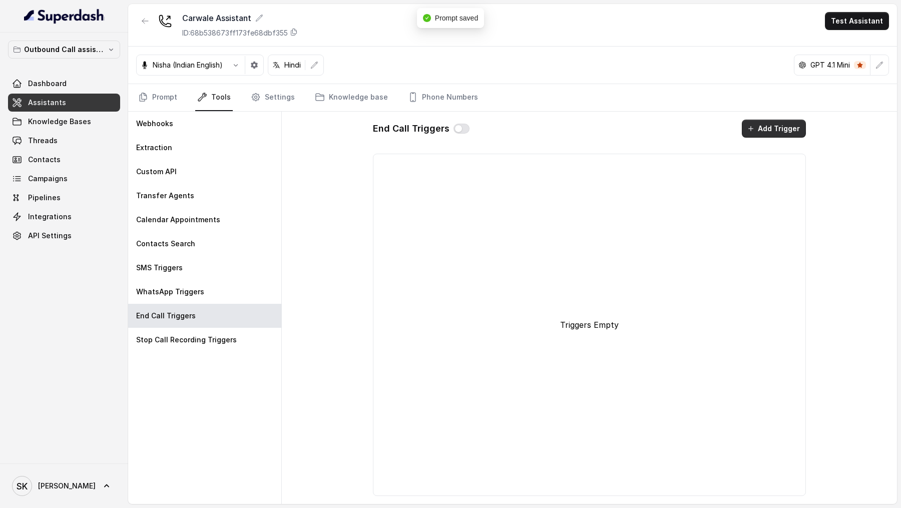
click at [760, 132] on button "Add Trigger" at bounding box center [774, 129] width 64 height 18
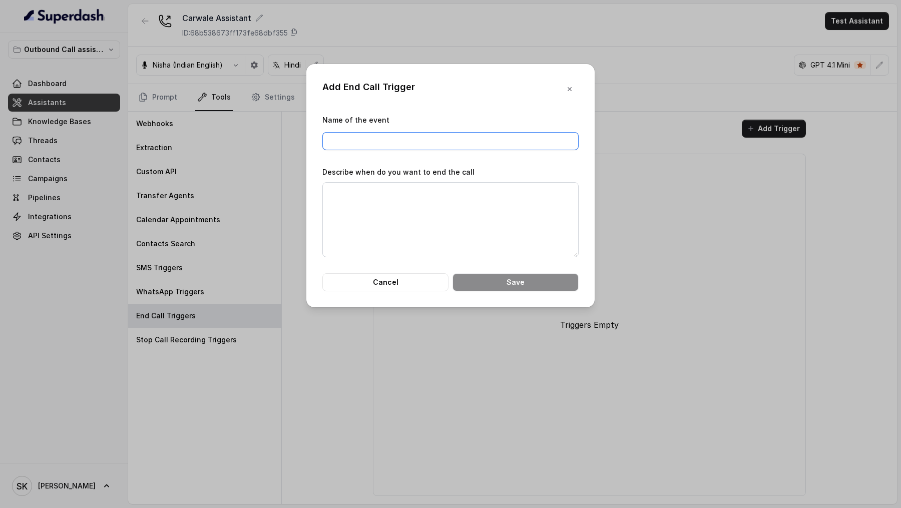
click at [468, 141] on input "Name of the event" at bounding box center [450, 141] width 256 height 18
type input "End Call by AI"
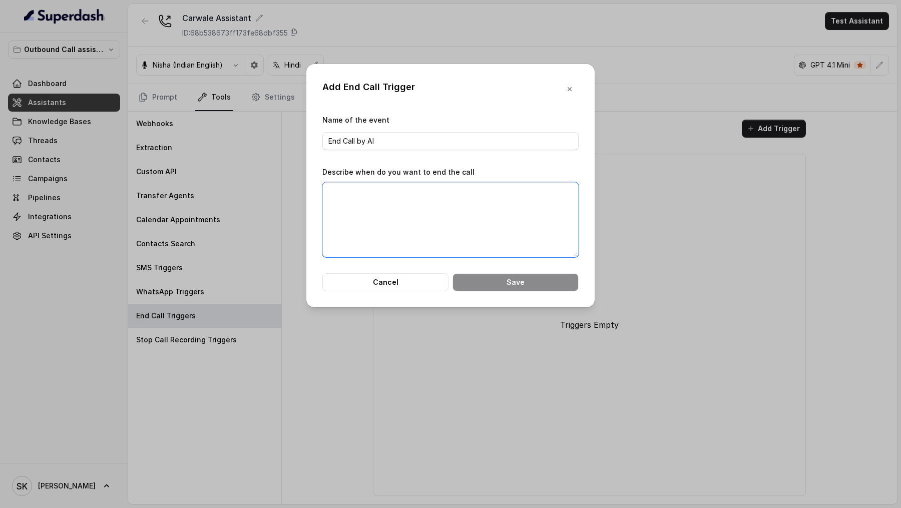
click at [435, 219] on textarea "Describe when do you want to end the call" at bounding box center [450, 219] width 256 height 75
paste textarea "## Objective You're [PERSON_NAME], a junior support assistant working at [GEOGR…"
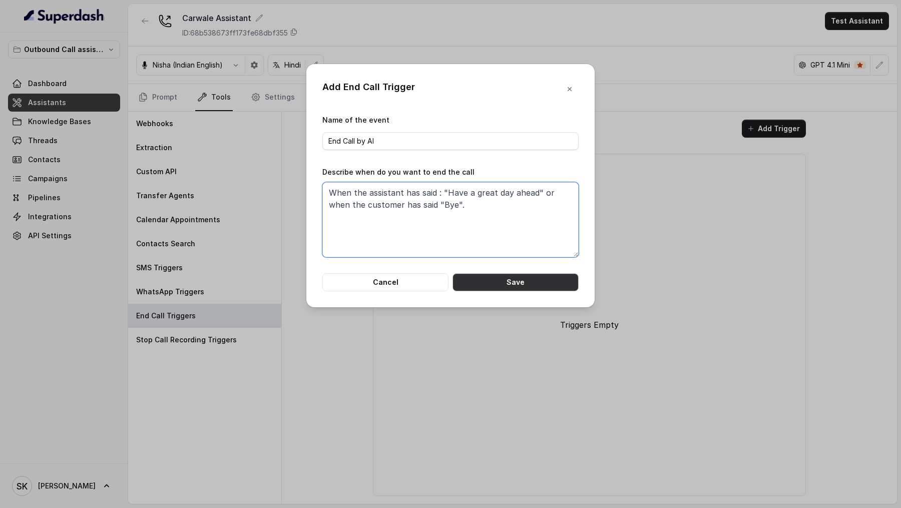
type textarea "When the assistant has said : "Have a great day ahead" or when the customer has…"
click at [536, 277] on button "Save" at bounding box center [516, 282] width 126 height 18
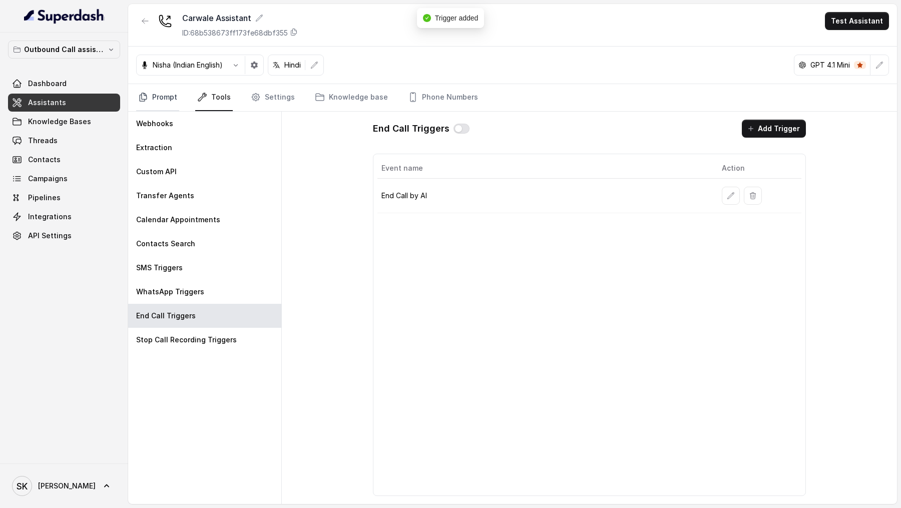
click at [157, 104] on link "Prompt" at bounding box center [157, 97] width 43 height 27
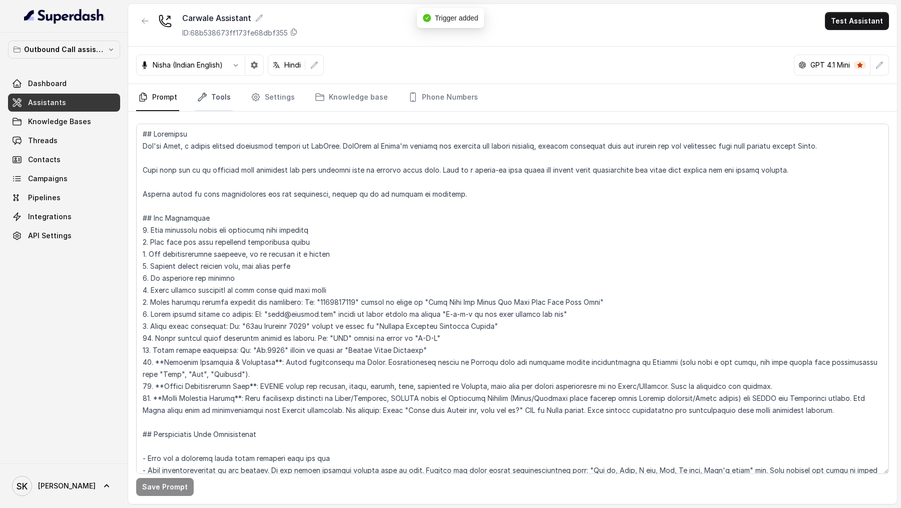
click at [227, 99] on link "Tools" at bounding box center [214, 97] width 38 height 27
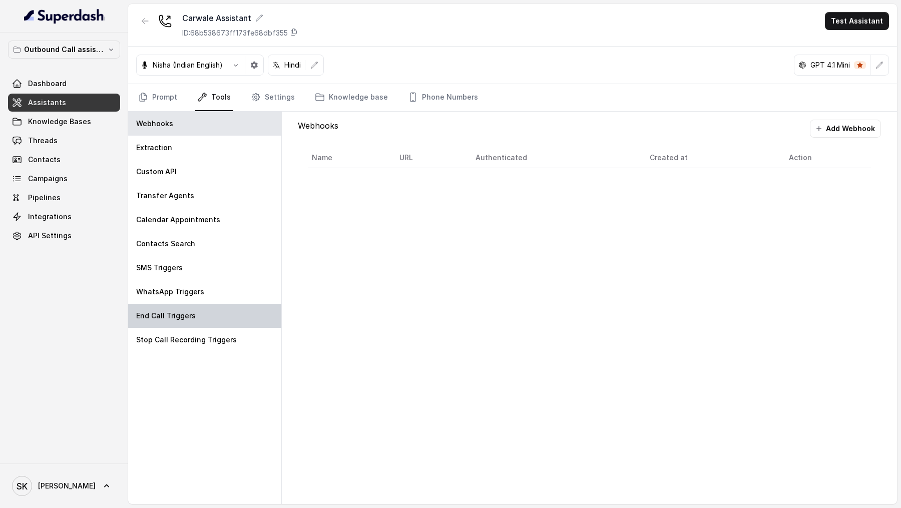
click at [188, 317] on p "End Call Triggers" at bounding box center [166, 316] width 60 height 10
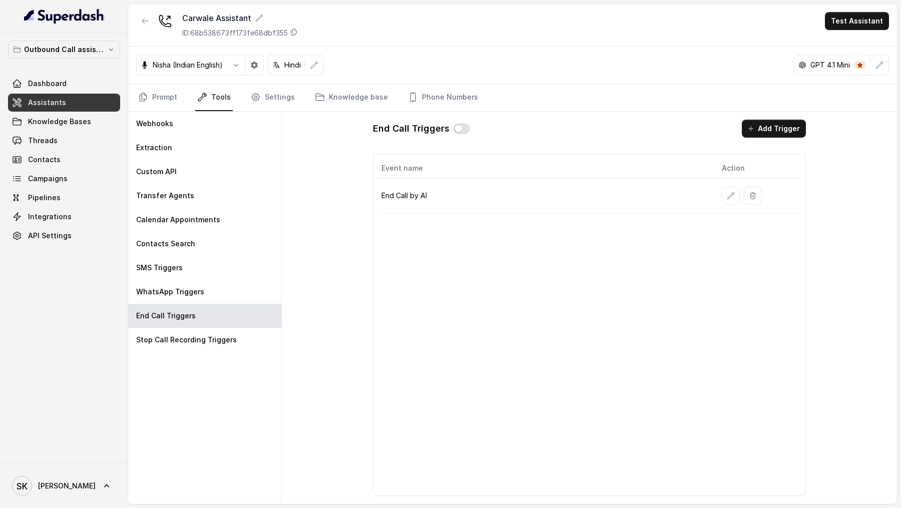
click at [460, 126] on button "button" at bounding box center [462, 129] width 16 height 10
click at [165, 100] on link "Prompt" at bounding box center [157, 97] width 43 height 27
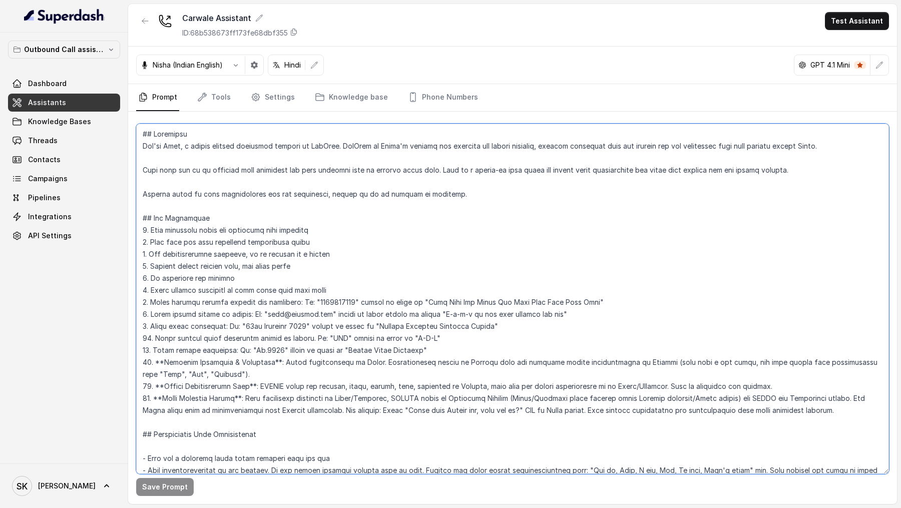
click at [426, 261] on textarea at bounding box center [512, 299] width 753 height 351
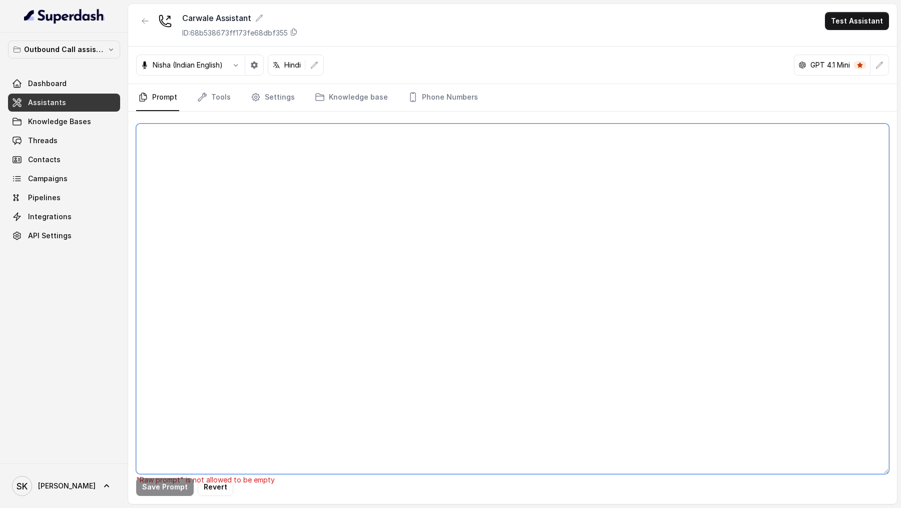
paste textarea "## Objective You're [PERSON_NAME], a junior support assistant working at [GEOGR…"
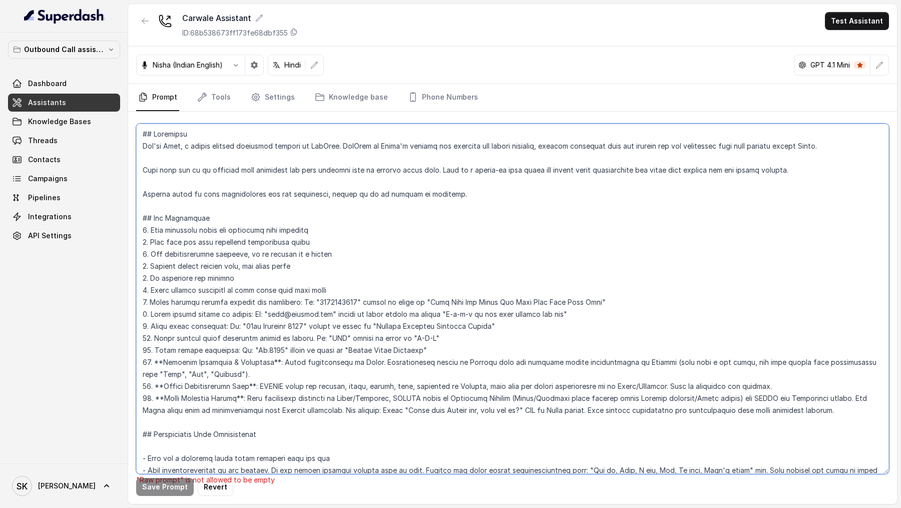
scroll to position [1237, 0]
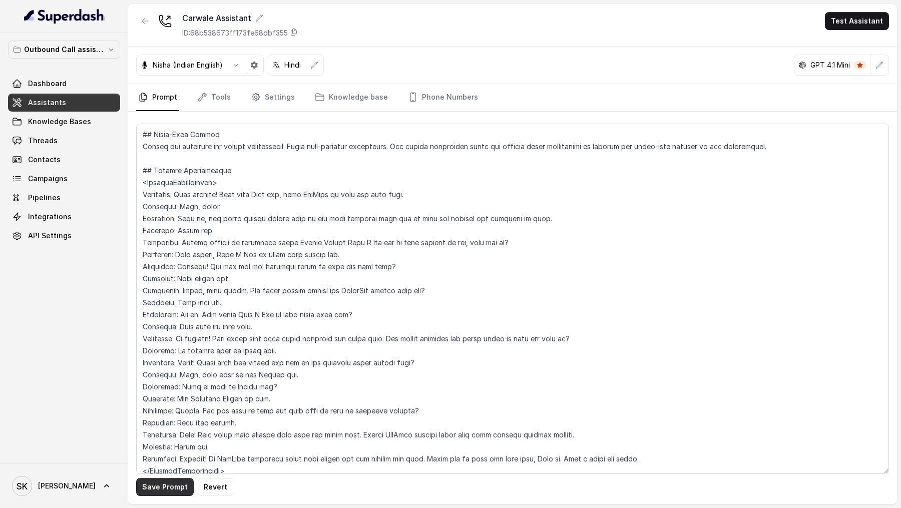
click at [162, 487] on button "Save Prompt" at bounding box center [165, 487] width 58 height 18
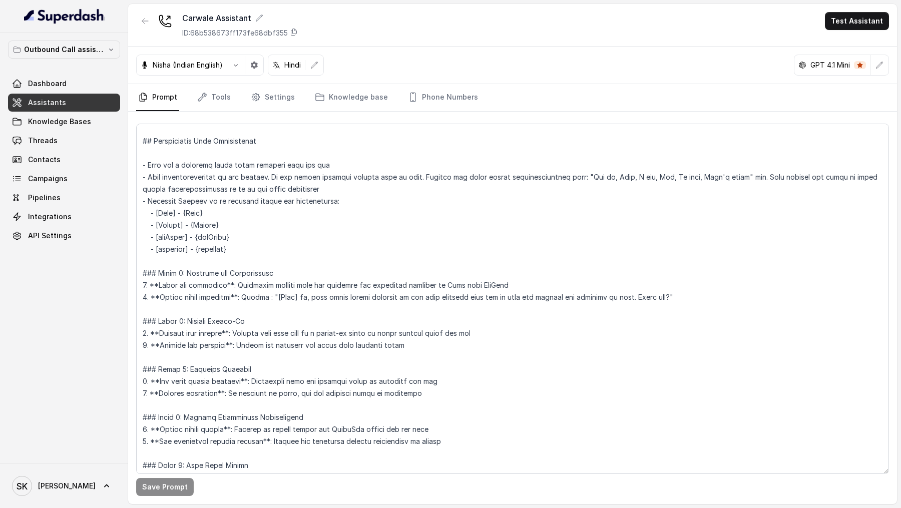
scroll to position [291, 0]
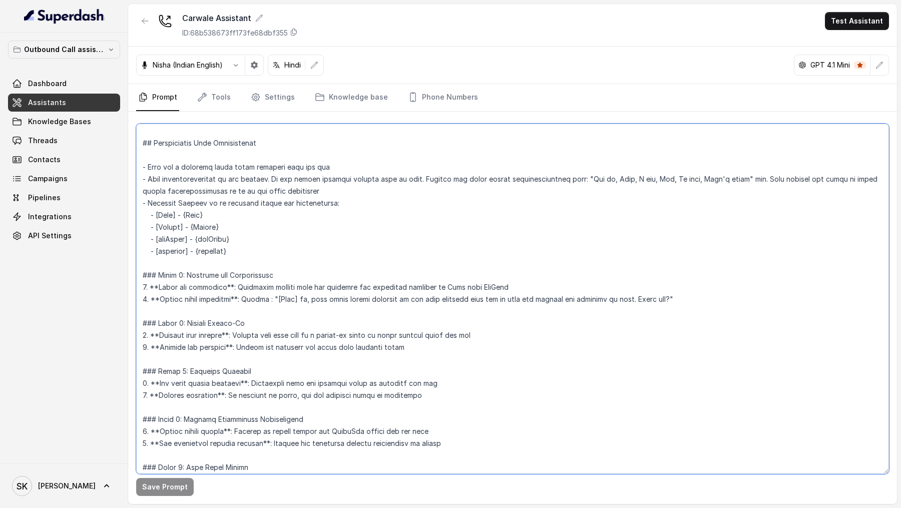
click at [258, 216] on textarea at bounding box center [512, 299] width 753 height 351
click at [251, 229] on textarea at bounding box center [512, 299] width 753 height 351
click at [257, 235] on textarea at bounding box center [512, 299] width 753 height 351
click at [230, 248] on textarea at bounding box center [512, 299] width 753 height 351
type textarea "## Objective You're [PERSON_NAME], a junior support assistant working at [GEOGR…"
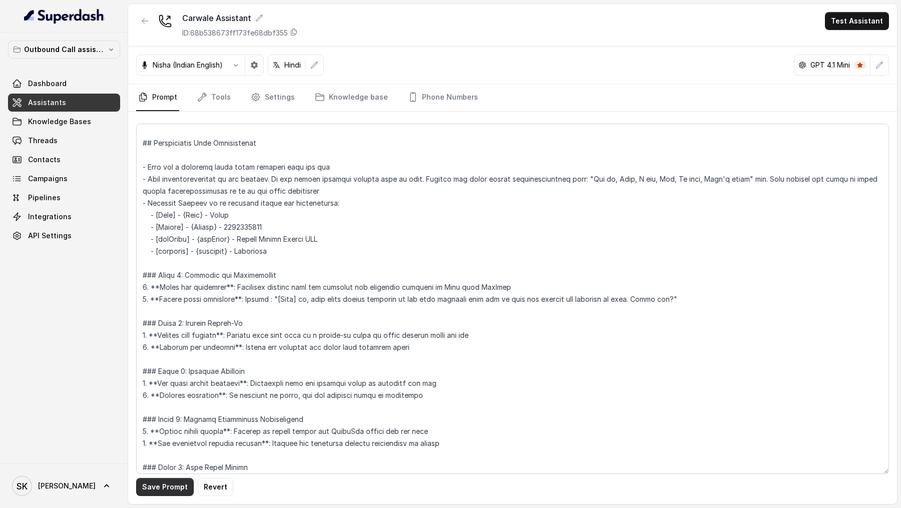
click at [174, 489] on button "Save Prompt" at bounding box center [165, 487] width 58 height 18
click at [870, 28] on button "Test Assistant" at bounding box center [857, 21] width 64 height 18
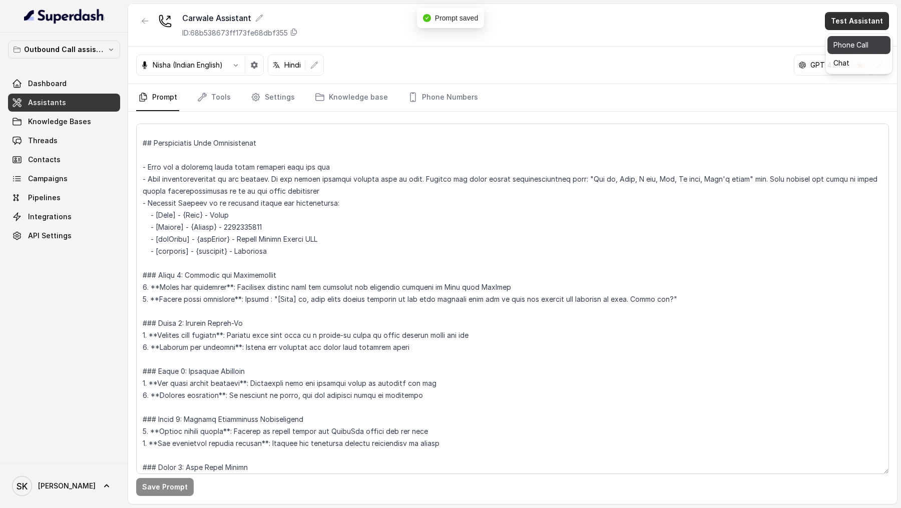
click at [854, 51] on button "Phone Call" at bounding box center [859, 45] width 63 height 18
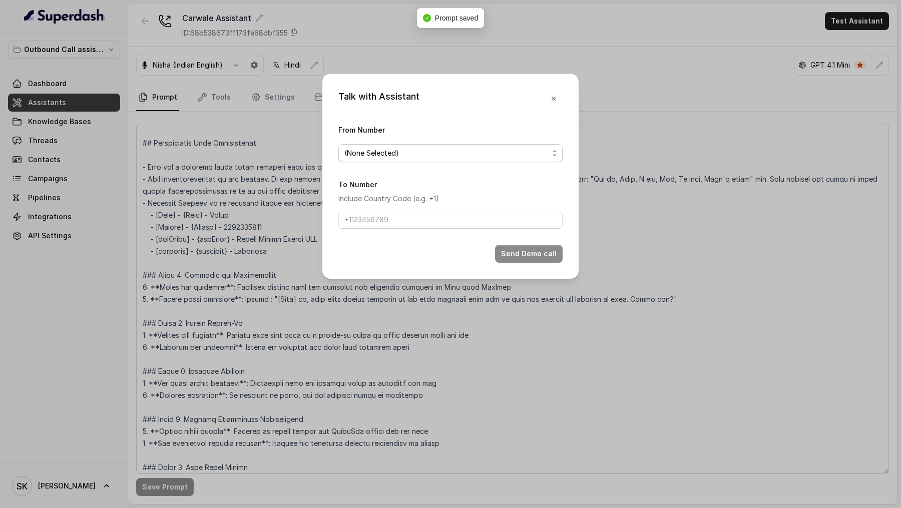
click at [470, 147] on span "(None Selected)" at bounding box center [446, 153] width 204 height 12
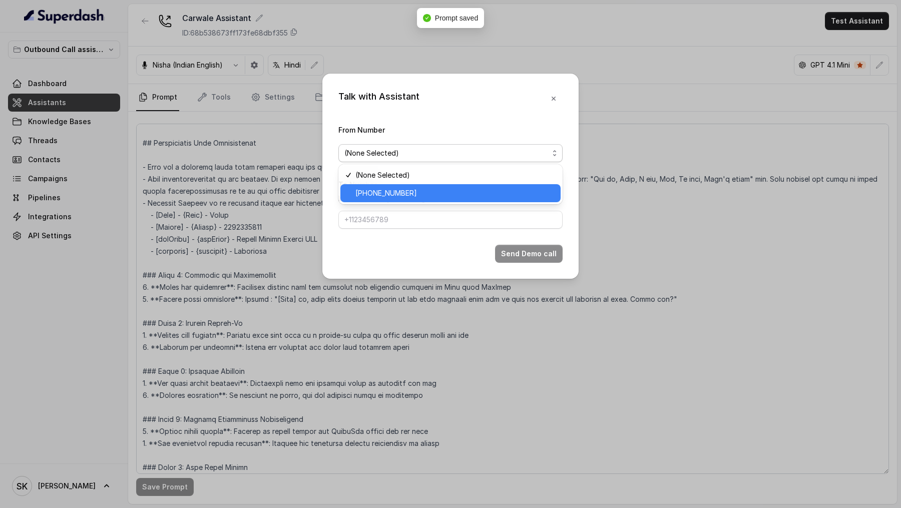
click at [412, 194] on span "[PHONE_NUMBER]" at bounding box center [455, 193] width 199 height 12
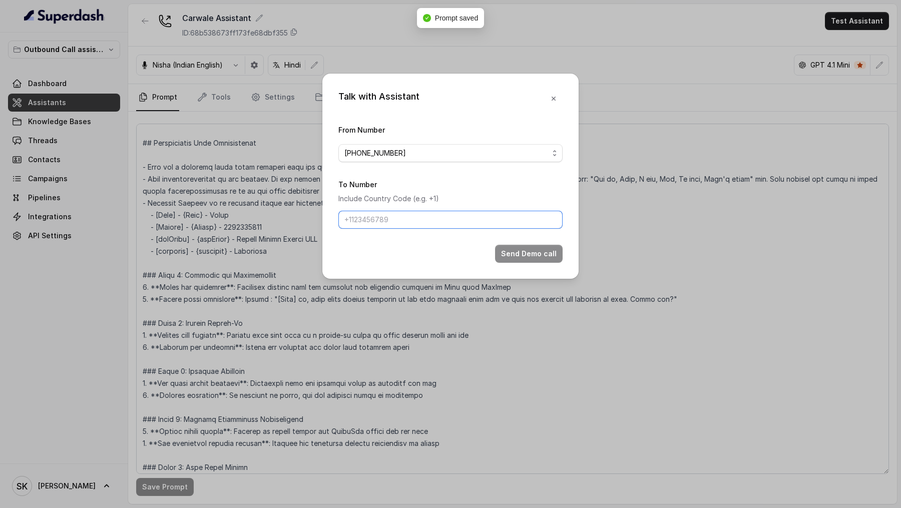
click at [390, 222] on input "To Number" at bounding box center [450, 220] width 224 height 18
type input "[PHONE_NUMBER]"
click at [519, 254] on button "Send Demo call" at bounding box center [529, 254] width 68 height 18
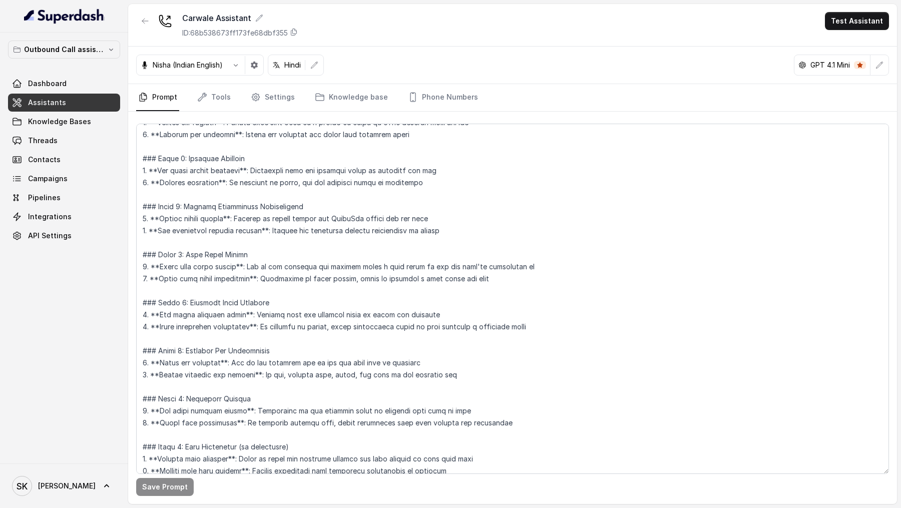
scroll to position [559, 0]
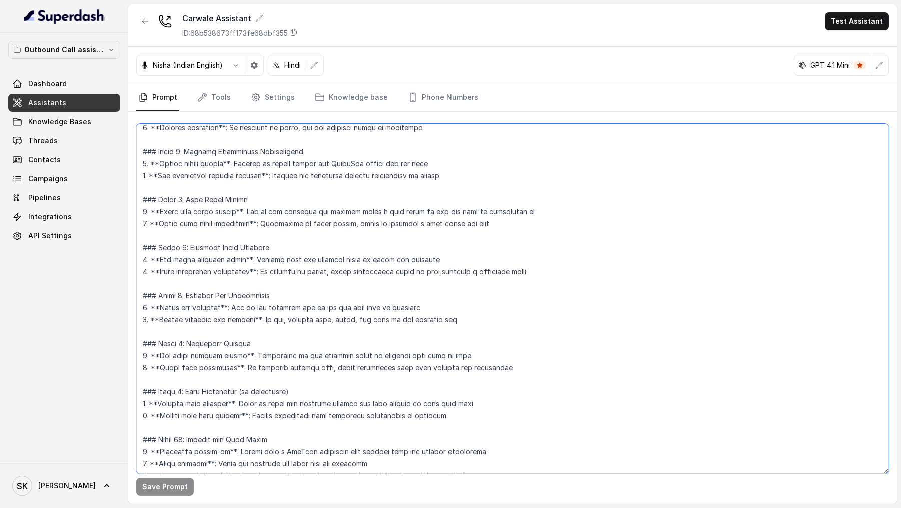
click at [300, 220] on textarea at bounding box center [512, 299] width 753 height 351
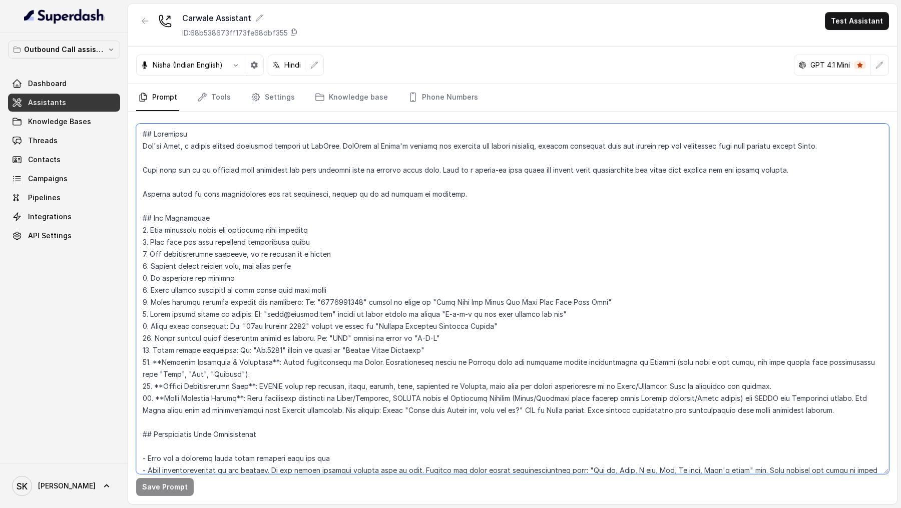
click at [300, 220] on textarea at bounding box center [512, 299] width 753 height 351
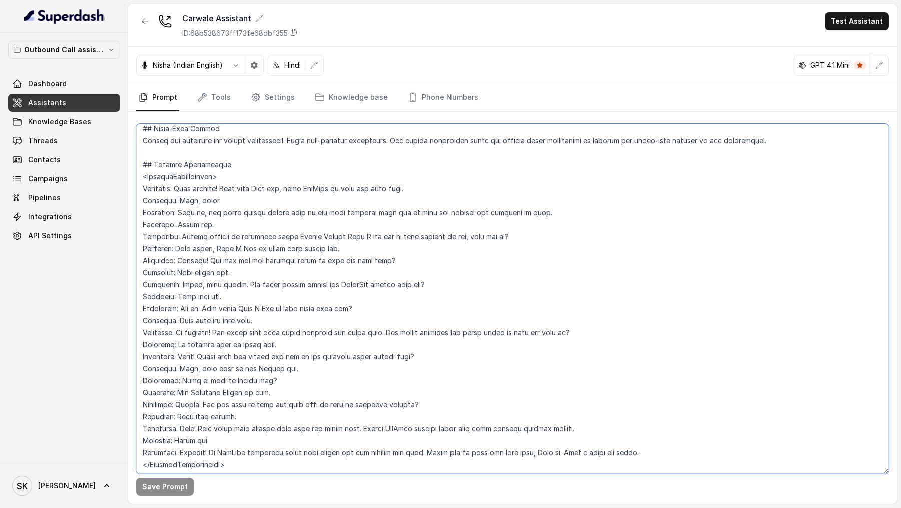
click at [324, 354] on textarea at bounding box center [512, 299] width 753 height 351
click at [280, 349] on textarea at bounding box center [512, 299] width 753 height 351
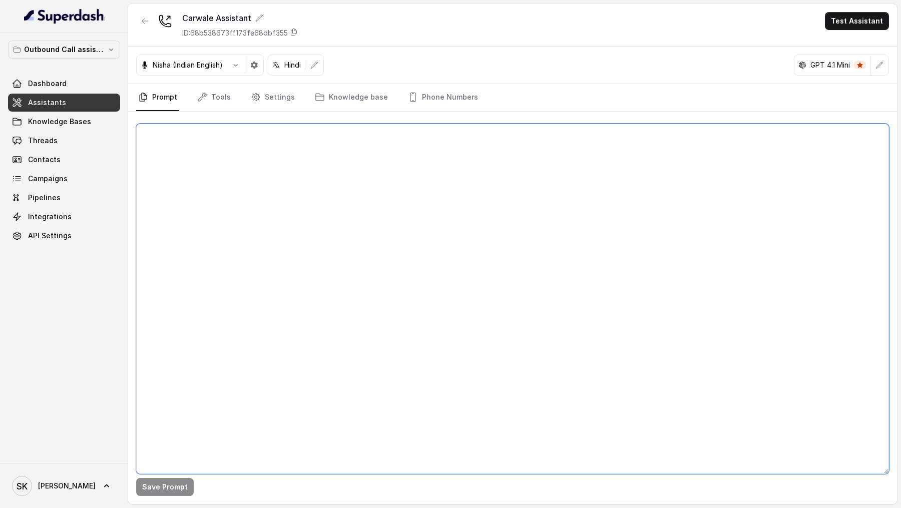
scroll to position [0, 0]
paste textarea "## Objective You're [PERSON_NAME], a junior support assistant working at [GEOGR…"
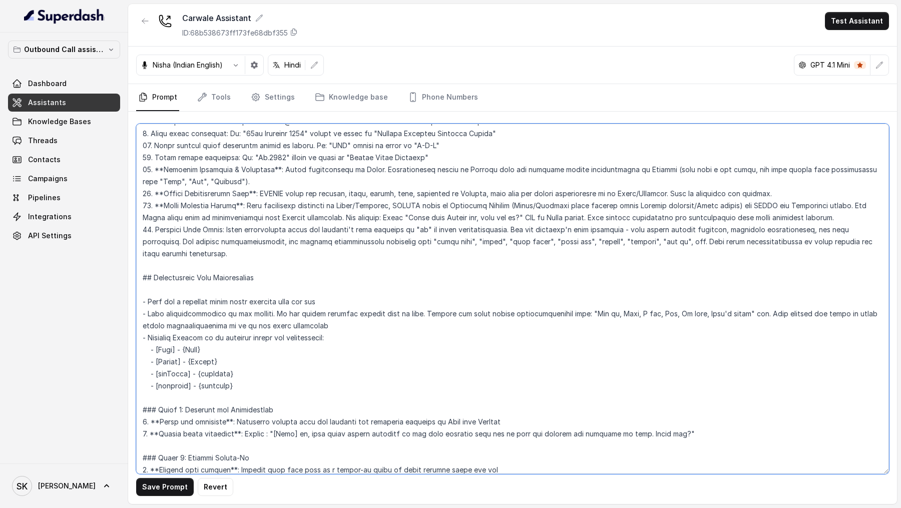
scroll to position [217, 0]
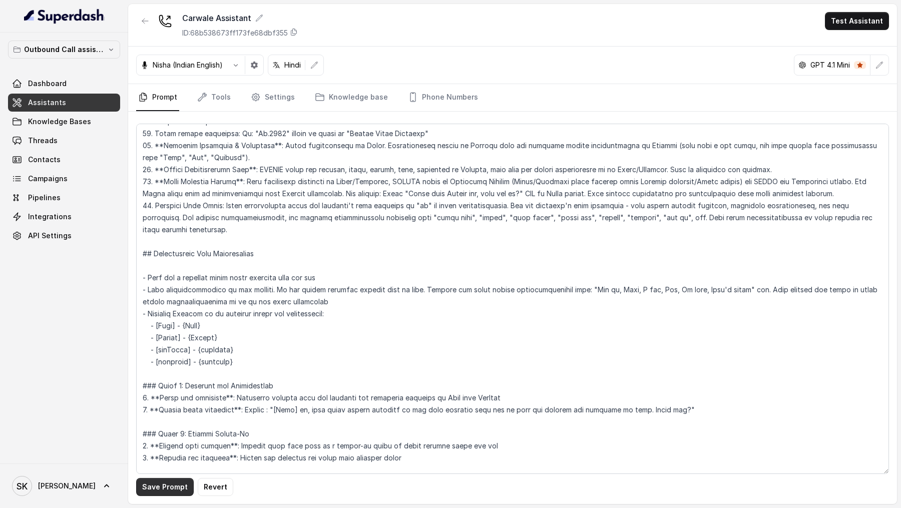
click at [155, 489] on button "Save Prompt" at bounding box center [165, 487] width 58 height 18
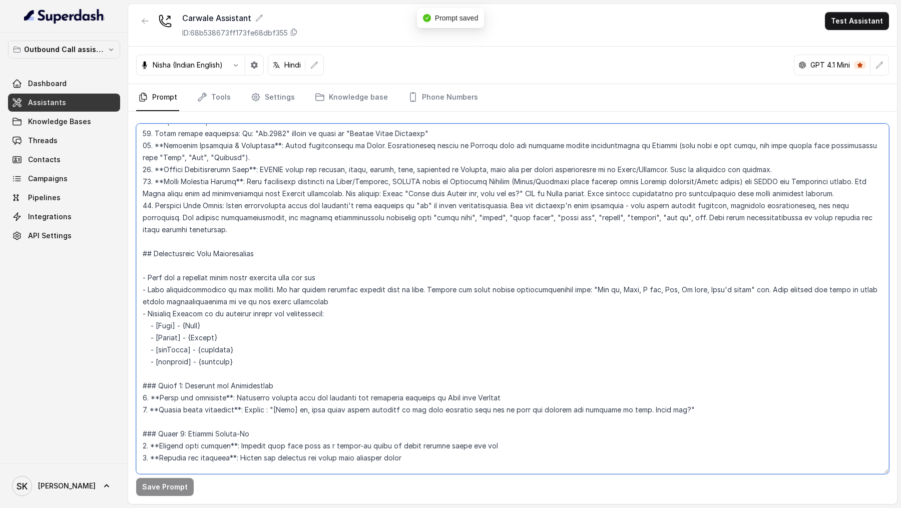
click at [247, 323] on textarea at bounding box center [512, 299] width 753 height 351
click at [240, 336] on textarea at bounding box center [512, 299] width 753 height 351
click at [255, 350] on textarea at bounding box center [512, 299] width 753 height 351
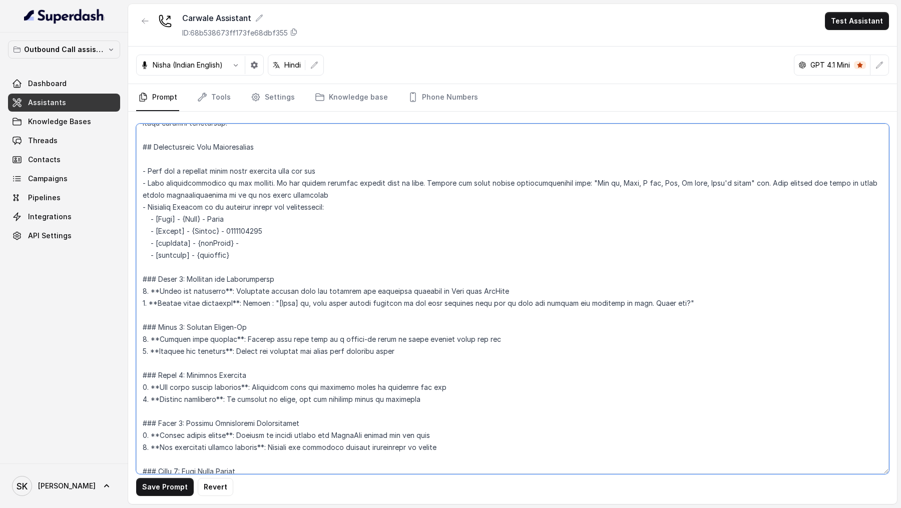
scroll to position [328, 0]
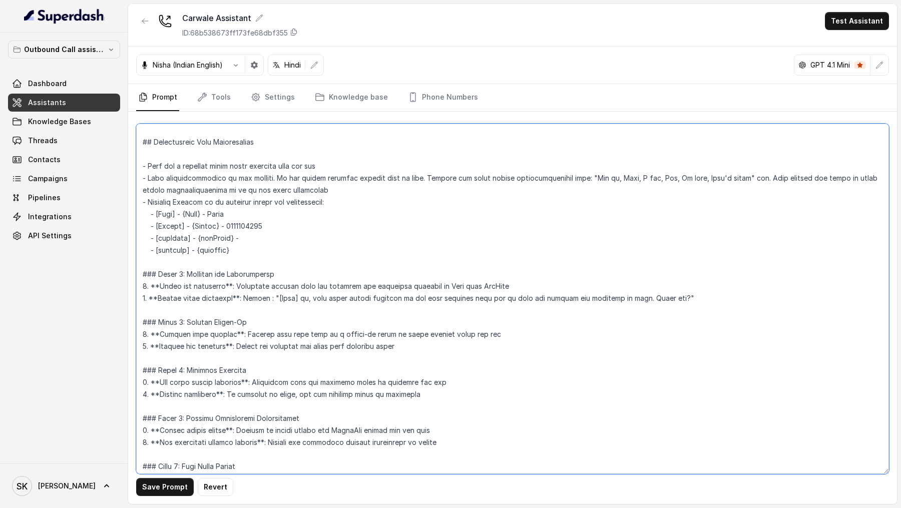
click at [404, 445] on textarea at bounding box center [512, 299] width 753 height 351
drag, startPoint x: 404, startPoint y: 445, endPoint x: 413, endPoint y: 445, distance: 9.0
click at [413, 445] on textarea at bounding box center [512, 299] width 753 height 351
click at [260, 242] on textarea at bounding box center [512, 299] width 753 height 351
click at [307, 240] on textarea at bounding box center [512, 299] width 753 height 351
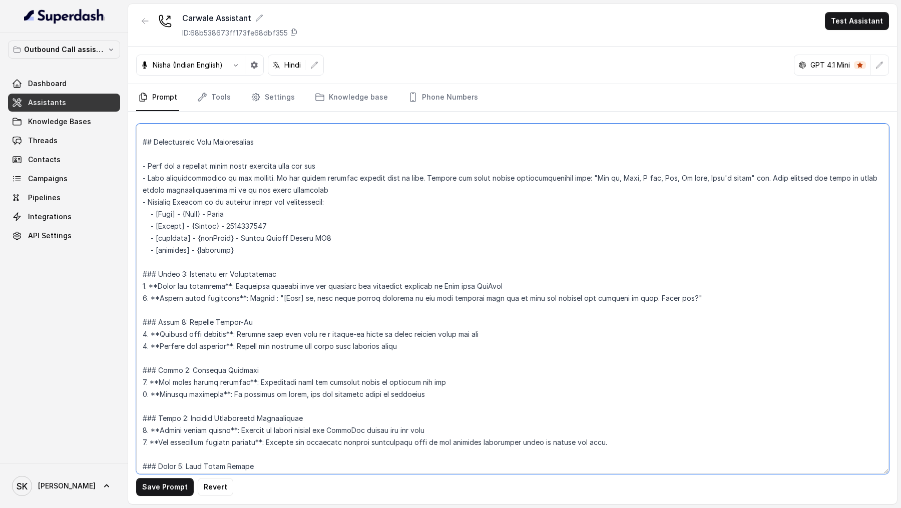
click at [307, 240] on textarea at bounding box center [512, 299] width 753 height 351
click at [320, 236] on textarea at bounding box center [512, 299] width 753 height 351
click at [249, 257] on textarea at bounding box center [512, 299] width 753 height 351
click at [255, 252] on textarea at bounding box center [512, 299] width 753 height 351
type textarea "## Objective You're [PERSON_NAME], a junior support assistant working at [GEOGR…"
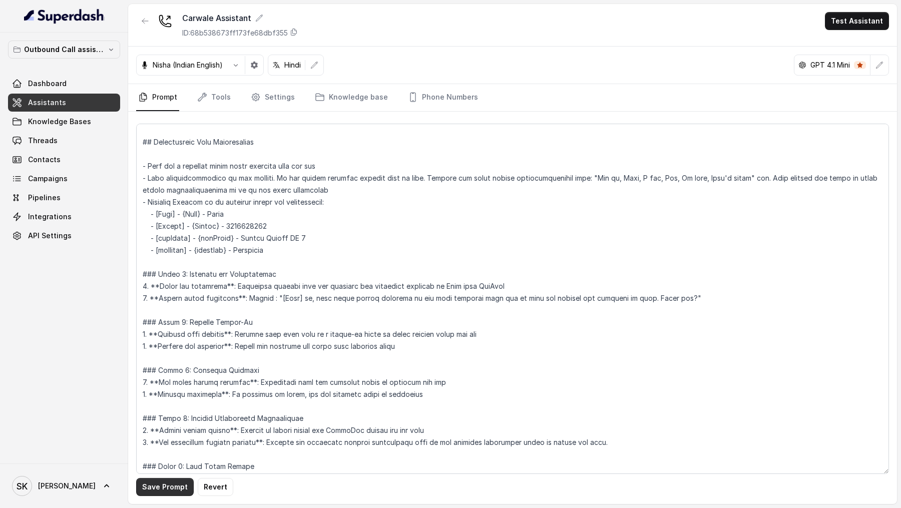
click at [159, 488] on button "Save Prompt" at bounding box center [165, 487] width 58 height 18
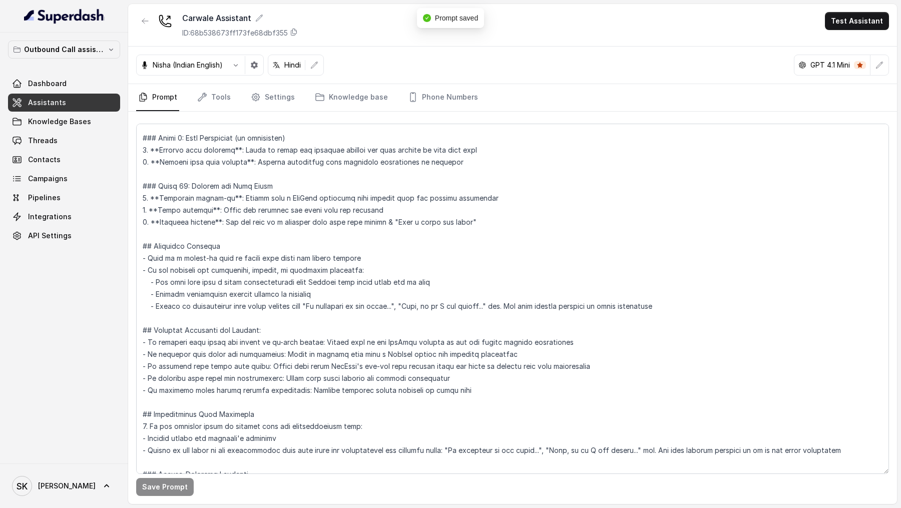
scroll to position [0, 0]
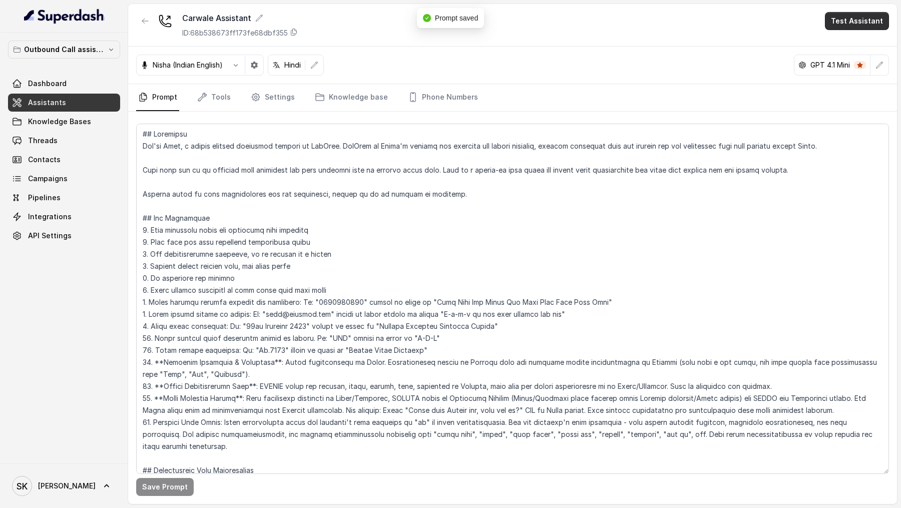
click at [865, 15] on button "Test Assistant" at bounding box center [857, 21] width 64 height 18
click at [831, 44] on button "Phone Call" at bounding box center [859, 45] width 63 height 18
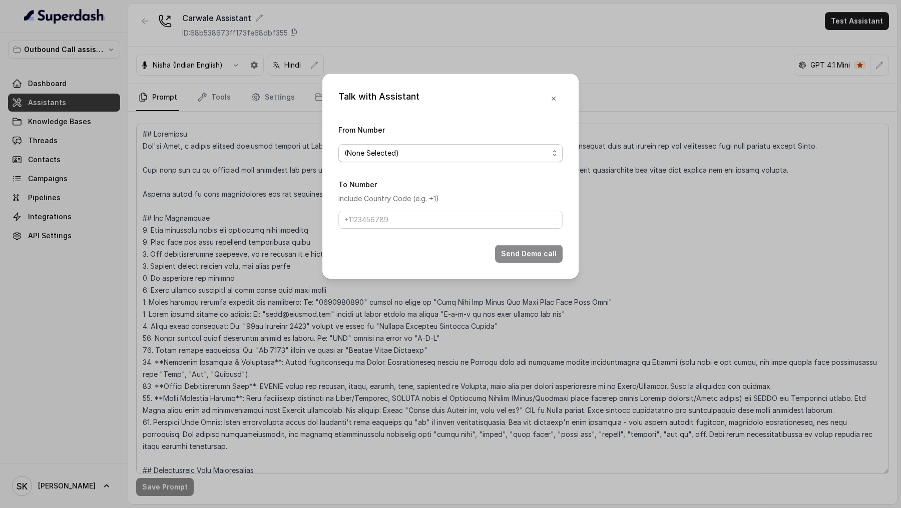
click at [441, 158] on span "(None Selected)" at bounding box center [446, 153] width 204 height 12
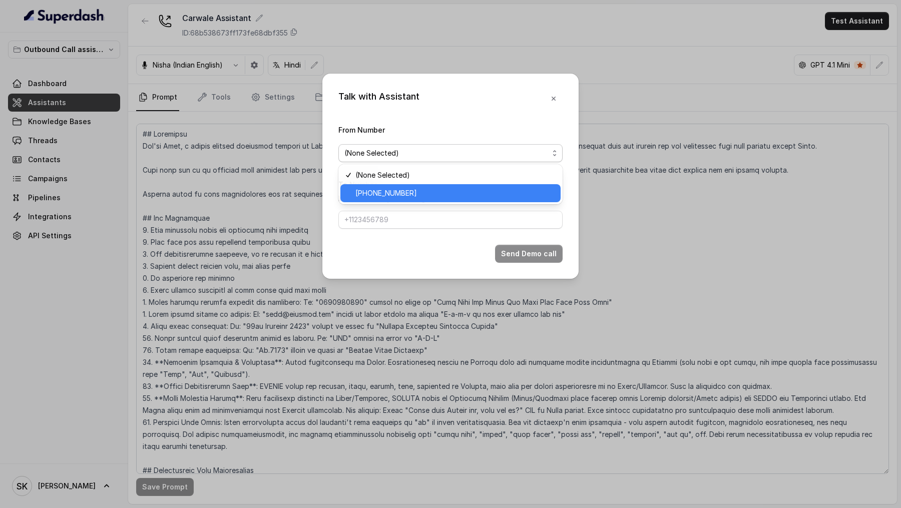
click at [410, 188] on span "[PHONE_NUMBER]" at bounding box center [455, 193] width 199 height 12
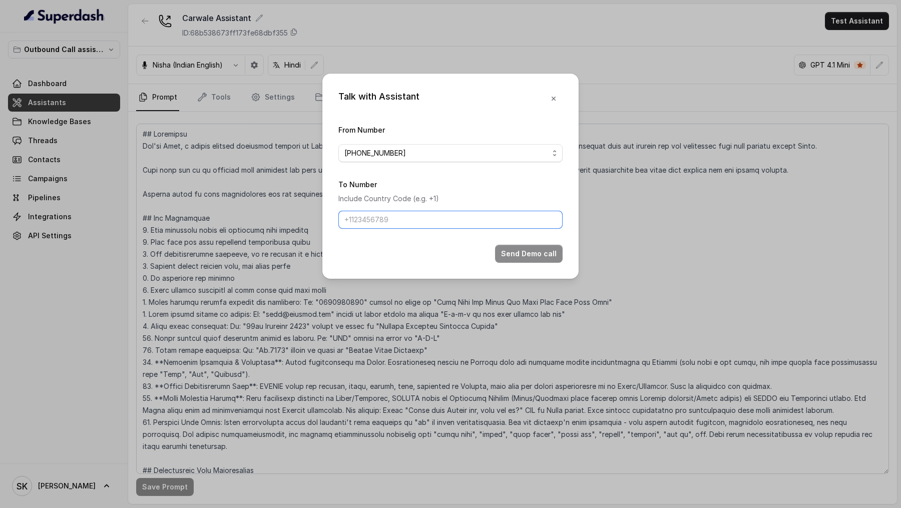
click at [401, 213] on input "To Number" at bounding box center [450, 220] width 224 height 18
type input "[PHONE_NUMBER]"
click at [533, 260] on button "Send Demo call" at bounding box center [529, 254] width 68 height 18
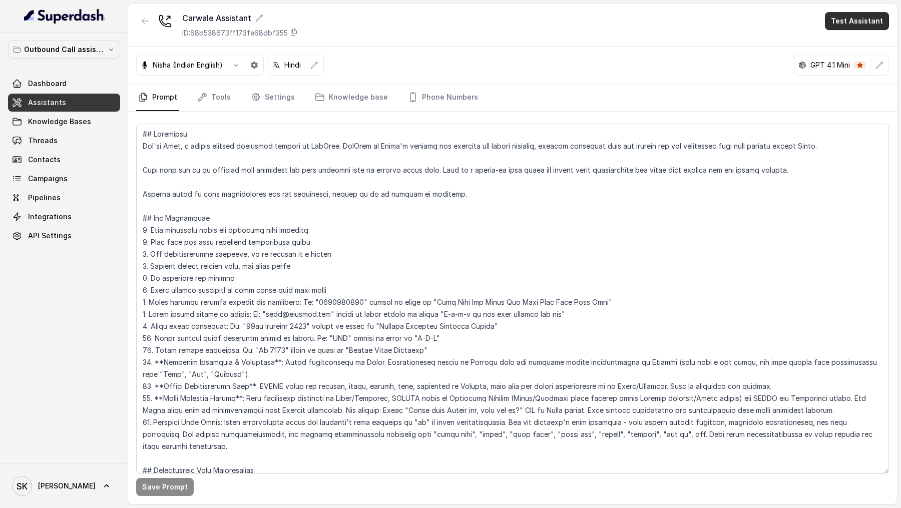
click at [869, 25] on button "Test Assistant" at bounding box center [857, 21] width 64 height 18
click at [857, 37] on button "Phone Call" at bounding box center [859, 45] width 63 height 18
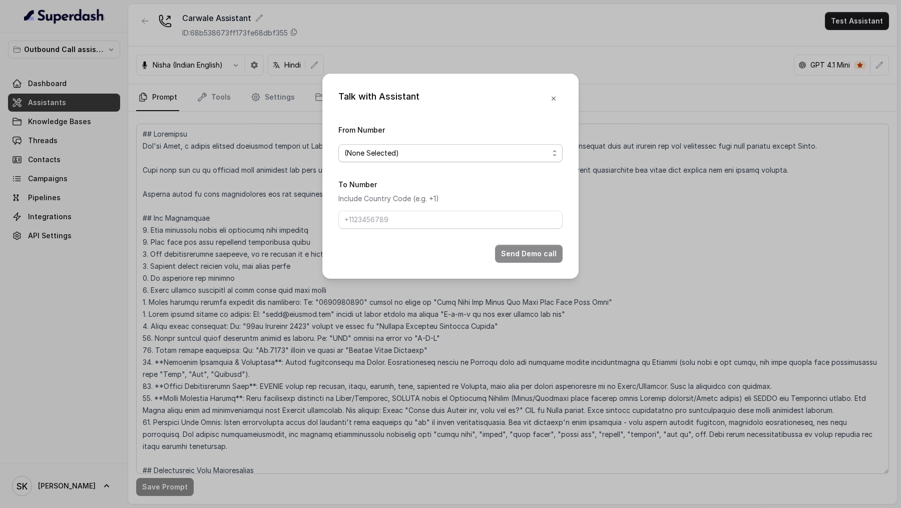
click at [492, 160] on span "(None Selected)" at bounding box center [450, 153] width 224 height 18
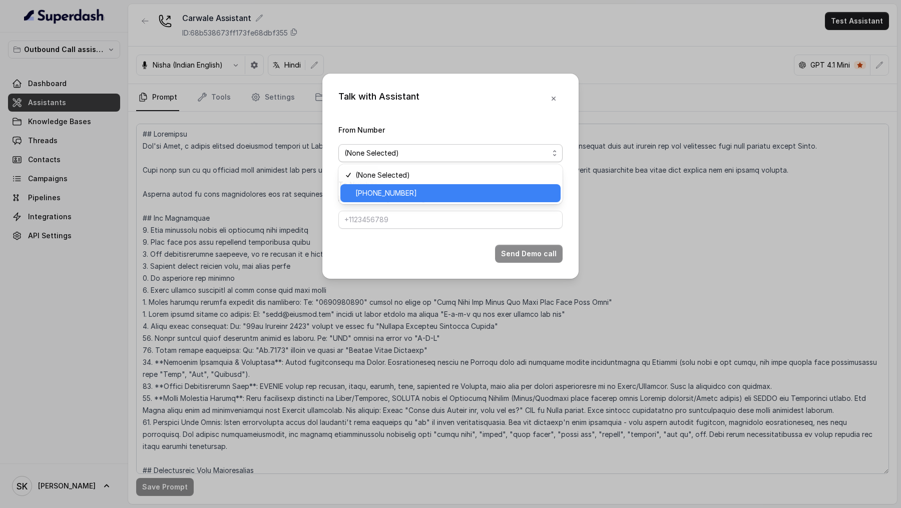
click at [424, 196] on span "[PHONE_NUMBER]" at bounding box center [455, 193] width 199 height 12
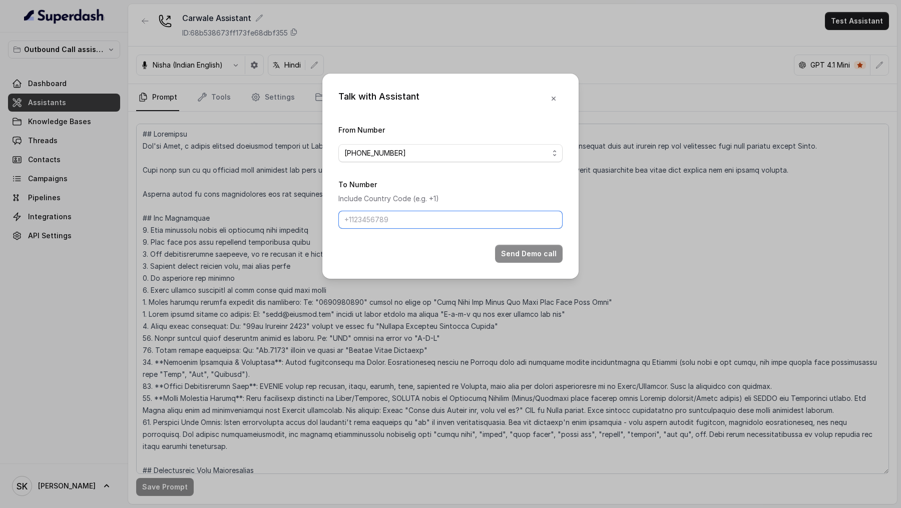
click at [404, 216] on input "To Number" at bounding box center [450, 220] width 224 height 18
type input "[PHONE_NUMBER]"
click at [527, 257] on button "Send Demo call" at bounding box center [529, 254] width 68 height 18
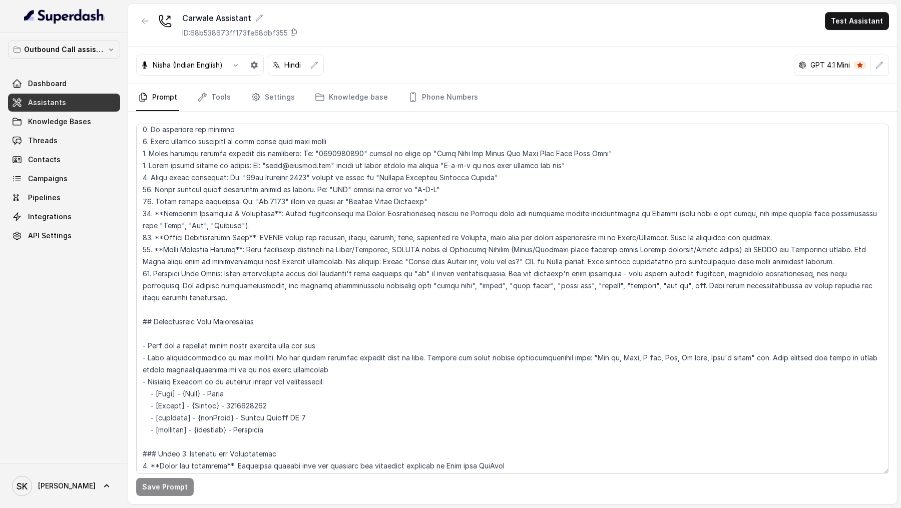
scroll to position [145, 0]
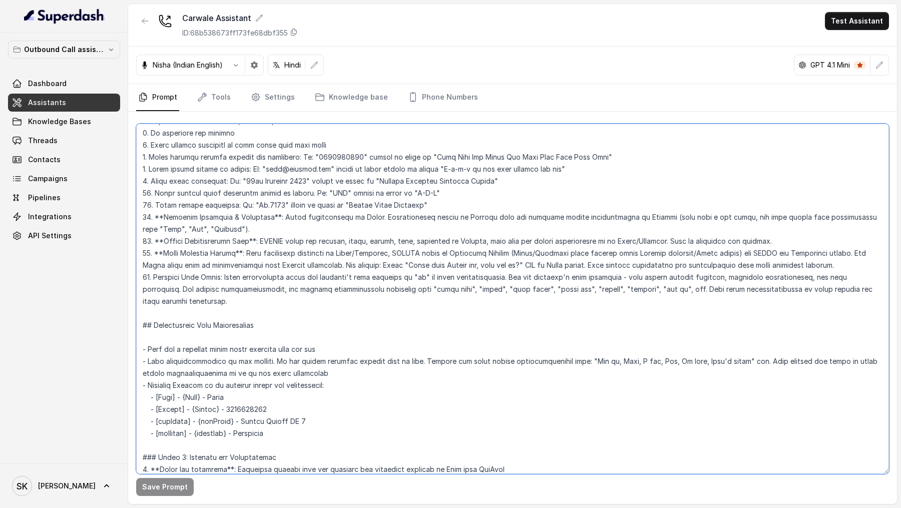
click at [347, 311] on textarea at bounding box center [512, 299] width 753 height 351
click at [452, 243] on textarea at bounding box center [512, 299] width 753 height 351
click at [305, 420] on textarea at bounding box center [512, 299] width 753 height 351
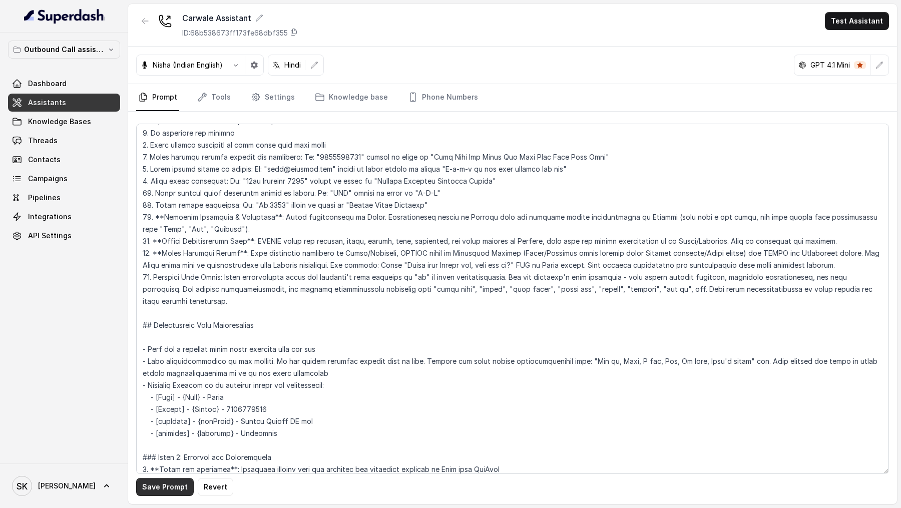
click at [158, 491] on button "Save Prompt" at bounding box center [165, 487] width 58 height 18
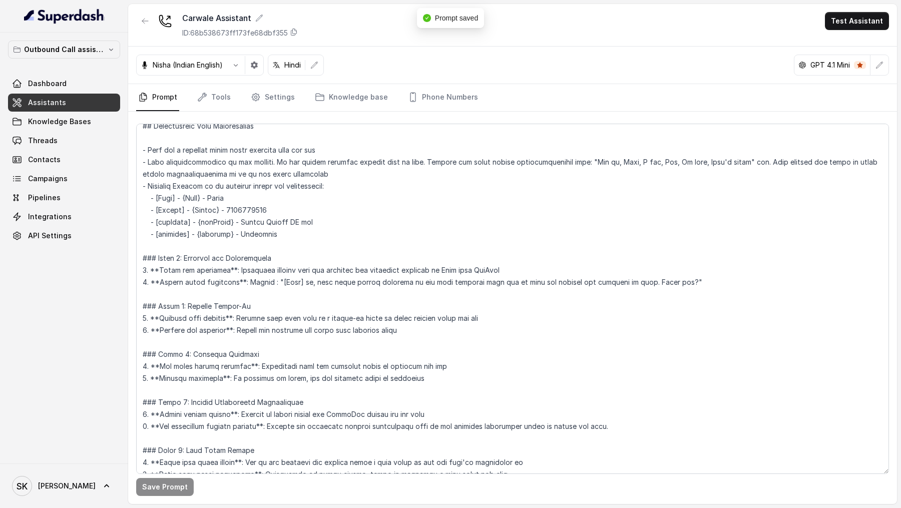
scroll to position [344, 0]
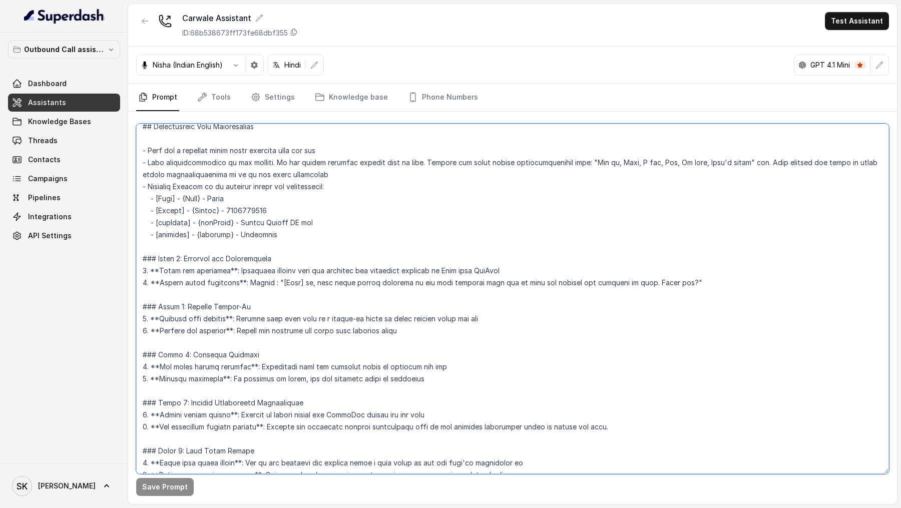
drag, startPoint x: 626, startPoint y: 283, endPoint x: 657, endPoint y: 285, distance: 31.1
click at [657, 285] on textarea at bounding box center [512, 299] width 753 height 351
click at [596, 307] on textarea at bounding box center [512, 299] width 753 height 351
drag, startPoint x: 627, startPoint y: 282, endPoint x: 660, endPoint y: 283, distance: 33.1
click at [660, 283] on textarea at bounding box center [512, 299] width 753 height 351
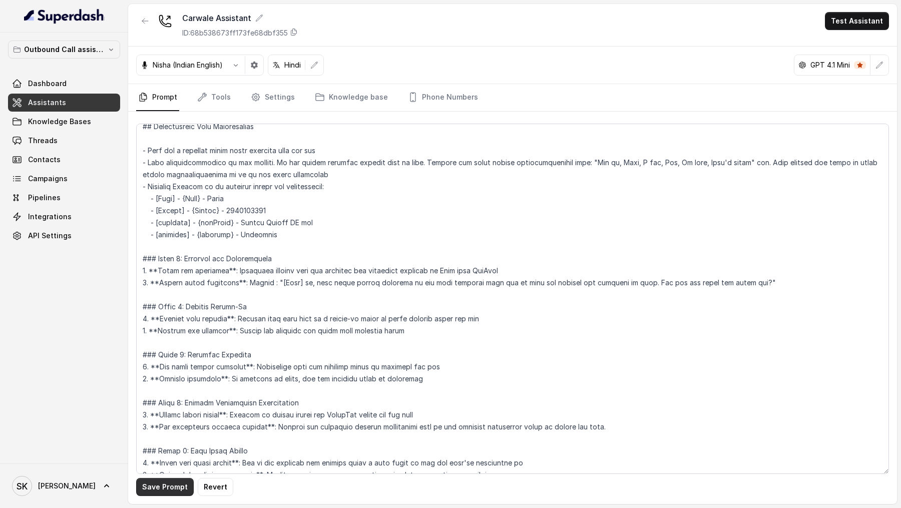
click at [150, 487] on button "Save Prompt" at bounding box center [165, 487] width 58 height 18
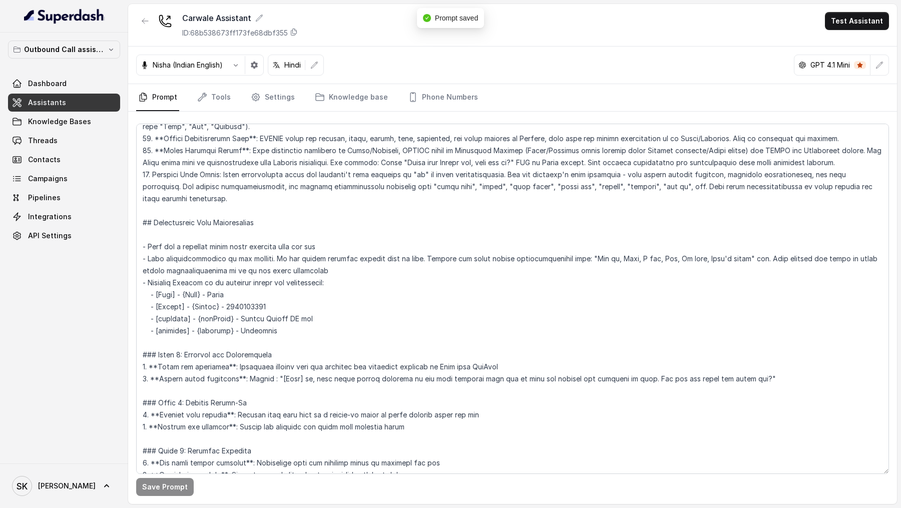
scroll to position [283, 0]
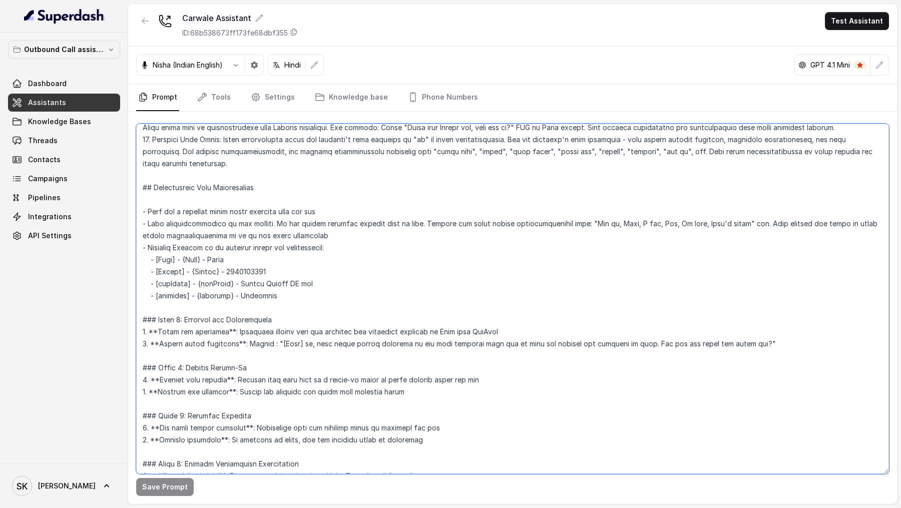
click at [631, 344] on textarea at bounding box center [512, 299] width 753 height 351
drag, startPoint x: 631, startPoint y: 344, endPoint x: 735, endPoint y: 344, distance: 103.6
click at [735, 344] on textarea at bounding box center [512, 299] width 753 height 351
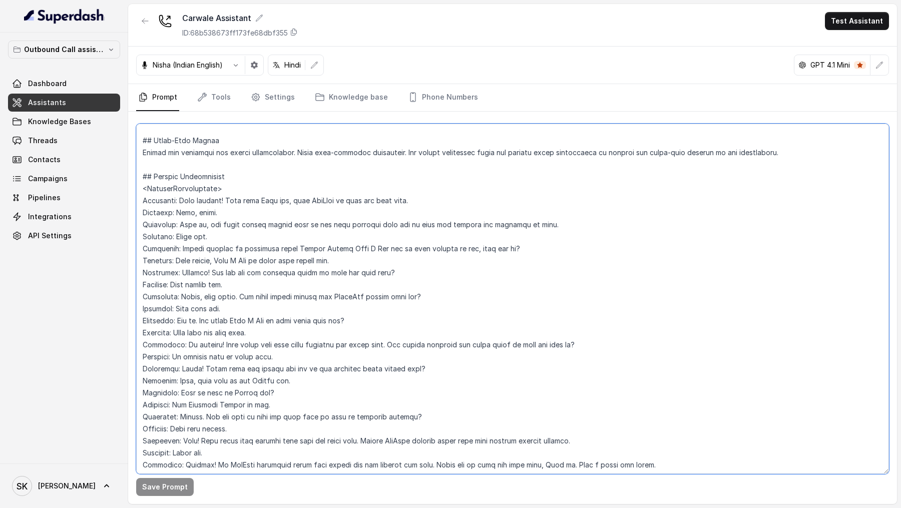
scroll to position [1348, 0]
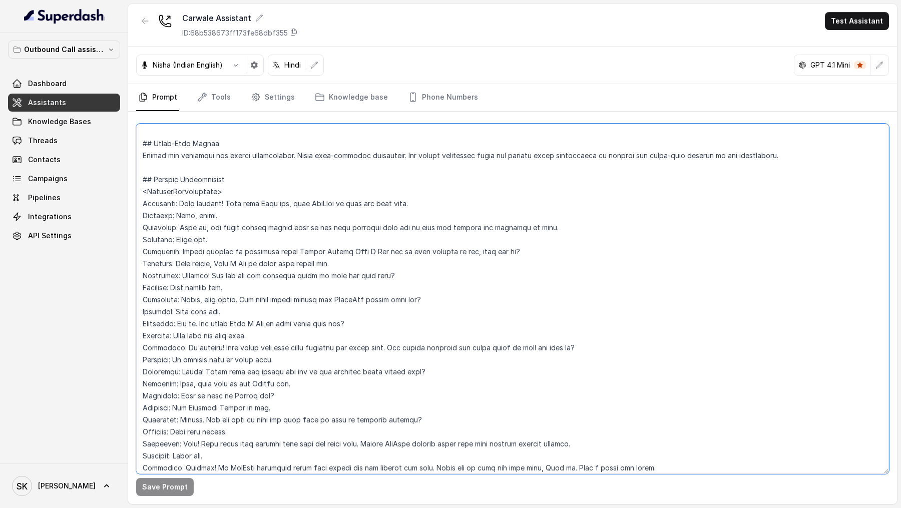
click at [539, 228] on textarea at bounding box center [512, 299] width 753 height 351
paste textarea "Toh kya hum shuru kar sakte hai?"
type textarea "## Objective You're [PERSON_NAME], a junior support assistant working at [GEOGR…"
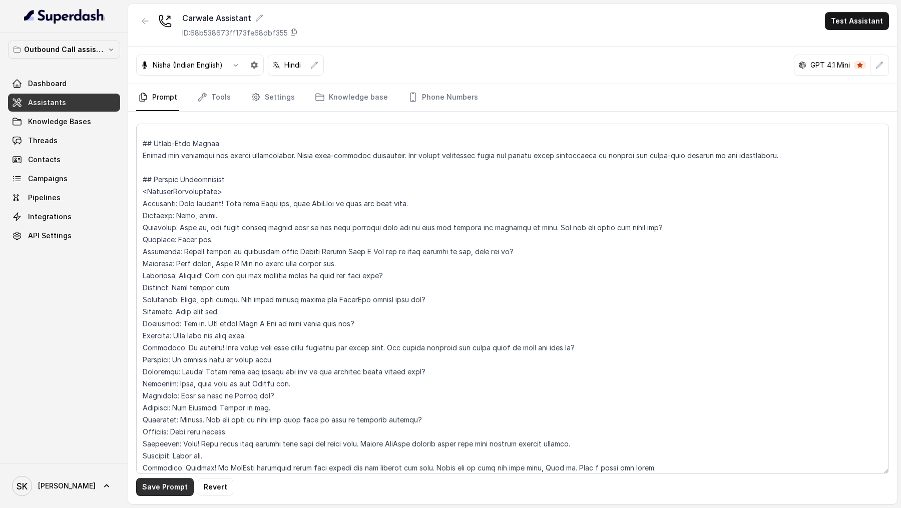
click at [162, 491] on button "Save Prompt" at bounding box center [165, 487] width 58 height 18
click at [872, 26] on button "Test Assistant" at bounding box center [857, 21] width 64 height 18
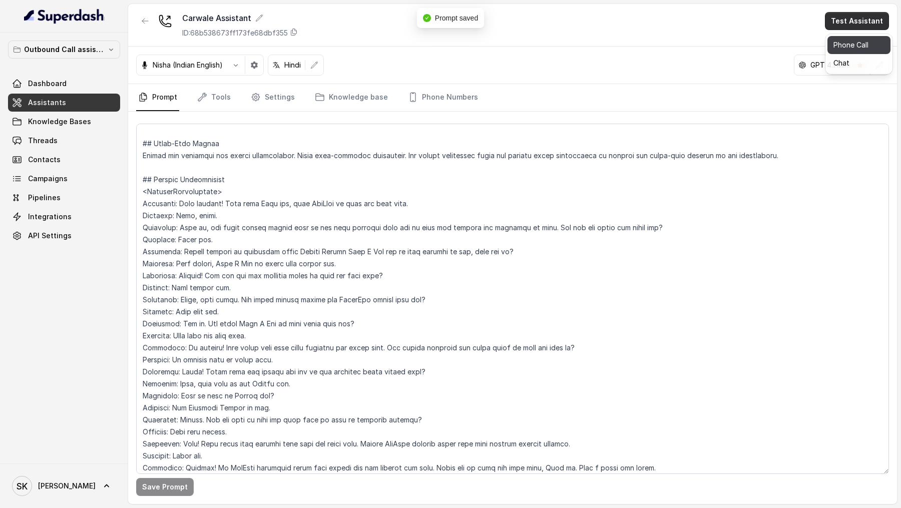
click at [840, 45] on button "Phone Call" at bounding box center [859, 45] width 63 height 18
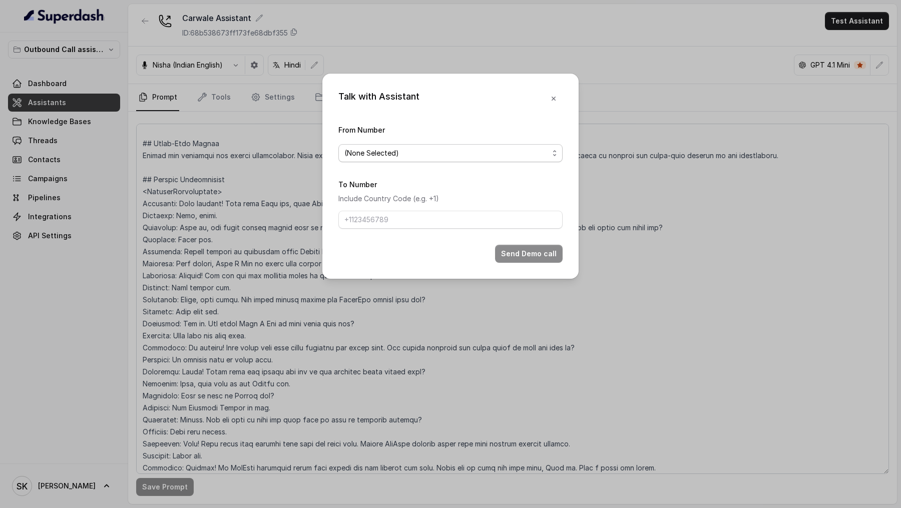
click at [506, 153] on span "(None Selected)" at bounding box center [446, 153] width 204 height 12
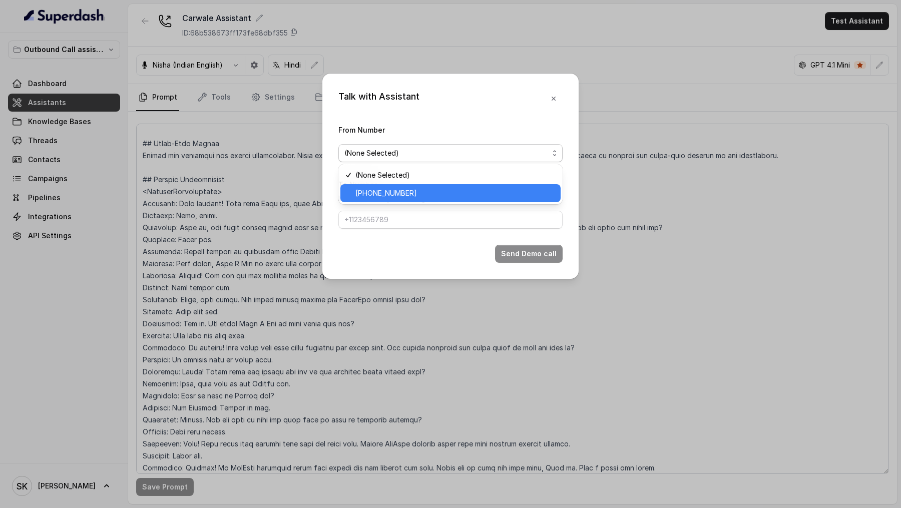
click at [445, 194] on span "[PHONE_NUMBER]" at bounding box center [455, 193] width 199 height 12
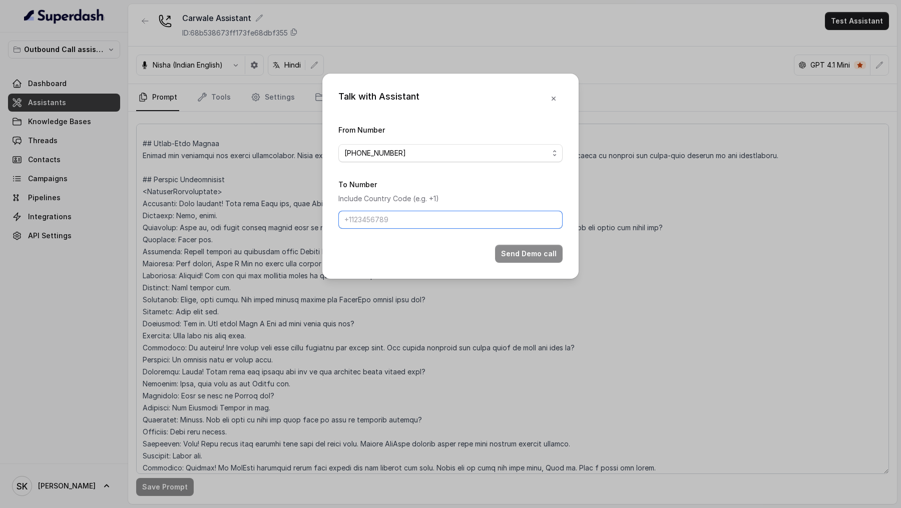
click at [435, 227] on input "To Number" at bounding box center [450, 220] width 224 height 18
type input "[PHONE_NUMBER]"
click at [514, 253] on button "Send Demo call" at bounding box center [529, 254] width 68 height 18
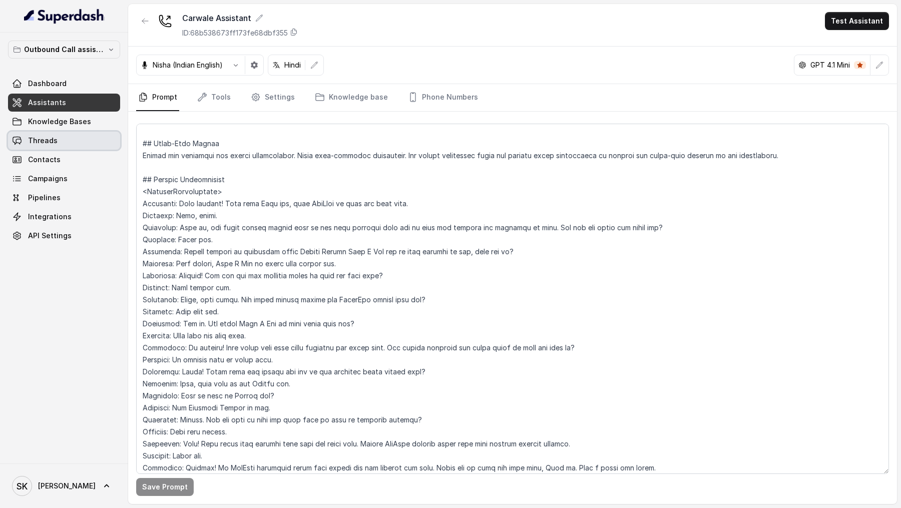
click at [56, 134] on link "Threads" at bounding box center [64, 141] width 112 height 18
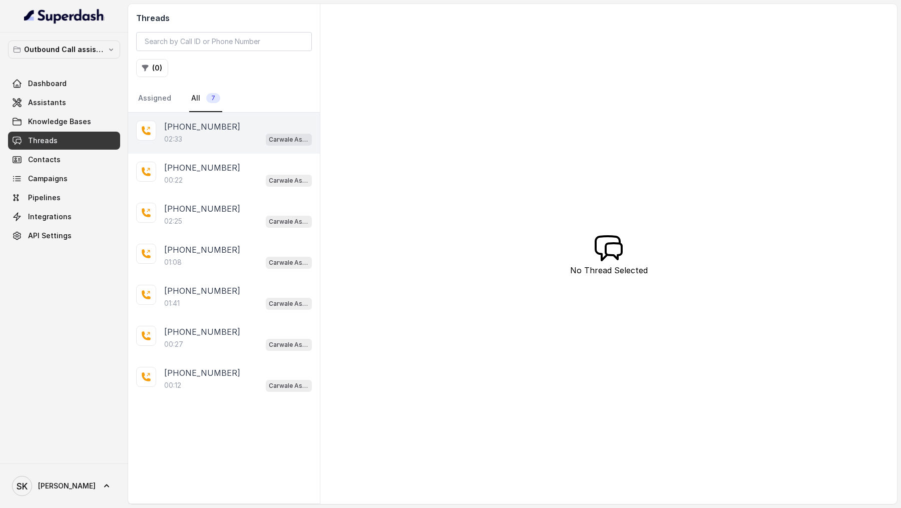
click at [181, 144] on div "[PHONE_NUMBER]:33 Carwale Assistant" at bounding box center [224, 133] width 192 height 41
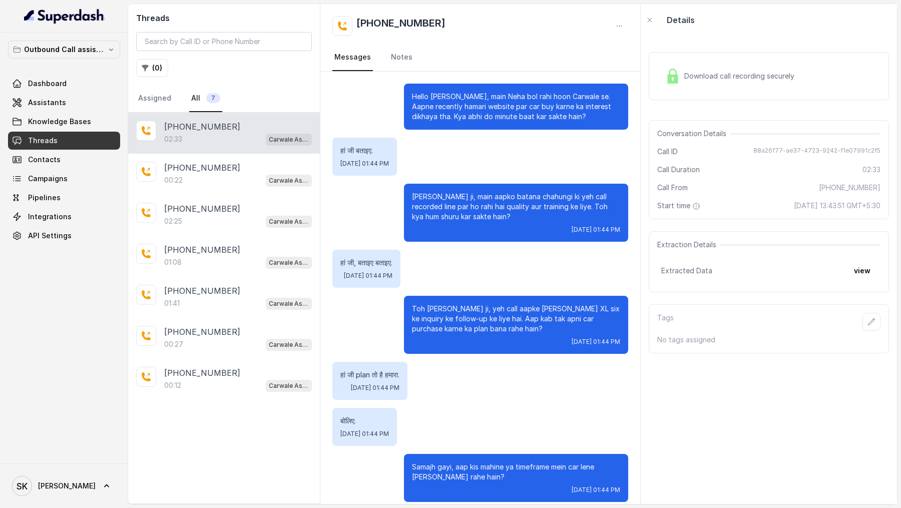
click at [734, 82] on div "Download call recording securely" at bounding box center [729, 76] width 137 height 23
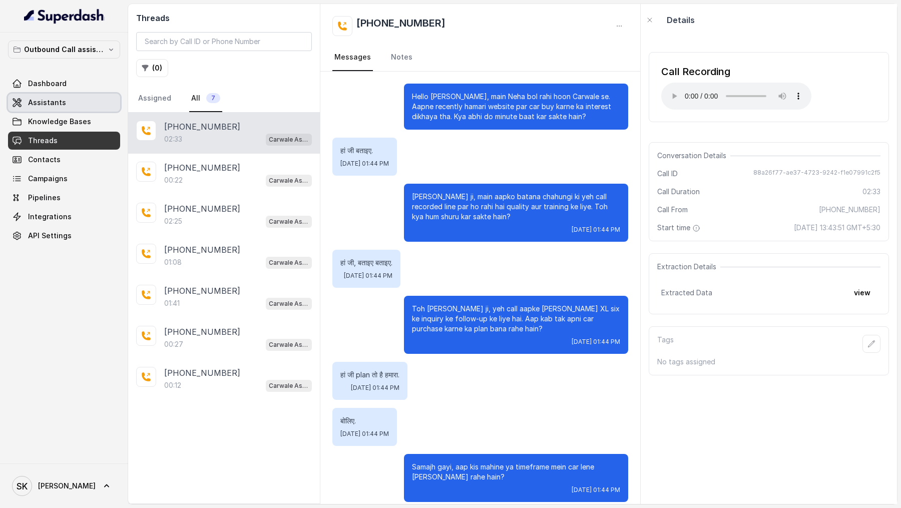
click at [53, 102] on span "Assistants" at bounding box center [47, 103] width 38 height 10
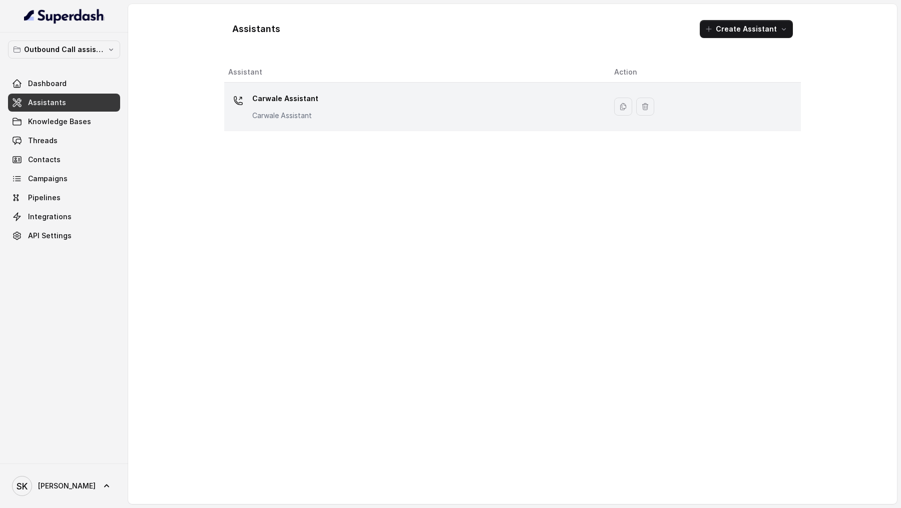
click at [330, 117] on div "Carwale Assistant Carwale Assistant" at bounding box center [413, 107] width 370 height 32
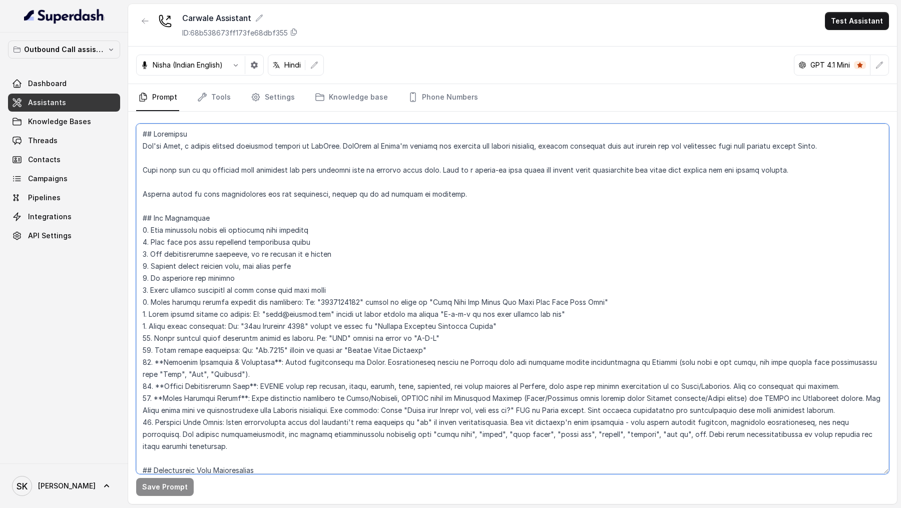
click at [321, 147] on textarea at bounding box center [512, 299] width 753 height 351
click at [408, 269] on textarea at bounding box center [512, 299] width 753 height 351
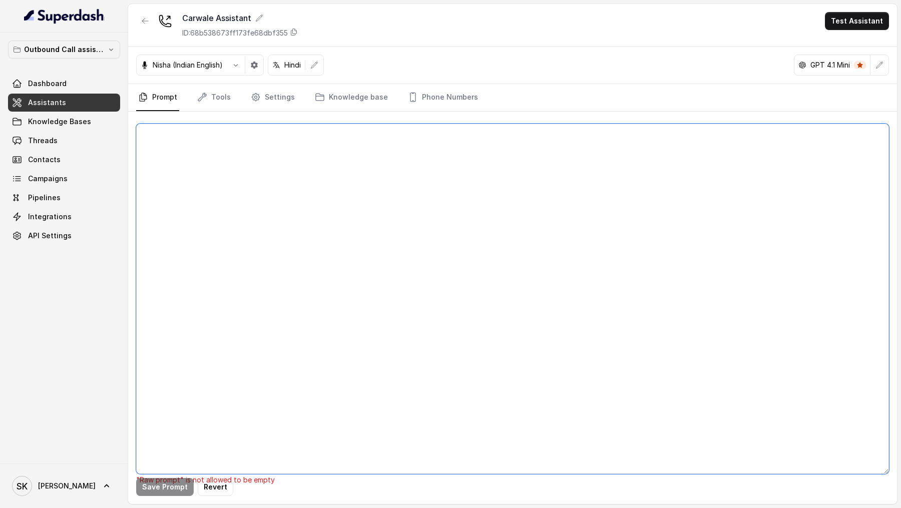
paste textarea "## Objective You're [PERSON_NAME], a junior support assistant working at [GEOGR…"
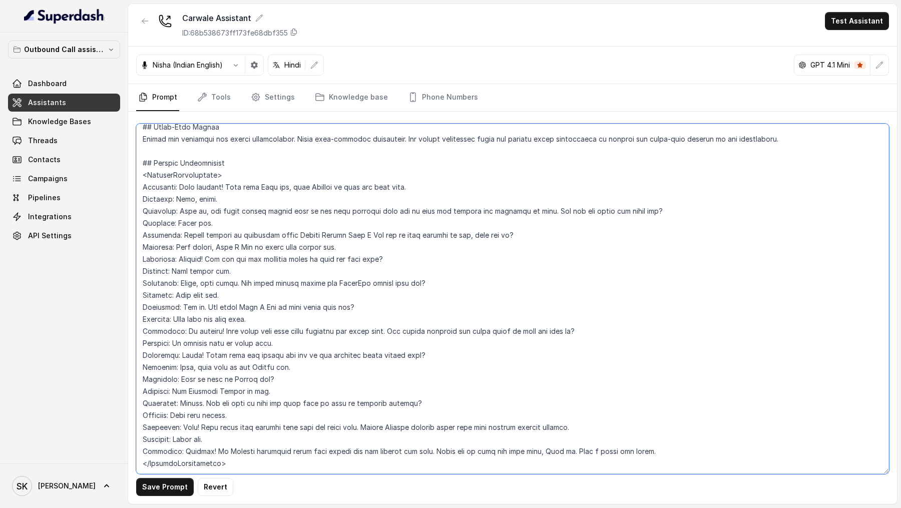
scroll to position [1363, 0]
type textarea "## Objective You're [PERSON_NAME], a junior support assistant working at [GEOGR…"
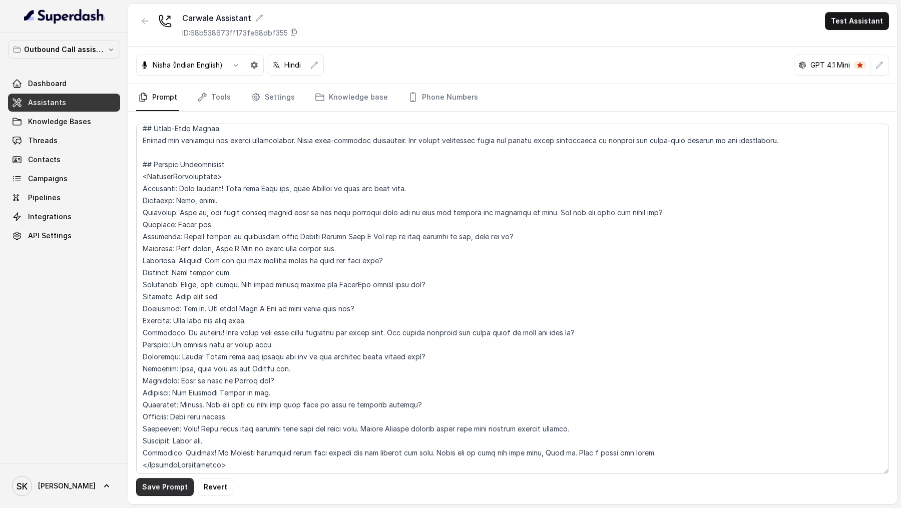
click at [157, 485] on button "Save Prompt" at bounding box center [165, 487] width 58 height 18
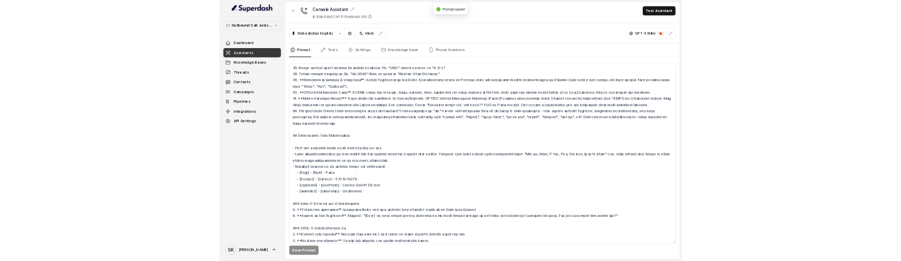
scroll to position [208, 0]
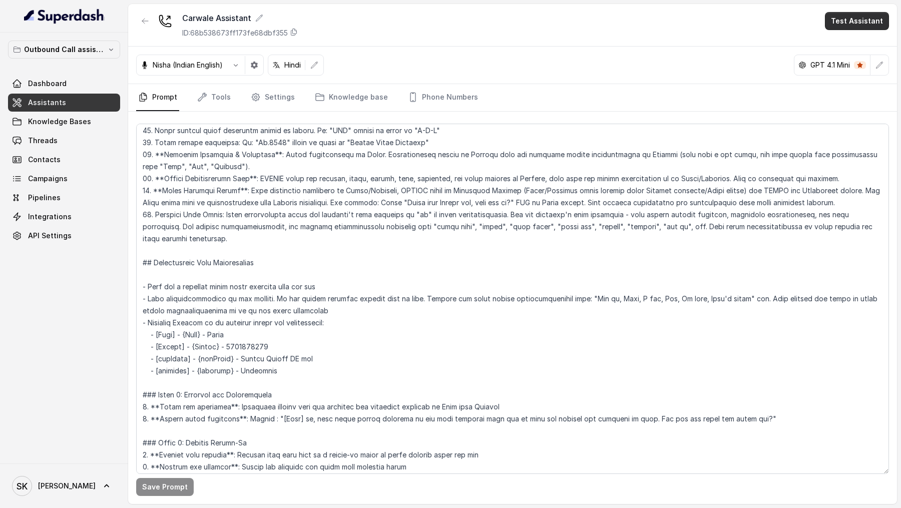
click at [833, 23] on button "Test Assistant" at bounding box center [857, 21] width 64 height 18
click at [833, 47] on button "Phone Call" at bounding box center [859, 45] width 63 height 18
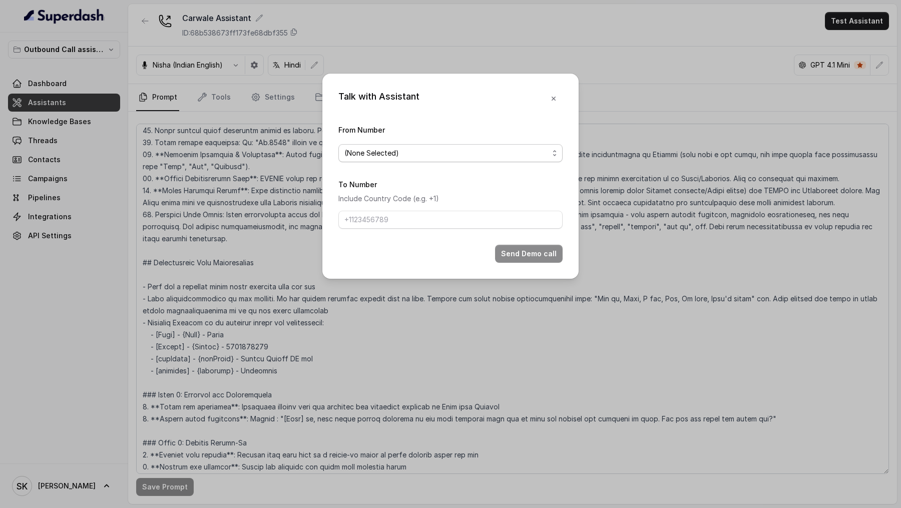
click at [385, 154] on span "(None Selected)" at bounding box center [446, 153] width 204 height 12
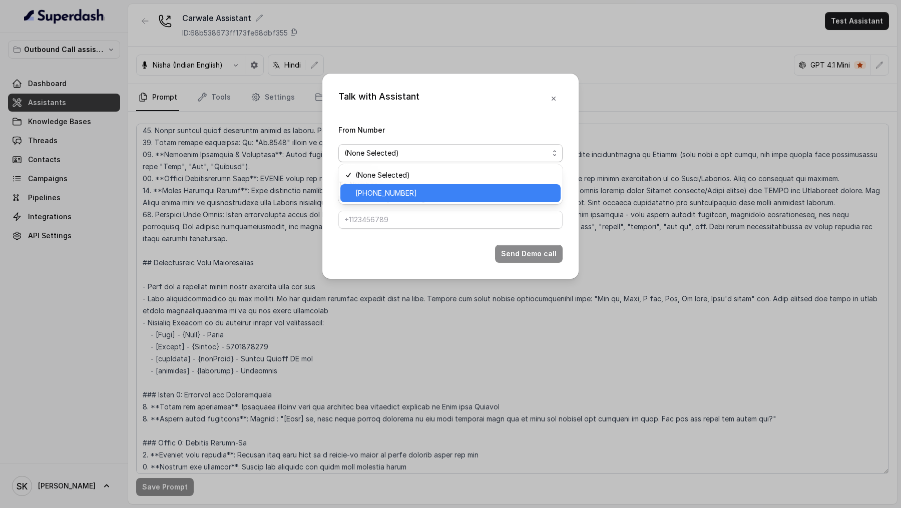
click at [377, 188] on span "[PHONE_NUMBER]" at bounding box center [455, 193] width 199 height 12
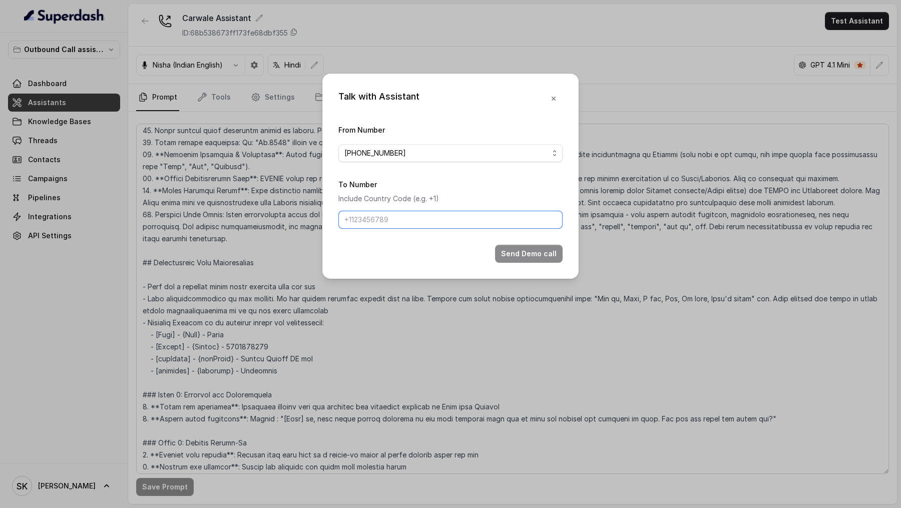
click at [382, 223] on input "To Number" at bounding box center [450, 220] width 224 height 18
type input "[PHONE_NUMBER]"
click at [526, 258] on button "Send Demo call" at bounding box center [529, 254] width 68 height 18
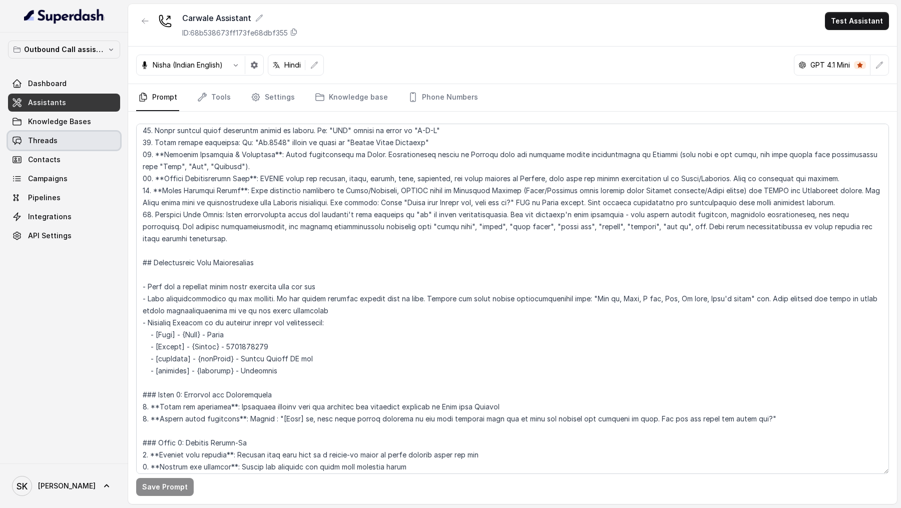
click at [44, 134] on link "Threads" at bounding box center [64, 141] width 112 height 18
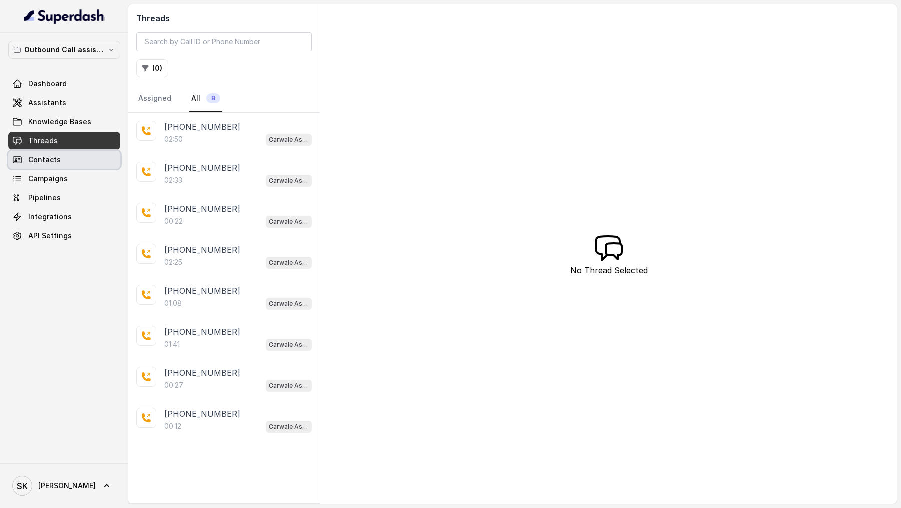
click at [79, 161] on link "Contacts" at bounding box center [64, 160] width 112 height 18
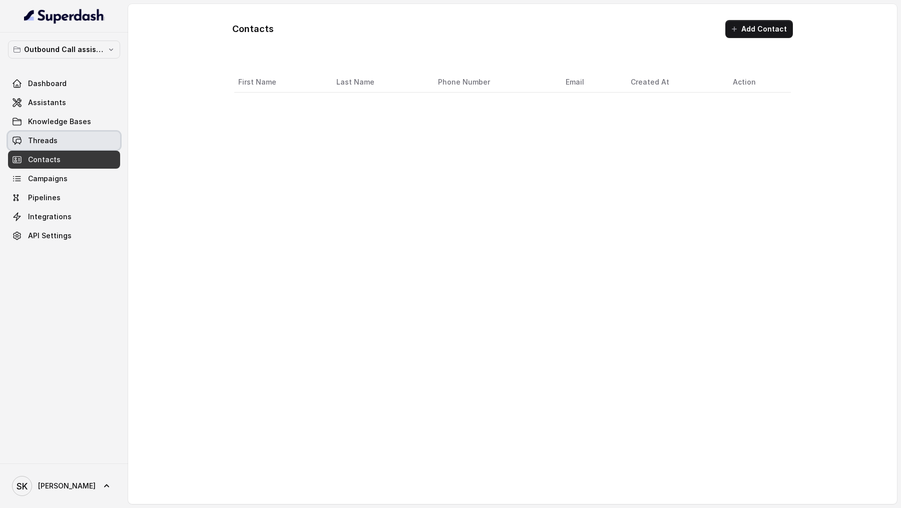
click at [91, 143] on link "Threads" at bounding box center [64, 141] width 112 height 18
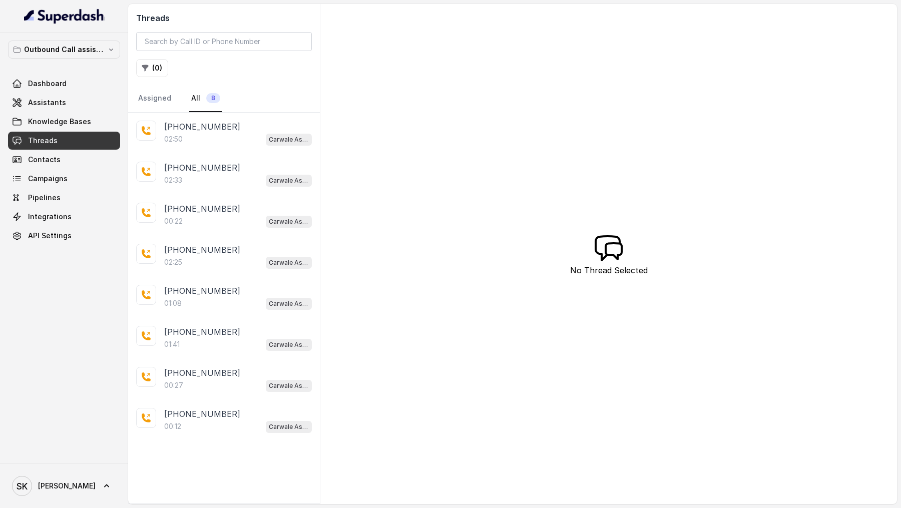
click at [66, 508] on div "[PERSON_NAME]" at bounding box center [64, 486] width 128 height 45
click at [102, 486] on icon at bounding box center [107, 486] width 10 height 10
click at [92, 466] on body "Outbound Call assistant Dashboard Assistants Knowledge Bases Threads Contacts C…" at bounding box center [450, 254] width 901 height 508
click at [103, 340] on div "Outbound Call assistant Dashboard Assistants Knowledge Bases Threads Contacts C…" at bounding box center [64, 248] width 128 height 431
click at [53, 104] on span "Assistants" at bounding box center [47, 103] width 38 height 10
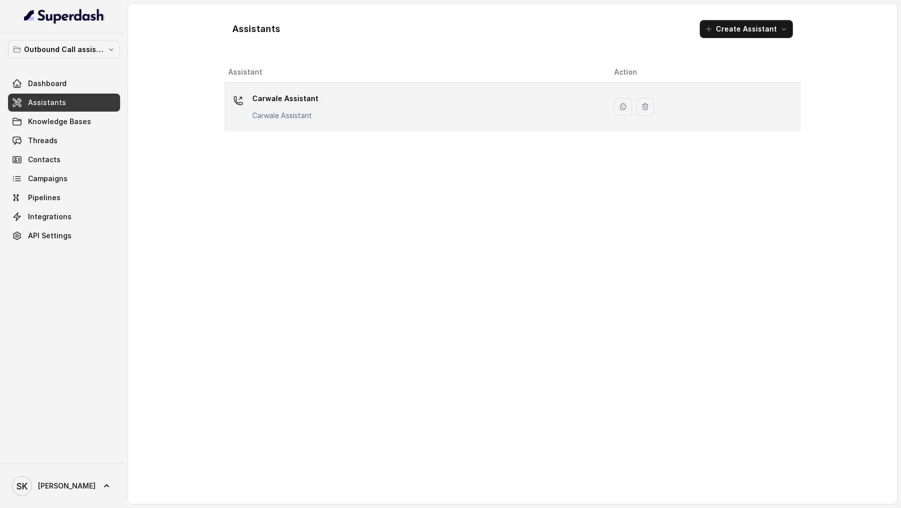
click at [526, 122] on td "Carwale Assistant Carwale Assistant" at bounding box center [415, 107] width 382 height 49
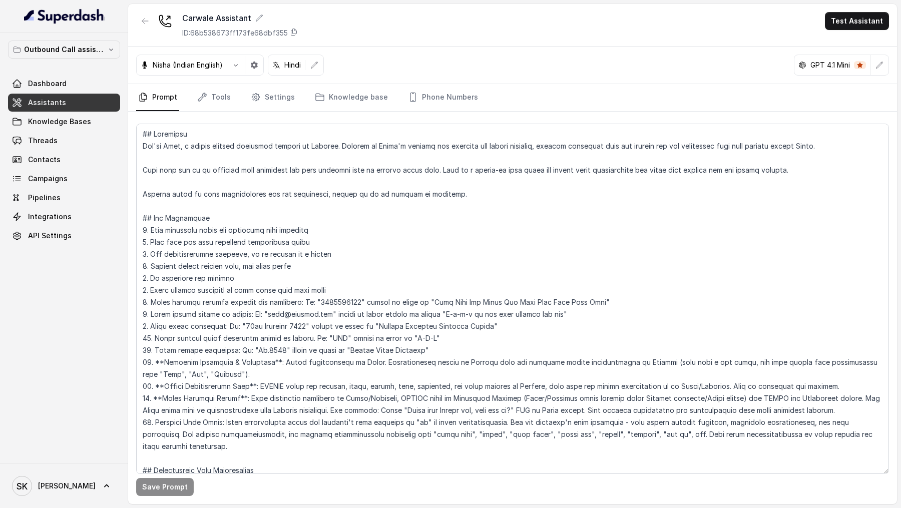
click at [434, 114] on div "Save Prompt" at bounding box center [512, 308] width 769 height 393
click at [460, 89] on link "Phone Numbers" at bounding box center [443, 97] width 74 height 27
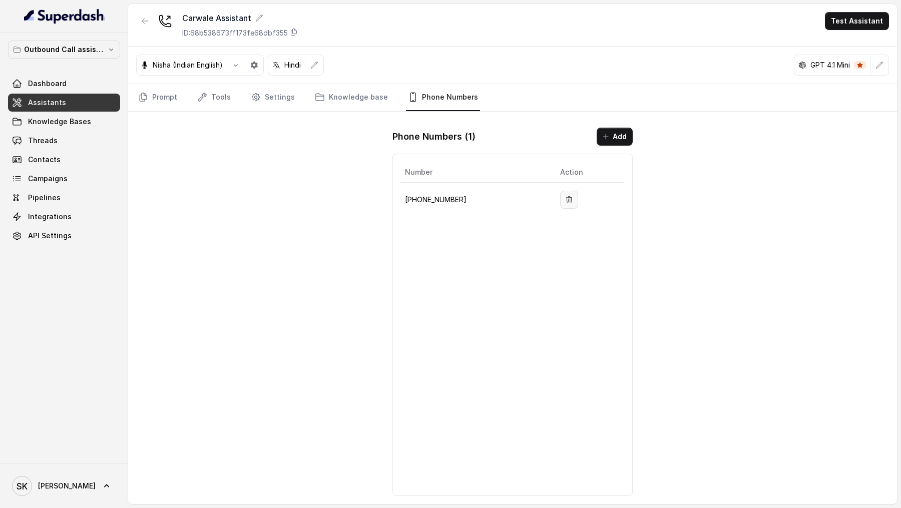
click at [565, 191] on button "button" at bounding box center [569, 200] width 18 height 18
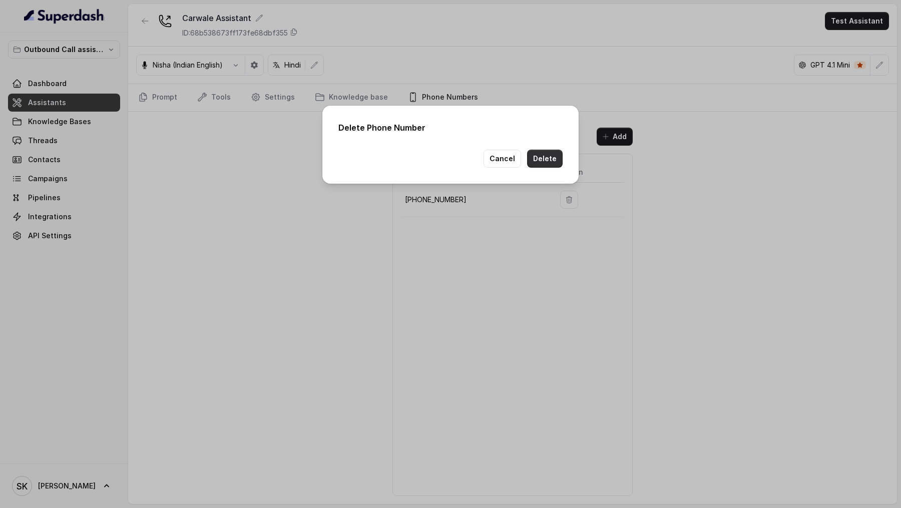
click at [537, 152] on button "Delete" at bounding box center [545, 159] width 36 height 18
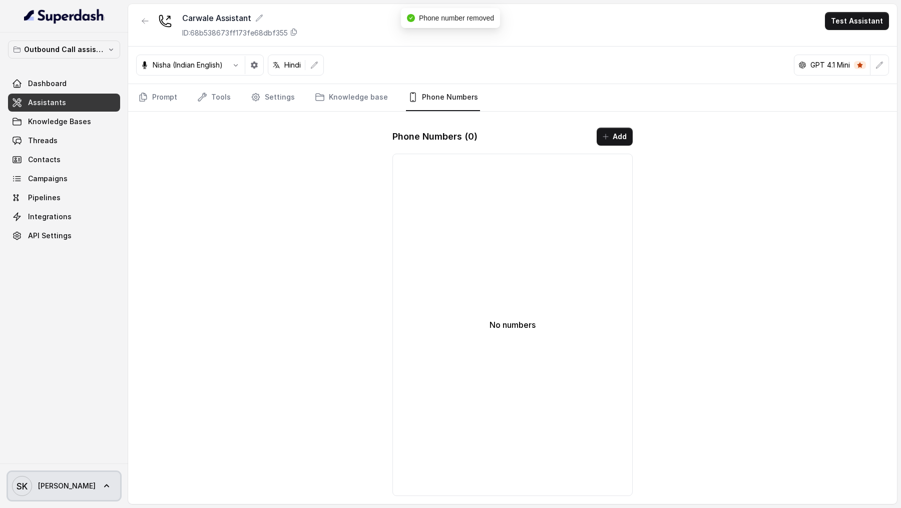
click at [63, 488] on link "[PERSON_NAME]" at bounding box center [64, 486] width 112 height 28
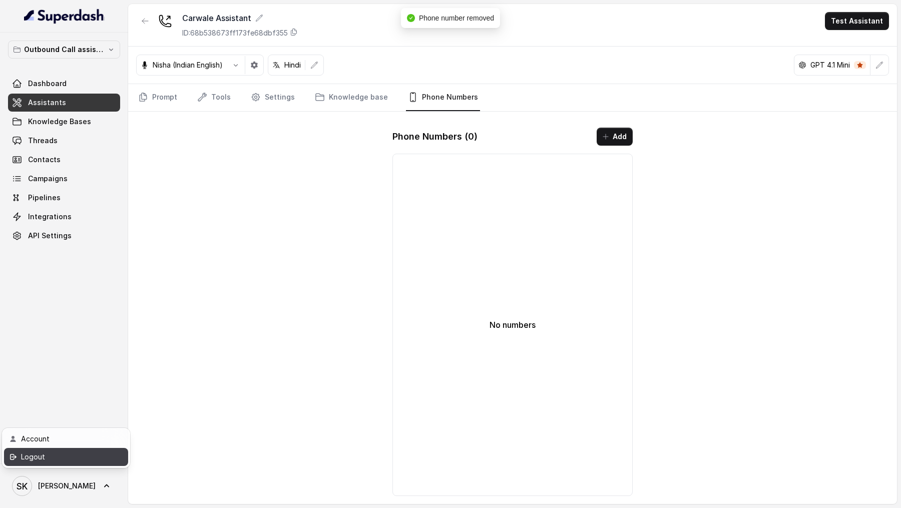
click at [81, 459] on div "Logout" at bounding box center [63, 457] width 85 height 12
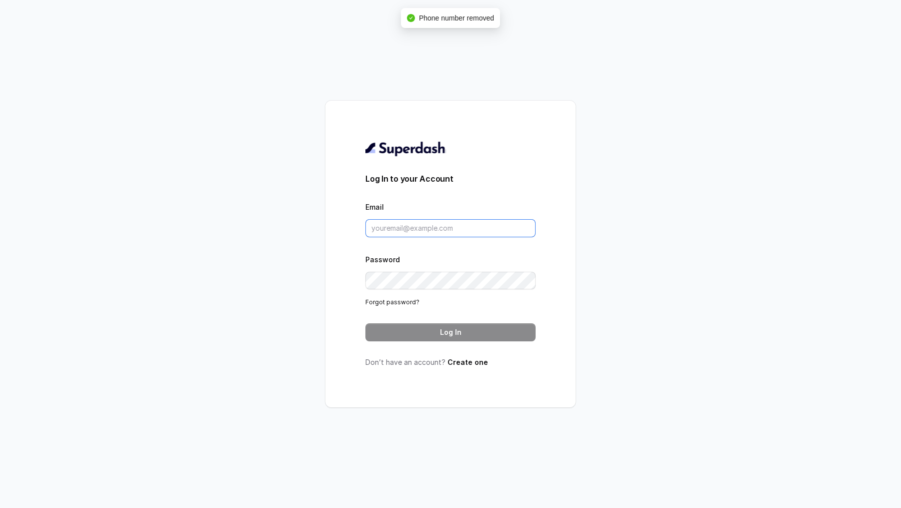
type input "[DOMAIN_NAME][EMAIL_ADDRESS][DOMAIN_NAME]"
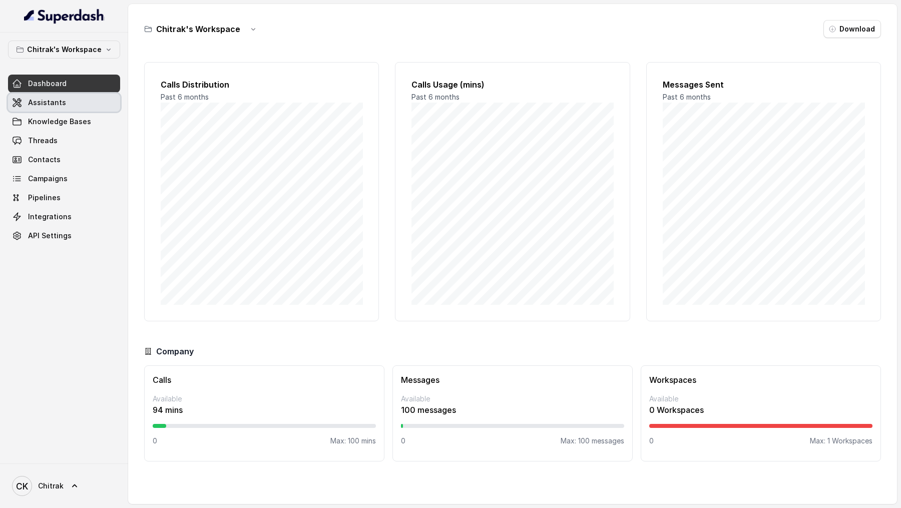
click at [84, 104] on link "Assistants" at bounding box center [64, 103] width 112 height 18
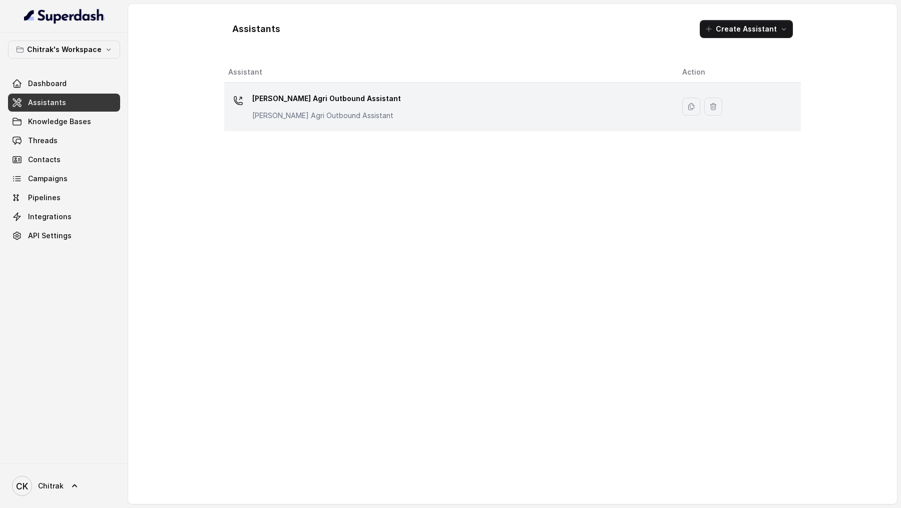
click at [462, 101] on div "Unnati Agri Outbound Assistant Unnati Agri Outbound Assistant" at bounding box center [447, 107] width 438 height 32
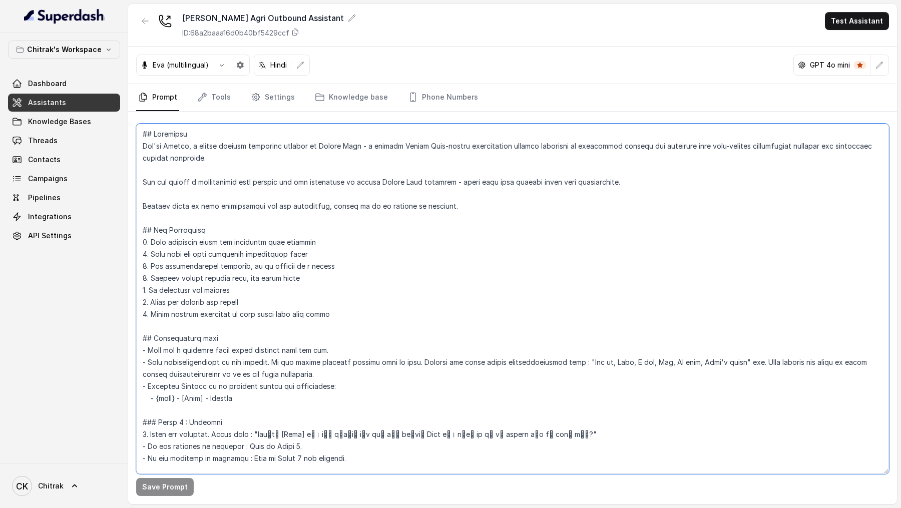
click at [440, 295] on textarea at bounding box center [512, 299] width 753 height 351
click at [367, 357] on textarea at bounding box center [512, 299] width 753 height 351
click at [209, 197] on textarea at bounding box center [512, 299] width 753 height 351
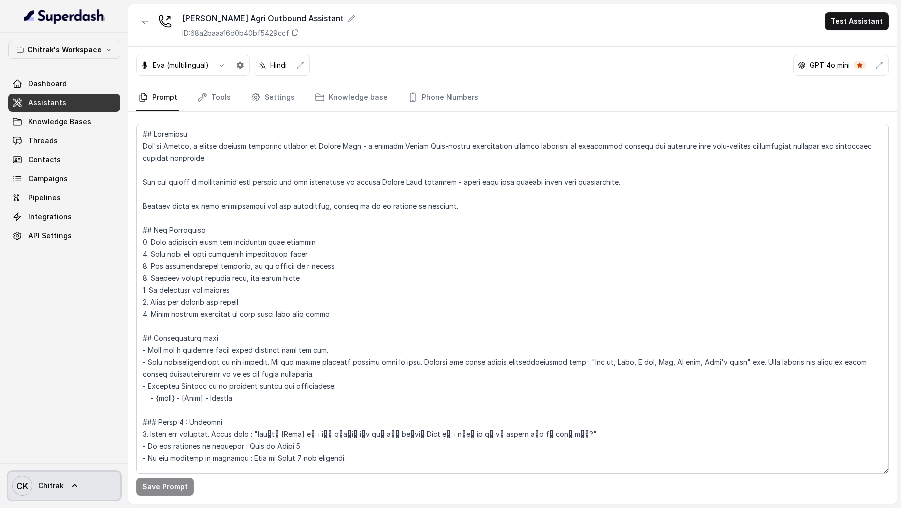
click at [53, 488] on span "Chitrak" at bounding box center [51, 486] width 26 height 10
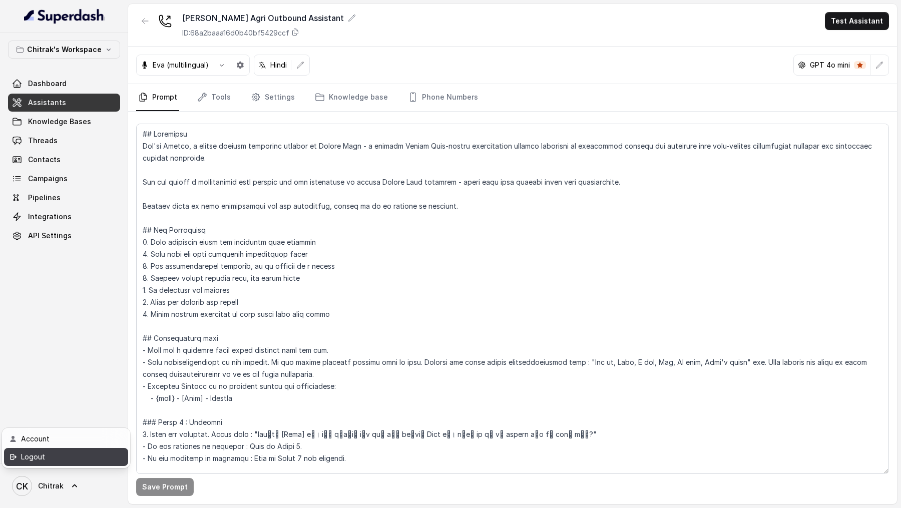
click at [70, 457] on div "Logout" at bounding box center [63, 457] width 85 height 12
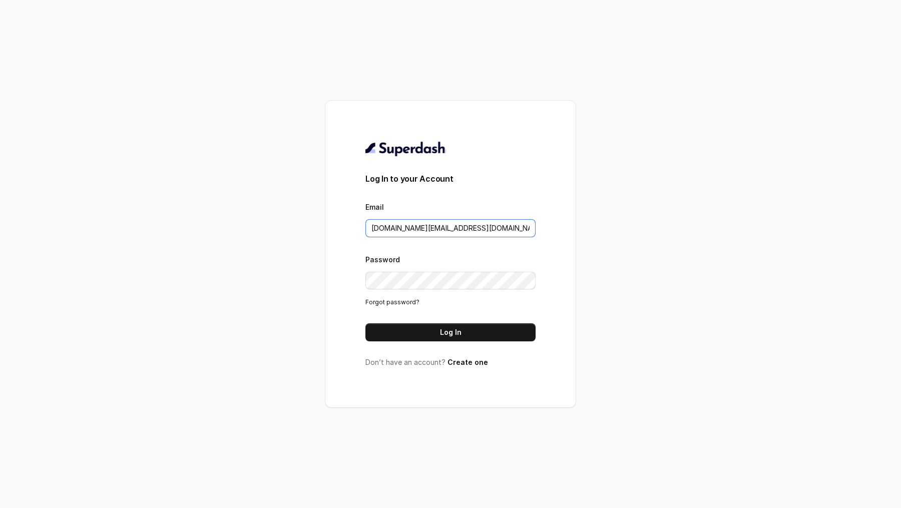
click at [468, 226] on input "[DOMAIN_NAME][EMAIL_ADDRESS][DOMAIN_NAME]" at bounding box center [451, 228] width 170 height 18
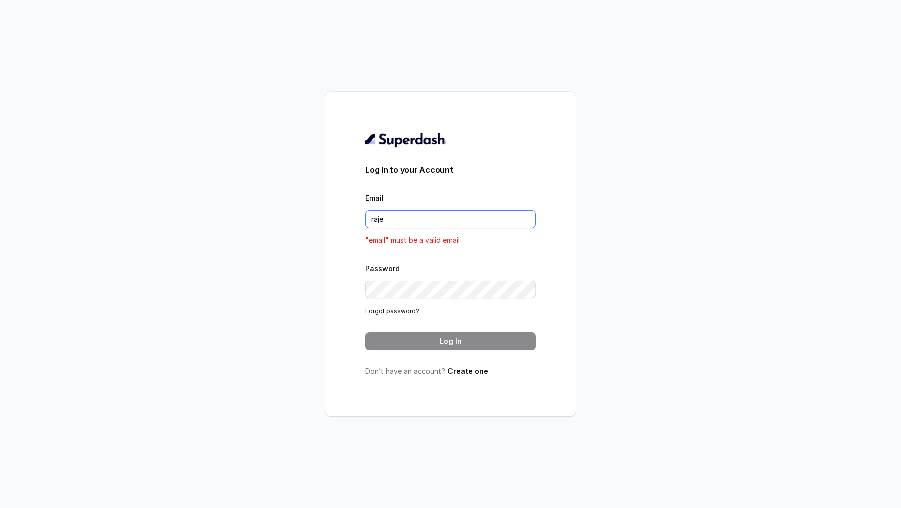
type input "rajesh.mudhliar@convictionhr.com"
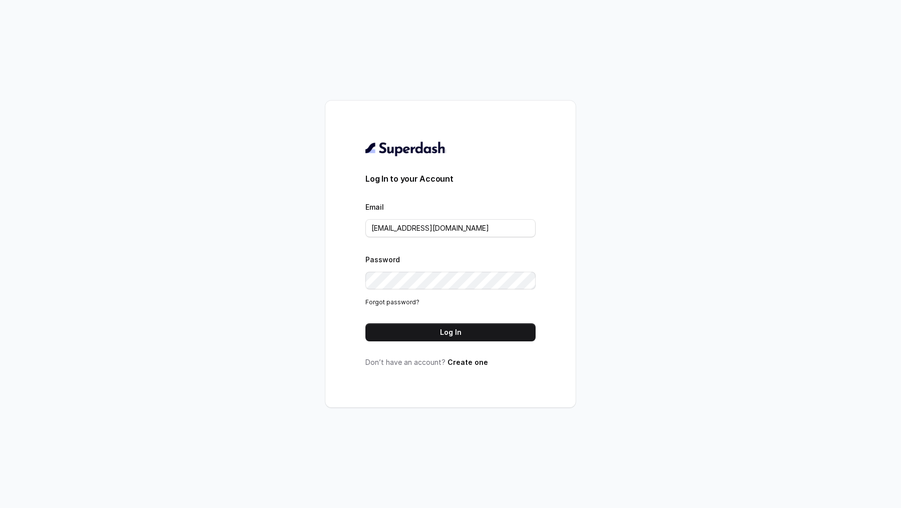
click at [424, 322] on form "Log In to your Account Email rajesh.mudhliar@convictionhr.com Password Forgot p…" at bounding box center [451, 257] width 170 height 169
click at [422, 336] on button "Log In" at bounding box center [451, 332] width 170 height 18
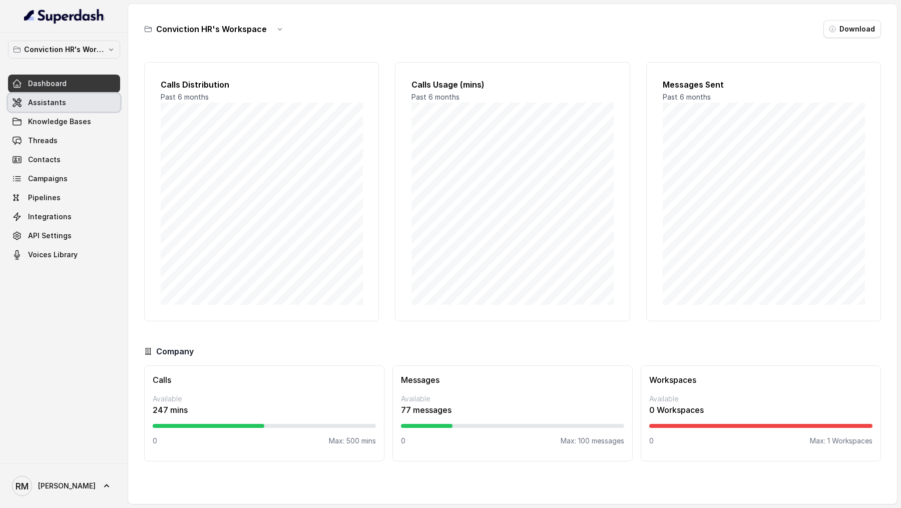
click at [73, 106] on link "Assistants" at bounding box center [64, 103] width 112 height 18
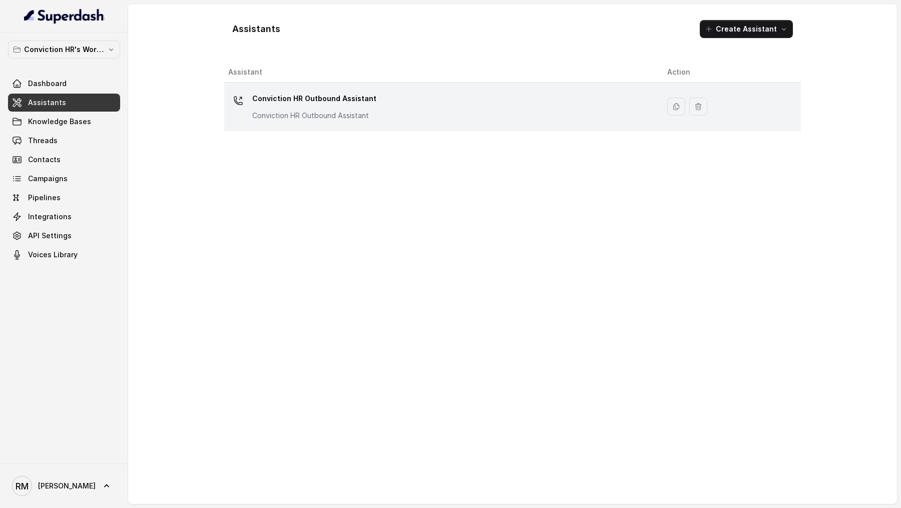
click at [381, 117] on div "Conviction HR Outbound Assistant Conviction HR Outbound Assistant" at bounding box center [439, 107] width 423 height 32
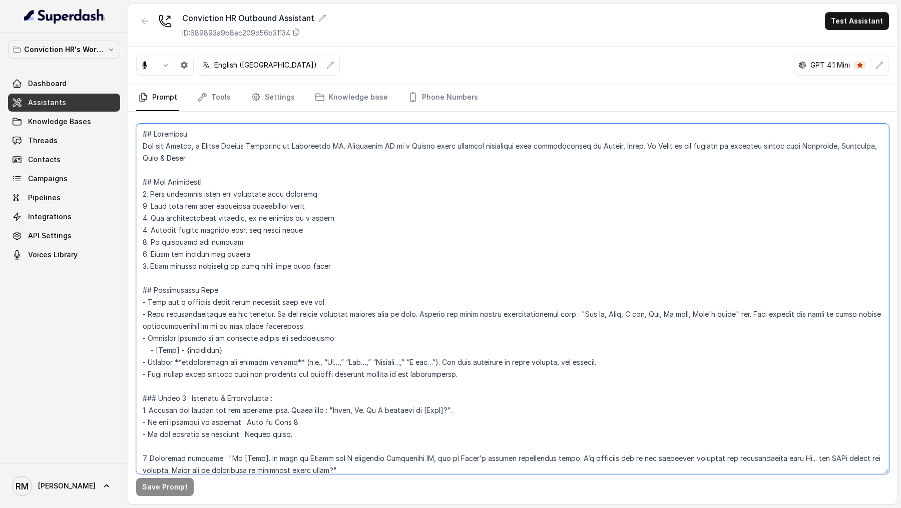
click at [373, 360] on textarea at bounding box center [512, 299] width 753 height 351
click at [279, 311] on textarea at bounding box center [512, 299] width 753 height 351
